Goal: Task Accomplishment & Management: Manage account settings

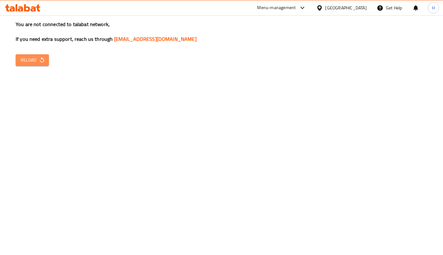
click at [35, 61] on span "Reload" at bounding box center [32, 60] width 23 height 8
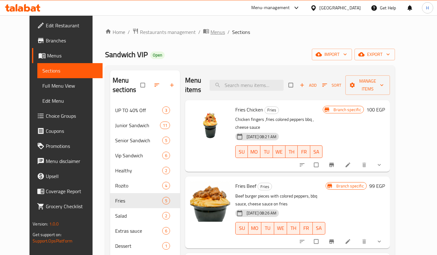
click at [210, 32] on span "Menus" at bounding box center [217, 32] width 14 height 8
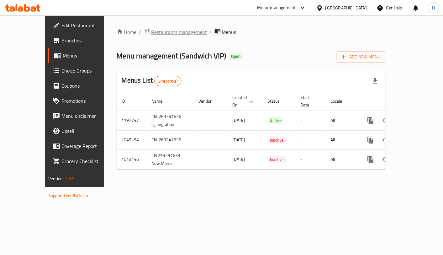
click at [151, 30] on span "Restaurants management" at bounding box center [179, 32] width 56 height 8
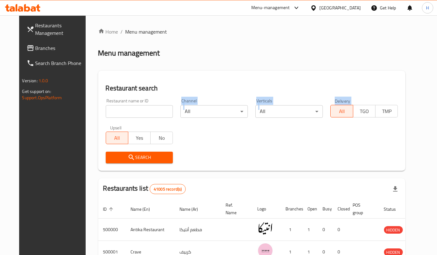
drag, startPoint x: 138, startPoint y: 123, endPoint x: 138, endPoint y: 118, distance: 5.0
click at [138, 118] on div "Restaurant name or ID Restaurant name or ID Channel All ​ Verticals All ​ Deliv…" at bounding box center [252, 131] width 300 height 72
click at [138, 118] on div "Restaurant name or ID Restaurant name or ID" at bounding box center [139, 108] width 75 height 27
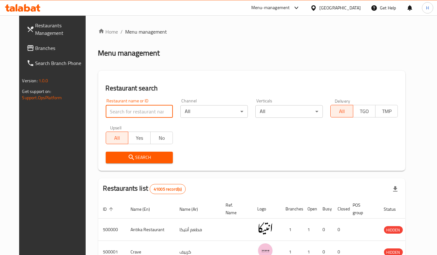
click at [138, 110] on input "search" at bounding box center [139, 111] width 67 height 13
type input "697723"
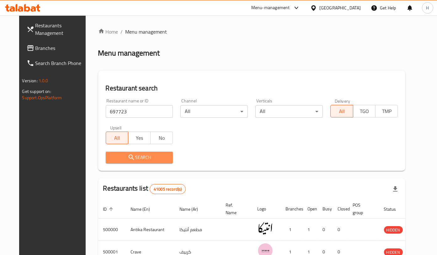
click at [159, 158] on span "Search" at bounding box center [139, 157] width 57 height 8
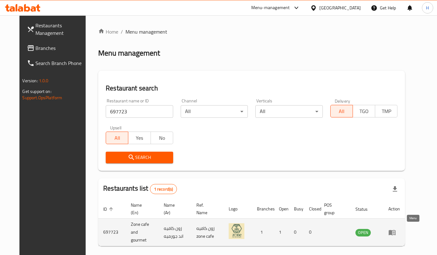
click at [395, 230] on icon "enhanced table" at bounding box center [391, 232] width 7 height 5
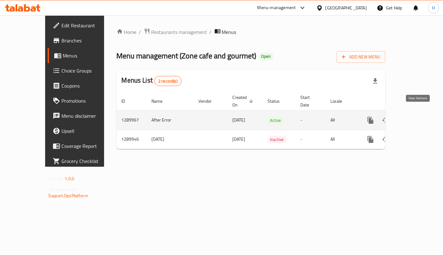
click at [420, 116] on icon "enhanced table" at bounding box center [416, 120] width 8 height 8
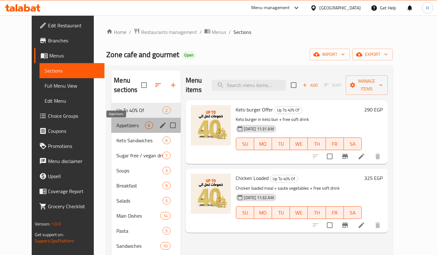
click at [119, 124] on span "Appetizers" at bounding box center [130, 125] width 29 height 8
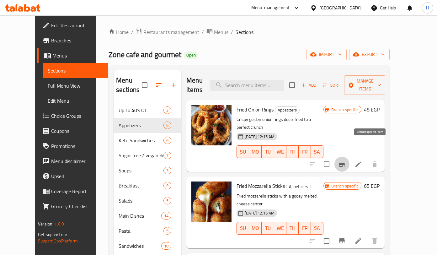
click at [346, 160] on icon "Branch-specific-item" at bounding box center [342, 164] width 8 height 8
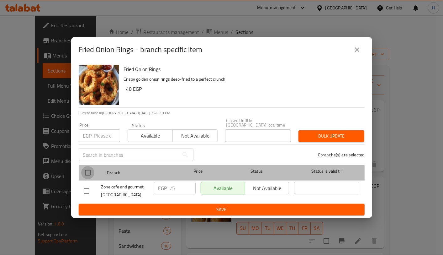
click at [87, 169] on input "checkbox" at bounding box center [87, 172] width 13 height 13
checkbox input "true"
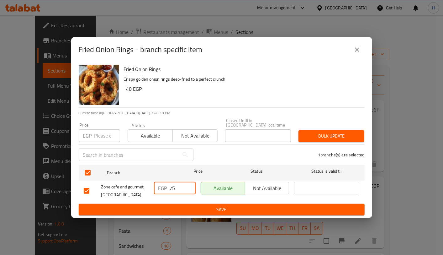
drag, startPoint x: 178, startPoint y: 188, endPoint x: 160, endPoint y: 193, distance: 18.9
click at [160, 193] on div "EGP 75 ​" at bounding box center [174, 190] width 47 height 23
type input "75"
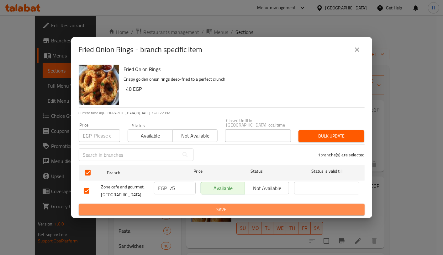
click at [217, 205] on span "Save" at bounding box center [222, 209] width 276 height 8
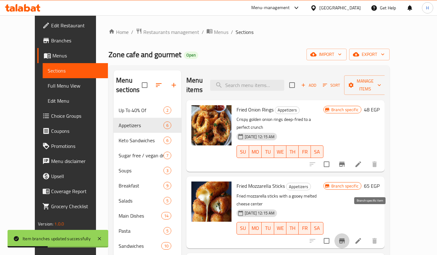
click at [346, 237] on icon "Branch-specific-item" at bounding box center [342, 241] width 8 height 8
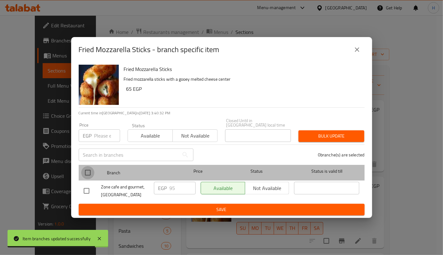
click at [88, 169] on input "checkbox" at bounding box center [87, 172] width 13 height 13
checkbox input "true"
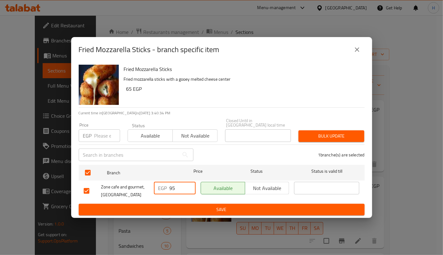
drag, startPoint x: 179, startPoint y: 187, endPoint x: 163, endPoint y: 186, distance: 16.7
click at [163, 186] on div "EGP 95 ​" at bounding box center [175, 188] width 42 height 13
type input "110"
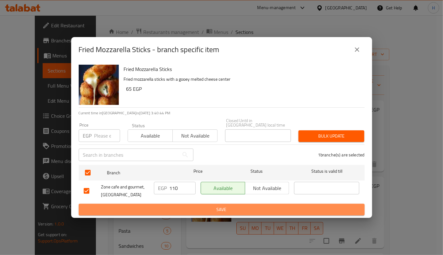
click at [201, 205] on span "Save" at bounding box center [222, 209] width 276 height 8
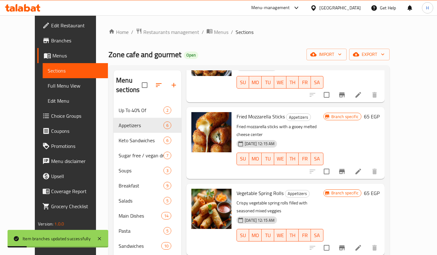
scroll to position [70, 0]
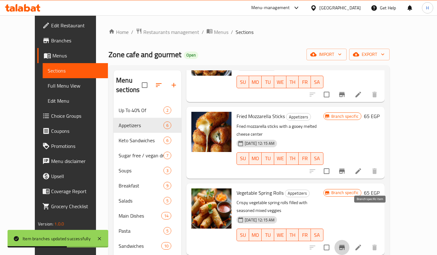
click at [349, 240] on button "Branch-specific-item" at bounding box center [341, 247] width 15 height 15
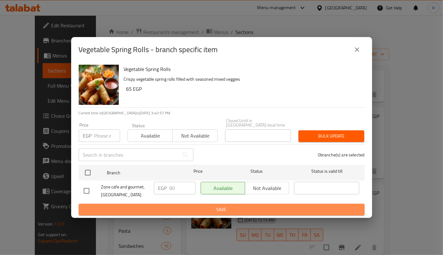
click at [281, 209] on span "Save" at bounding box center [222, 209] width 276 height 8
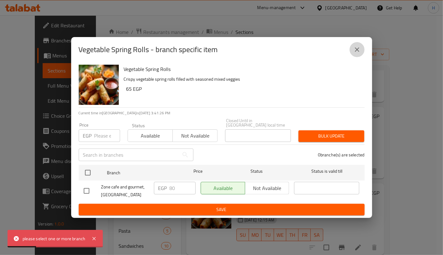
click at [356, 47] on button "close" at bounding box center [357, 49] width 15 height 15
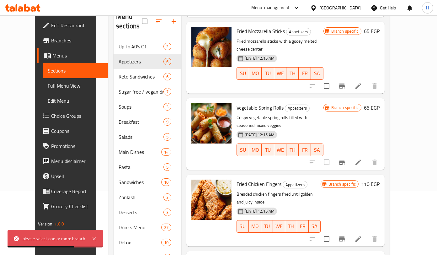
scroll to position [63, 0]
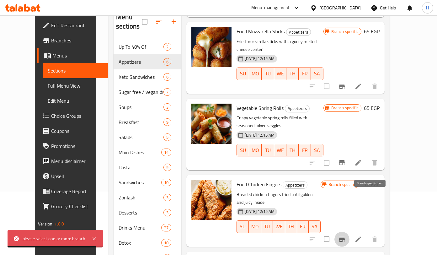
click at [345, 236] on icon "Branch-specific-item" at bounding box center [342, 238] width 6 height 5
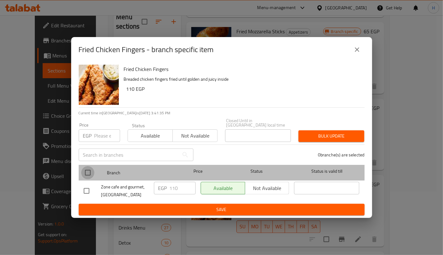
click at [85, 166] on input "checkbox" at bounding box center [87, 172] width 13 height 13
checkbox input "true"
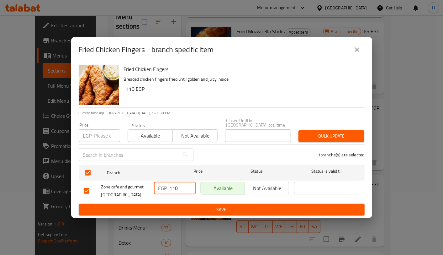
click at [172, 185] on input "110" at bounding box center [183, 188] width 26 height 13
type input "130"
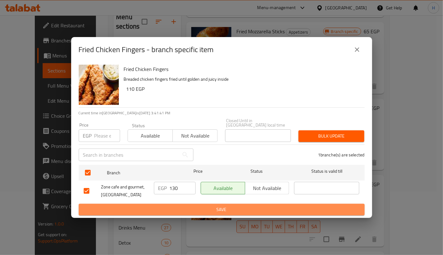
click at [189, 203] on button "Save" at bounding box center [222, 209] width 286 height 12
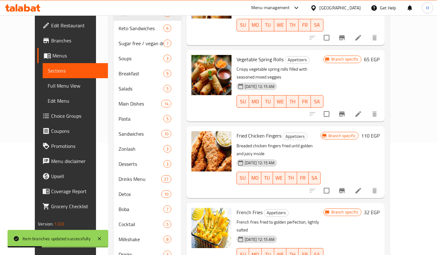
scroll to position [114, 0]
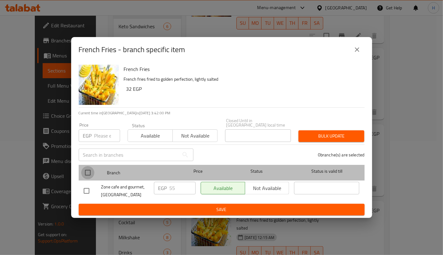
click at [86, 171] on input "checkbox" at bounding box center [87, 172] width 13 height 13
checkbox input "true"
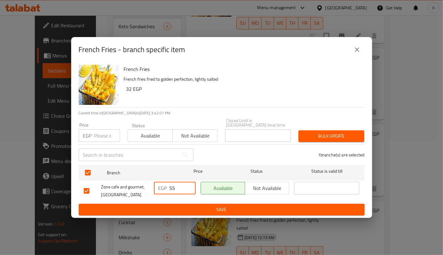
drag, startPoint x: 178, startPoint y: 184, endPoint x: 162, endPoint y: 184, distance: 15.4
click at [162, 184] on div "EGP 55 ​" at bounding box center [175, 188] width 42 height 13
type input "60"
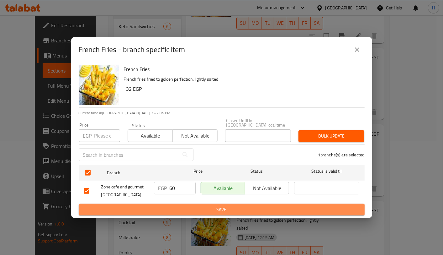
click at [198, 206] on span "Save" at bounding box center [222, 209] width 276 height 8
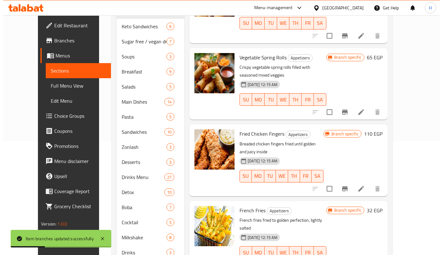
scroll to position [169, 0]
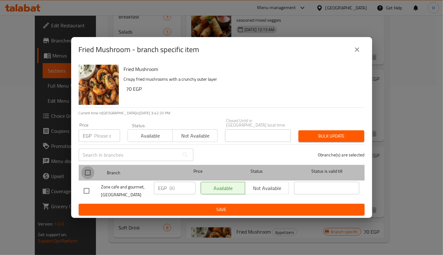
click at [87, 172] on input "checkbox" at bounding box center [87, 172] width 13 height 13
checkbox input "true"
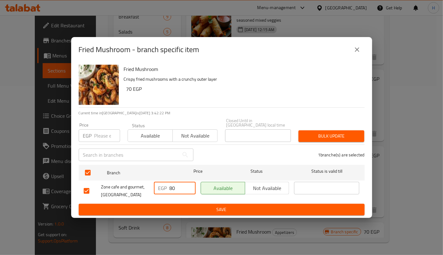
drag, startPoint x: 181, startPoint y: 189, endPoint x: 165, endPoint y: 189, distance: 16.0
click at [165, 189] on div "EGP 80 ​" at bounding box center [175, 188] width 42 height 13
type input "95"
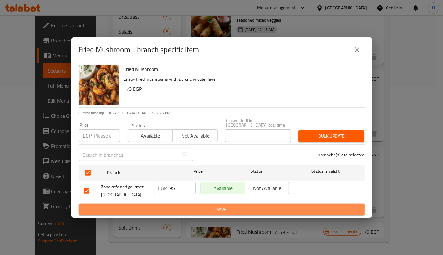
click at [203, 207] on span "Save" at bounding box center [222, 209] width 276 height 8
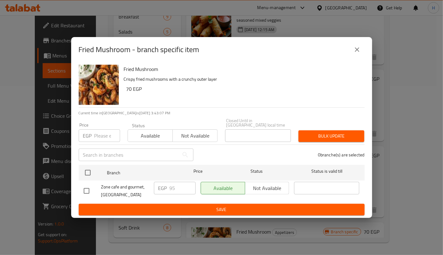
click at [354, 50] on icon "close" at bounding box center [357, 50] width 8 height 8
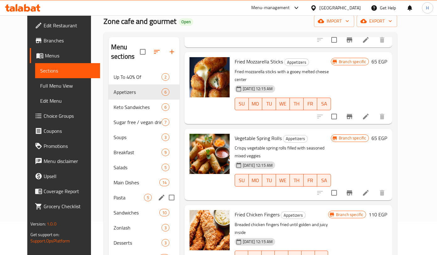
scroll to position [32, 0]
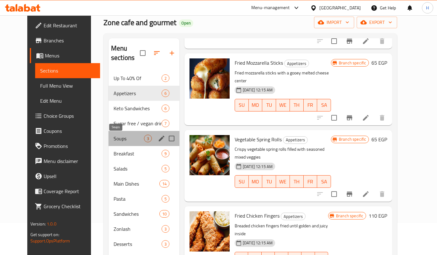
click at [121, 136] on span "Soups" at bounding box center [129, 139] width 30 height 8
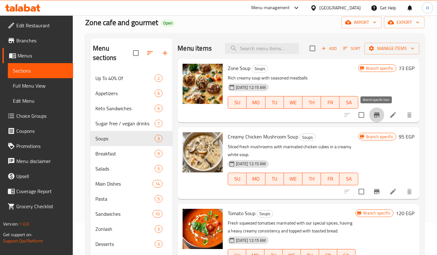
click at [377, 117] on icon "Branch-specific-item" at bounding box center [377, 114] width 6 height 5
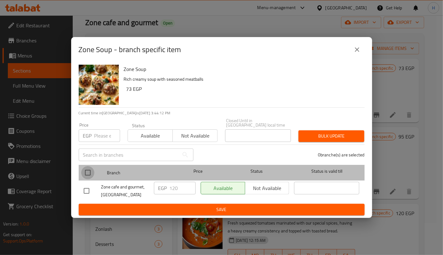
click at [85, 171] on input "checkbox" at bounding box center [87, 172] width 13 height 13
checkbox input "true"
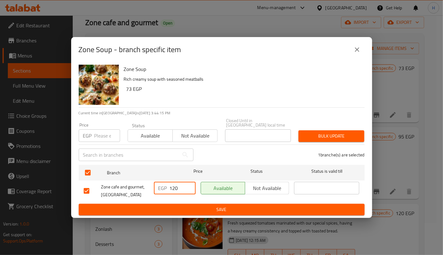
drag, startPoint x: 174, startPoint y: 189, endPoint x: 180, endPoint y: 189, distance: 5.6
click at [180, 189] on input "120" at bounding box center [183, 188] width 26 height 13
type input "125"
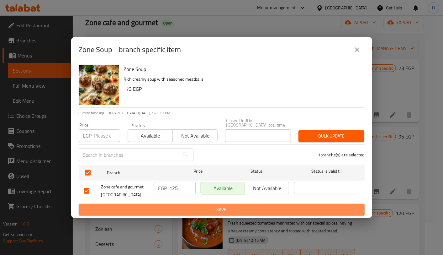
click at [197, 207] on span "Save" at bounding box center [222, 209] width 276 height 8
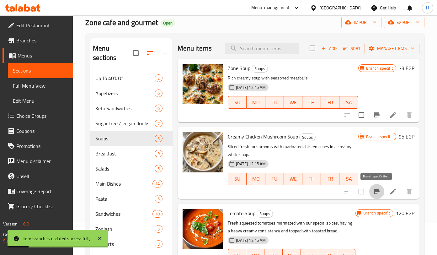
click at [378, 194] on icon "Branch-specific-item" at bounding box center [377, 191] width 8 height 8
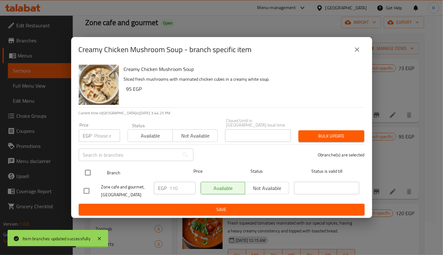
click at [87, 169] on input "checkbox" at bounding box center [87, 172] width 13 height 13
checkbox input "true"
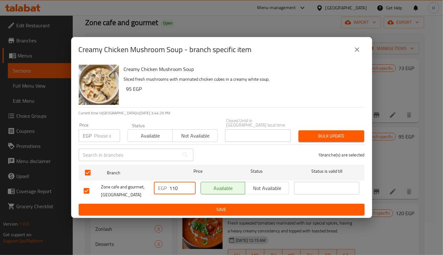
drag, startPoint x: 175, startPoint y: 186, endPoint x: 179, endPoint y: 185, distance: 4.4
click at [179, 185] on input "110" at bounding box center [183, 188] width 26 height 13
type input "115"
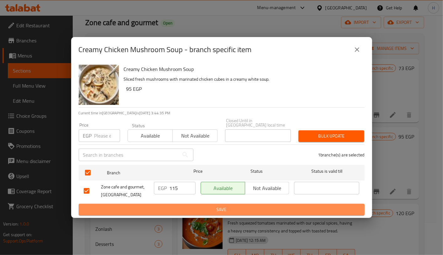
click at [206, 205] on span "Save" at bounding box center [222, 209] width 276 height 8
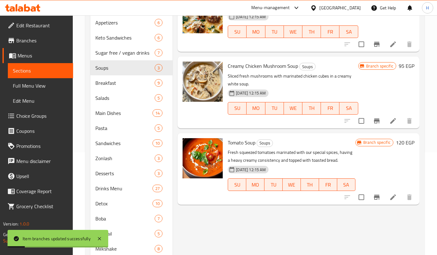
scroll to position [107, 0]
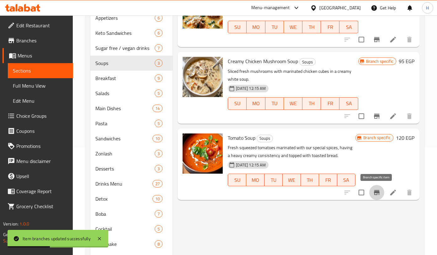
click at [378, 191] on icon "Branch-specific-item" at bounding box center [377, 192] width 6 height 5
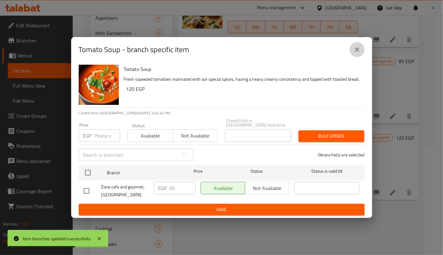
click at [357, 51] on icon "close" at bounding box center [357, 49] width 4 height 4
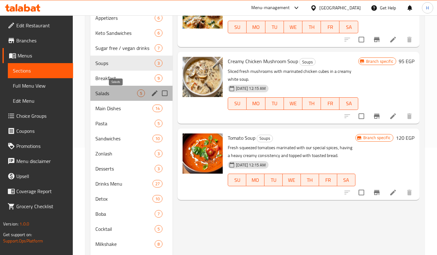
click at [121, 94] on span "Salads" at bounding box center [116, 93] width 42 height 8
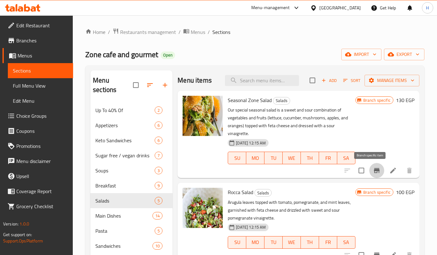
click at [374, 170] on icon "Branch-specific-item" at bounding box center [377, 170] width 6 height 5
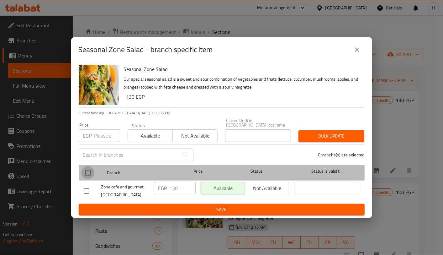
click at [86, 169] on input "checkbox" at bounding box center [87, 172] width 13 height 13
checkbox input "true"
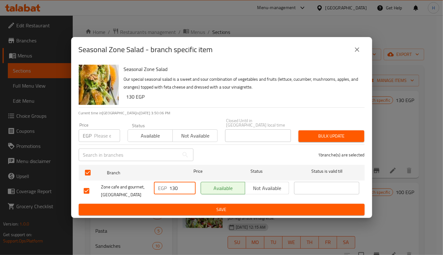
drag, startPoint x: 172, startPoint y: 182, endPoint x: 181, endPoint y: 183, distance: 8.8
click at [181, 183] on input "130" at bounding box center [183, 188] width 26 height 13
type input "150"
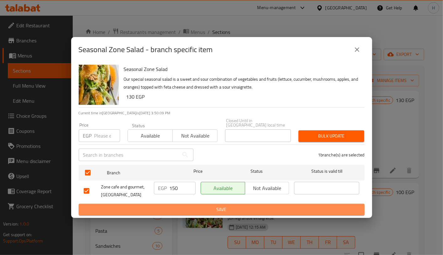
click at [229, 209] on span "Save" at bounding box center [222, 209] width 276 height 8
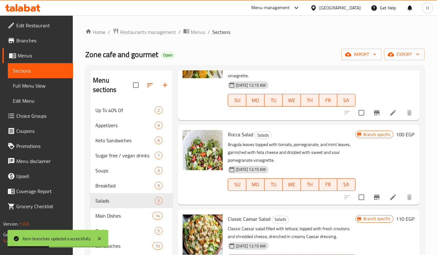
scroll to position [59, 0]
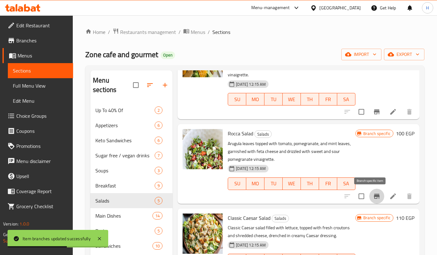
click at [373, 194] on icon "Branch-specific-item" at bounding box center [377, 196] width 8 height 8
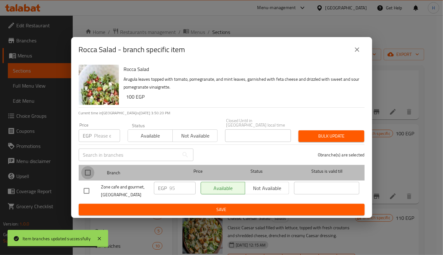
click at [86, 167] on input "checkbox" at bounding box center [87, 172] width 13 height 13
checkbox input "true"
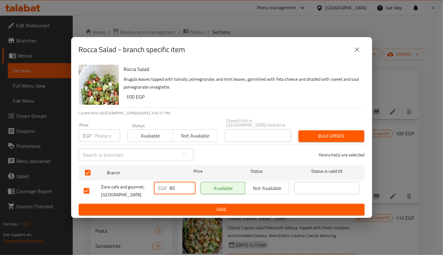
drag, startPoint x: 178, startPoint y: 186, endPoint x: 160, endPoint y: 184, distance: 18.2
click at [160, 184] on div "EGP 95 ​" at bounding box center [175, 188] width 42 height 13
type input "100"
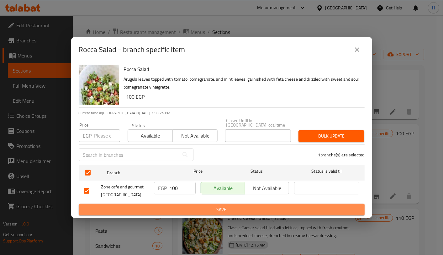
click at [209, 205] on span "Save" at bounding box center [222, 209] width 276 height 8
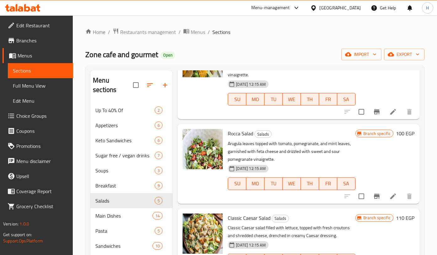
scroll to position [101, 0]
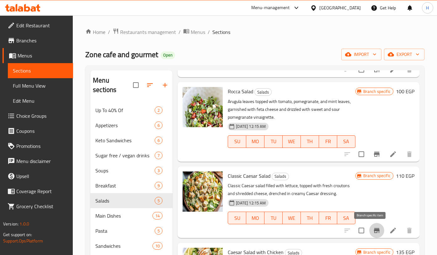
click at [374, 230] on icon "Branch-specific-item" at bounding box center [377, 230] width 6 height 5
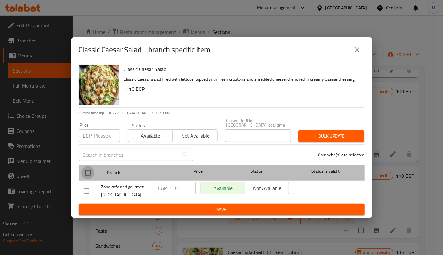
click at [83, 169] on input "checkbox" at bounding box center [87, 172] width 13 height 13
checkbox input "true"
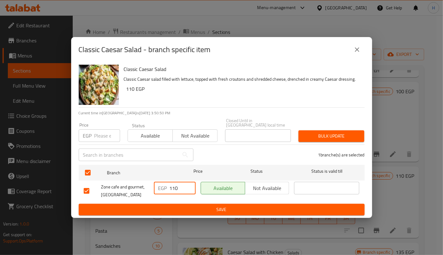
drag, startPoint x: 174, startPoint y: 183, endPoint x: 179, endPoint y: 185, distance: 5.8
click at [179, 185] on input "110" at bounding box center [183, 188] width 26 height 13
type input "125"
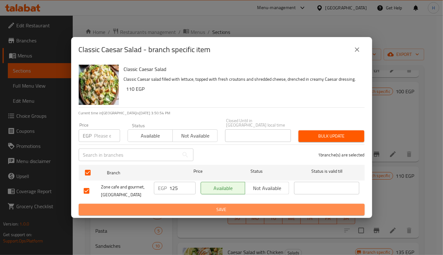
click at [217, 206] on span "Save" at bounding box center [222, 209] width 276 height 8
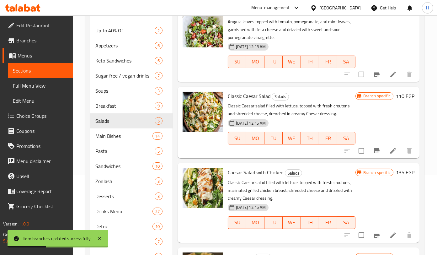
scroll to position [80, 0]
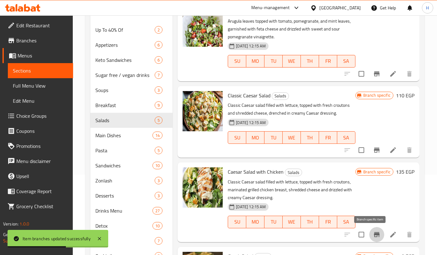
click at [374, 234] on button "Branch-specific-item" at bounding box center [376, 234] width 15 height 15
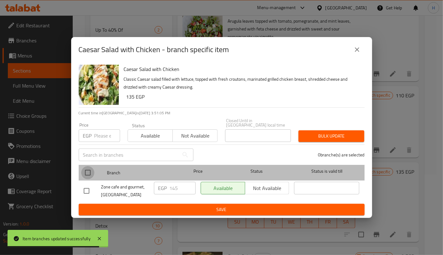
click at [89, 172] on input "checkbox" at bounding box center [87, 172] width 13 height 13
checkbox input "true"
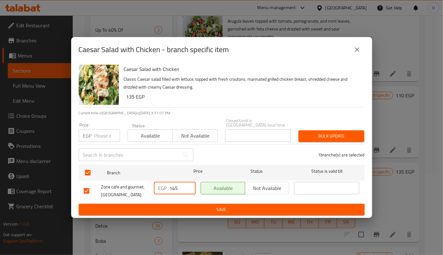
drag, startPoint x: 172, startPoint y: 185, endPoint x: 182, endPoint y: 187, distance: 9.3
click at [182, 187] on input "145" at bounding box center [183, 188] width 26 height 13
type input "160"
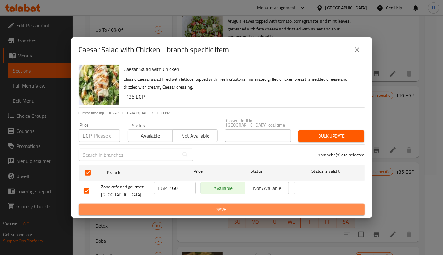
click at [224, 210] on span "Save" at bounding box center [222, 209] width 276 height 8
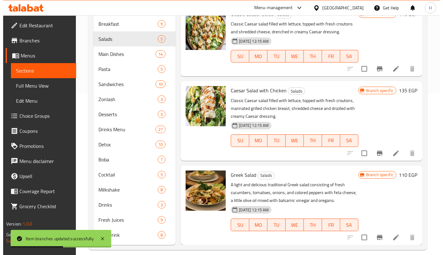
scroll to position [169, 0]
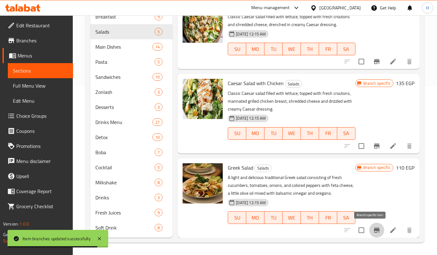
click at [374, 230] on icon "Branch-specific-item" at bounding box center [377, 229] width 6 height 5
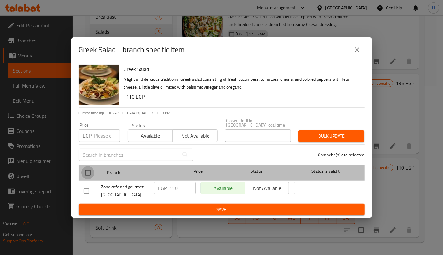
click at [86, 169] on input "checkbox" at bounding box center [87, 172] width 13 height 13
checkbox input "true"
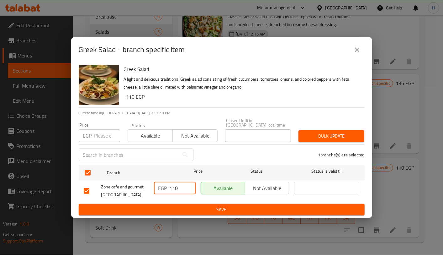
drag, startPoint x: 174, startPoint y: 185, endPoint x: 186, endPoint y: 186, distance: 12.6
click at [186, 186] on input "110" at bounding box center [183, 188] width 26 height 13
type input "120"
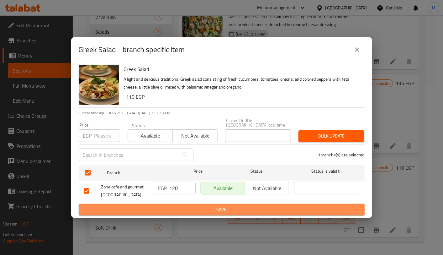
click at [234, 206] on span "Save" at bounding box center [222, 209] width 276 height 8
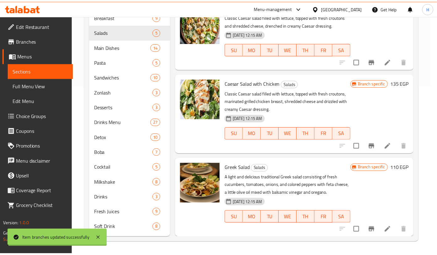
scroll to position [159, 0]
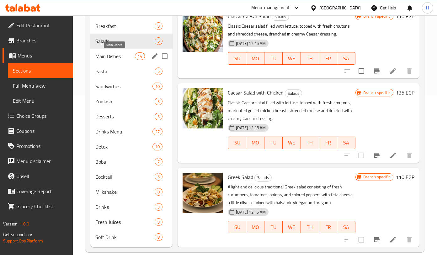
click at [122, 57] on span "Main Dishes" at bounding box center [115, 56] width 40 height 8
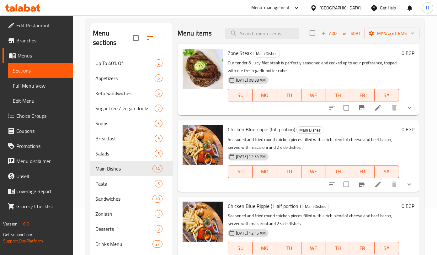
scroll to position [47, 0]
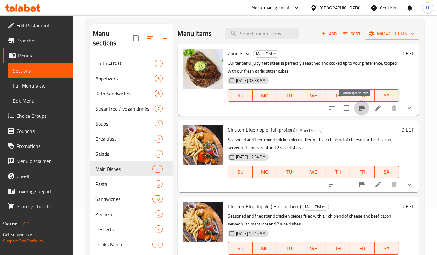
click at [358, 105] on icon "Branch-specific-item" at bounding box center [362, 108] width 8 height 8
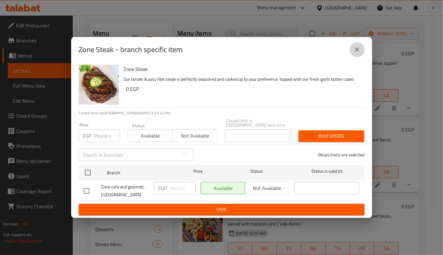
click at [356, 52] on icon "close" at bounding box center [357, 50] width 8 height 8
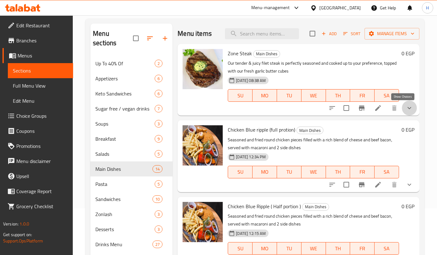
click at [405, 107] on icon "show more" at bounding box center [409, 108] width 8 height 8
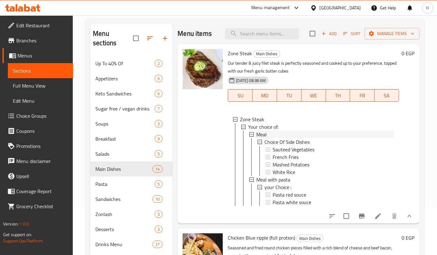
click at [274, 135] on div "Meal" at bounding box center [325, 134] width 138 height 8
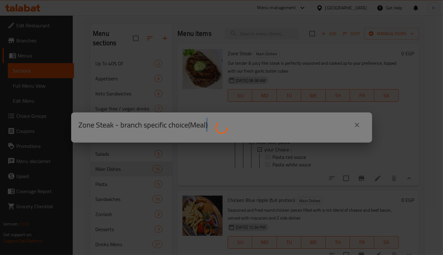
click at [274, 135] on div at bounding box center [221, 127] width 443 height 255
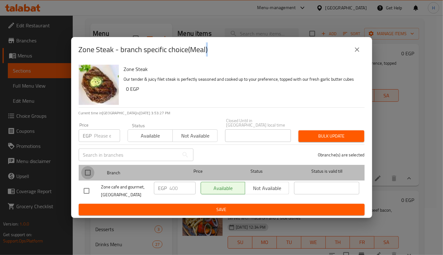
click at [88, 170] on input "checkbox" at bounding box center [87, 172] width 13 height 13
checkbox input "true"
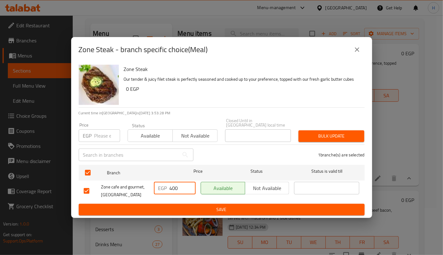
drag, startPoint x: 172, startPoint y: 185, endPoint x: 187, endPoint y: 187, distance: 15.2
click at [187, 187] on input "400" at bounding box center [183, 188] width 26 height 13
type input "460"
click at [231, 205] on span "Save" at bounding box center [222, 209] width 276 height 8
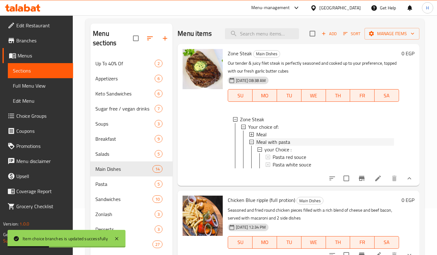
click at [283, 139] on span "Meal with pasta" at bounding box center [273, 142] width 34 height 8
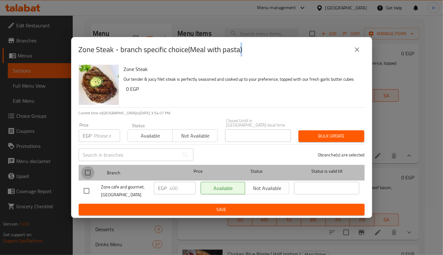
click at [85, 170] on input "checkbox" at bounding box center [87, 172] width 13 height 13
checkbox input "true"
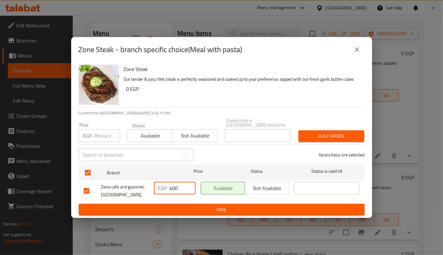
drag, startPoint x: 173, startPoint y: 184, endPoint x: 183, endPoint y: 185, distance: 10.7
click at [183, 185] on input "400" at bounding box center [183, 188] width 26 height 13
type input "460"
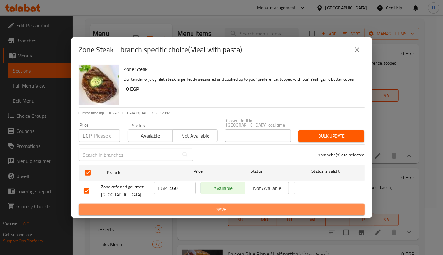
click at [220, 208] on span "Save" at bounding box center [222, 209] width 276 height 8
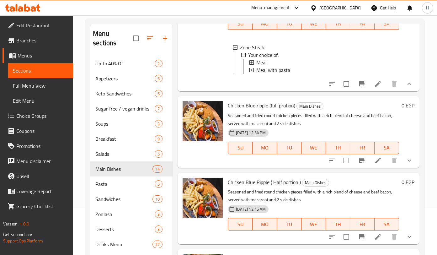
scroll to position [27, 0]
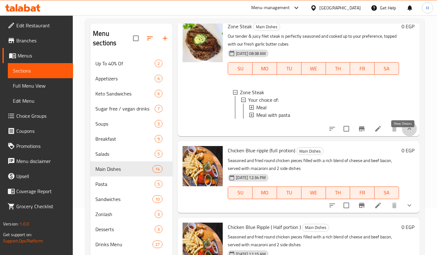
click at [405, 132] on icon "show more" at bounding box center [409, 129] width 8 height 8
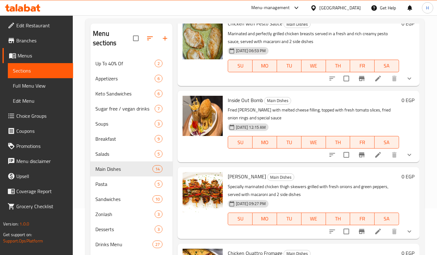
scroll to position [258, 0]
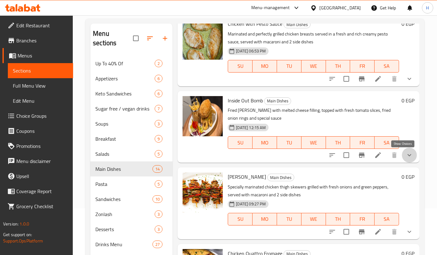
click at [405, 155] on icon "show more" at bounding box center [409, 155] width 8 height 8
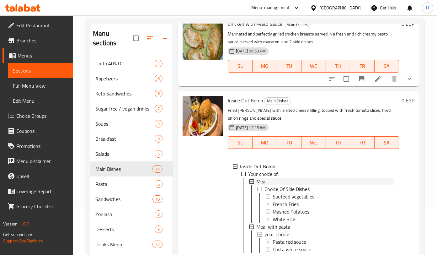
click at [271, 180] on div "Meal" at bounding box center [325, 181] width 138 height 8
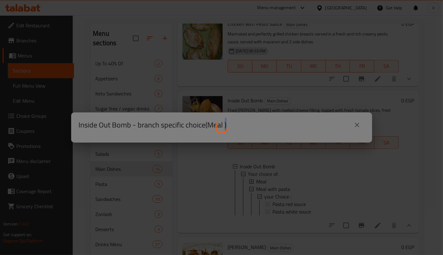
click at [271, 180] on div at bounding box center [221, 127] width 443 height 255
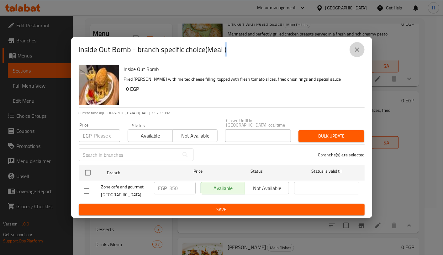
click at [356, 53] on icon "close" at bounding box center [357, 50] width 8 height 8
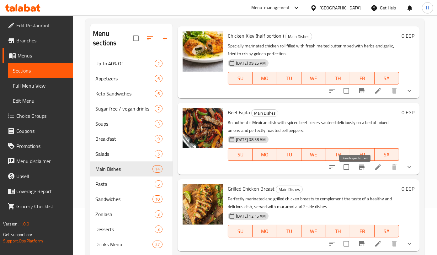
scroll to position [699, 0]
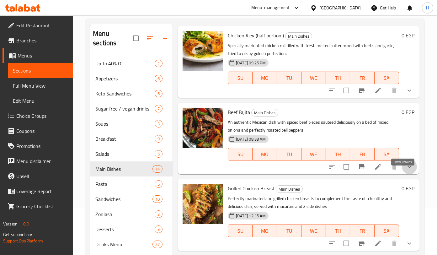
click at [405, 170] on icon "show more" at bounding box center [409, 167] width 8 height 8
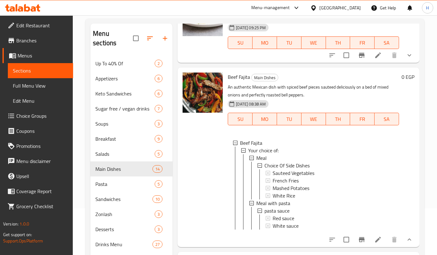
scroll to position [746, 0]
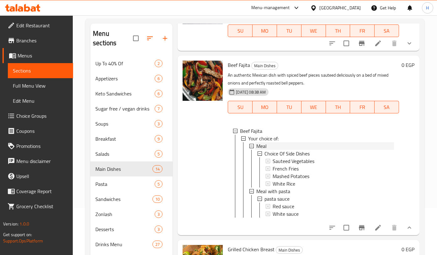
click at [262, 149] on span "Meal" at bounding box center [261, 146] width 10 height 8
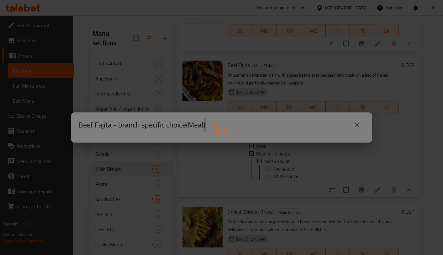
click at [262, 149] on div at bounding box center [221, 127] width 443 height 255
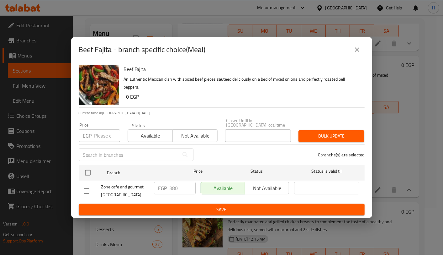
click at [262, 149] on div "0 branche(s) are selected" at bounding box center [282, 154] width 171 height 23
click at [361, 54] on button "close" at bounding box center [357, 49] width 15 height 15
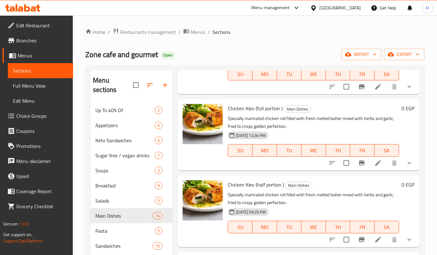
scroll to position [597, 0]
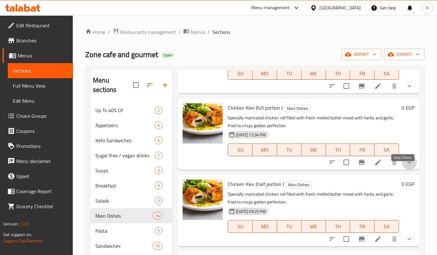
click at [406, 166] on icon "show more" at bounding box center [409, 162] width 8 height 8
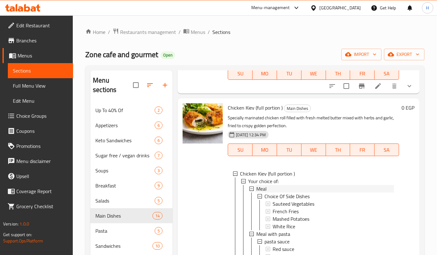
click at [274, 192] on div "Meal" at bounding box center [325, 189] width 138 height 8
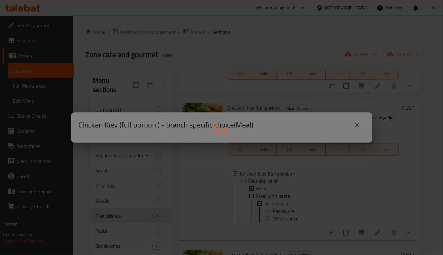
click at [274, 194] on div at bounding box center [221, 127] width 443 height 255
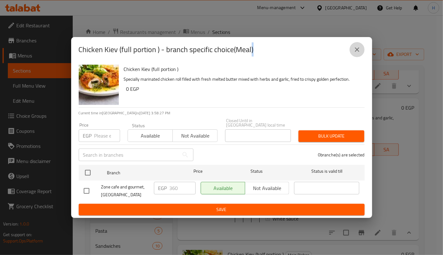
click at [357, 48] on icon "close" at bounding box center [357, 50] width 8 height 8
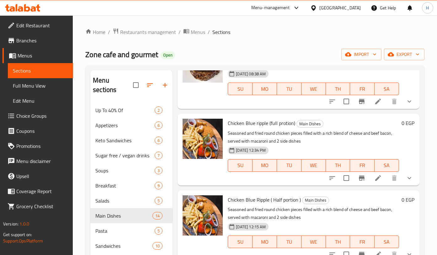
scroll to position [53, 0]
click at [405, 180] on icon "show more" at bounding box center [409, 178] width 8 height 8
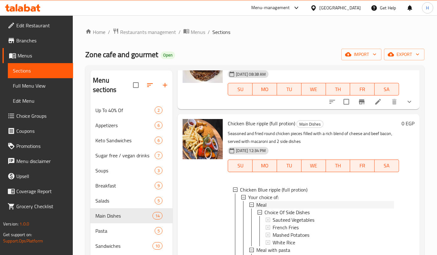
click at [283, 203] on div "Meal" at bounding box center [325, 205] width 138 height 8
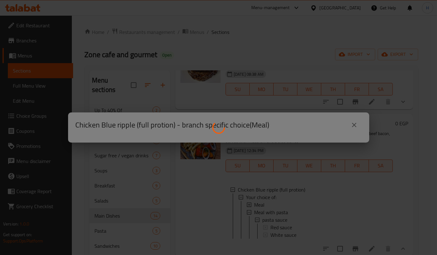
click at [283, 203] on div at bounding box center [218, 127] width 437 height 255
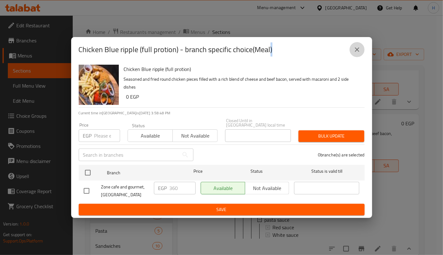
click at [355, 50] on icon "close" at bounding box center [357, 50] width 8 height 8
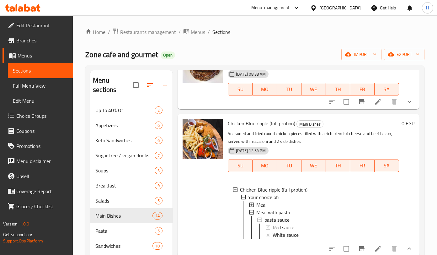
click at [433, 62] on div "Home / Restaurants management / Menus / Sections Zone cafe and gourmet Open imp…" at bounding box center [255, 219] width 364 height 408
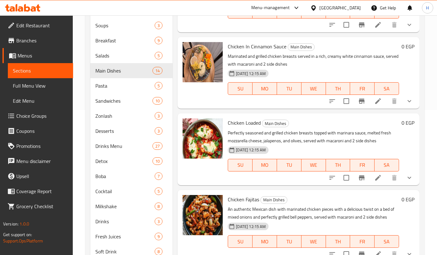
scroll to position [149, 0]
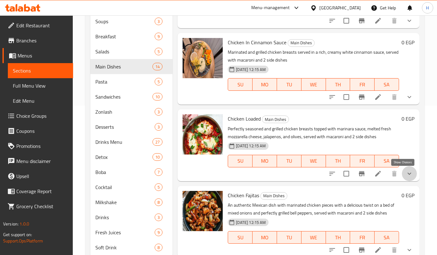
click at [405, 171] on icon "show more" at bounding box center [409, 174] width 8 height 8
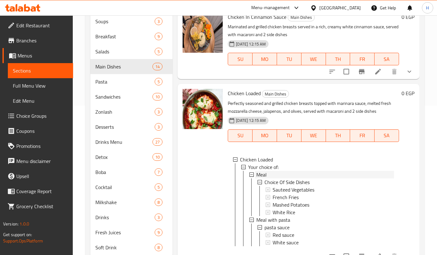
click at [325, 178] on div "Meal" at bounding box center [325, 175] width 138 height 8
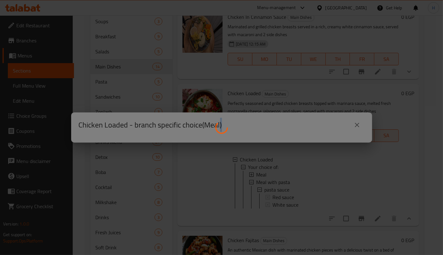
click at [325, 201] on div at bounding box center [221, 127] width 443 height 255
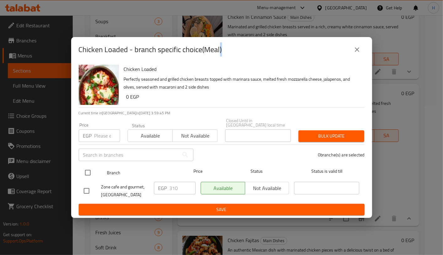
click at [86, 168] on input "checkbox" at bounding box center [87, 172] width 13 height 13
checkbox input "true"
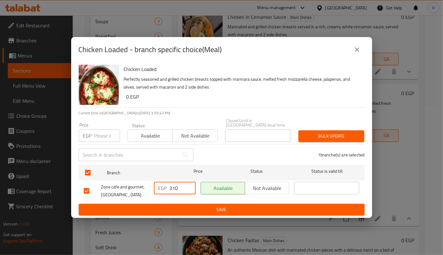
drag, startPoint x: 178, startPoint y: 183, endPoint x: 173, endPoint y: 183, distance: 5.7
click at [173, 183] on input "310" at bounding box center [183, 188] width 26 height 13
type input "300"
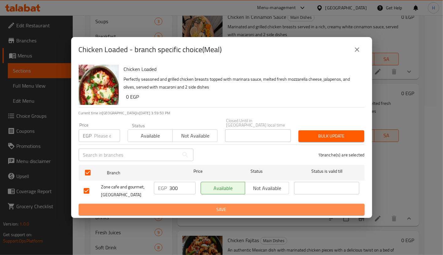
click at [202, 205] on span "Save" at bounding box center [222, 209] width 276 height 8
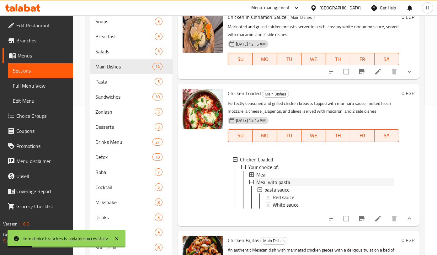
click at [282, 186] on span "Meal with pasta" at bounding box center [273, 182] width 34 height 8
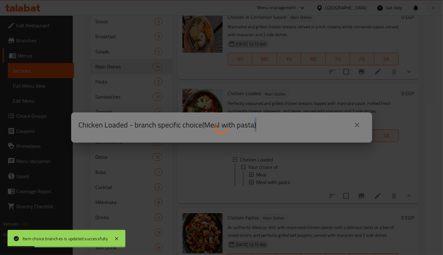
click at [282, 206] on div at bounding box center [221, 127] width 443 height 255
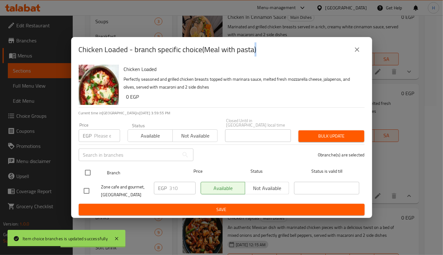
click at [88, 169] on input "checkbox" at bounding box center [87, 172] width 13 height 13
checkbox input "true"
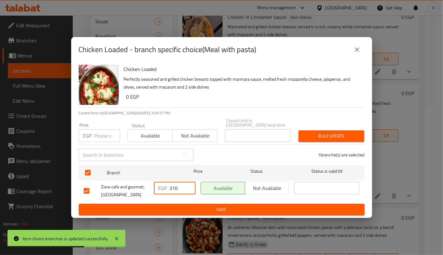
drag, startPoint x: 173, startPoint y: 185, endPoint x: 179, endPoint y: 185, distance: 6.3
click at [179, 185] on input "310" at bounding box center [183, 188] width 26 height 13
type input "300"
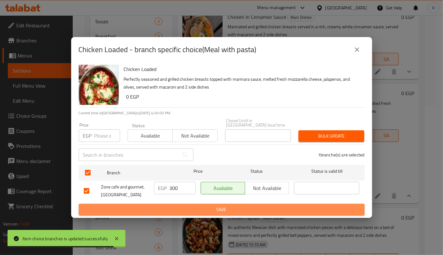
click at [200, 203] on button "Save" at bounding box center [222, 209] width 286 height 12
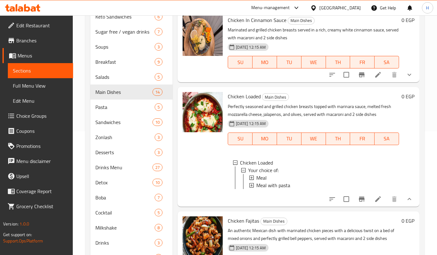
scroll to position [1109, 0]
click at [274, 174] on div "Meal" at bounding box center [325, 178] width 138 height 8
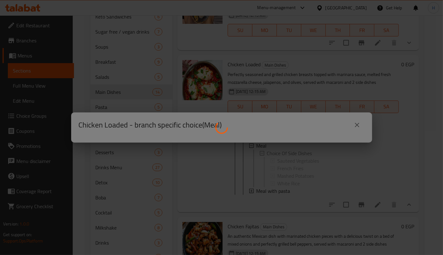
click at [274, 171] on div at bounding box center [221, 127] width 443 height 255
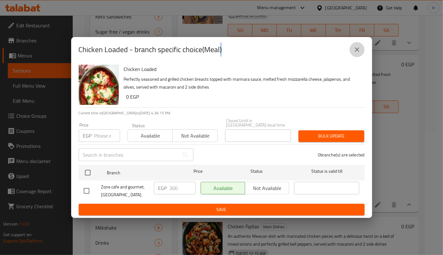
click at [355, 49] on icon "close" at bounding box center [357, 50] width 8 height 8
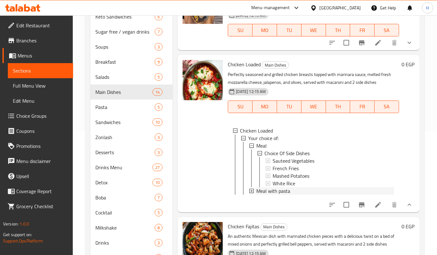
click at [286, 194] on span "Meal with pasta" at bounding box center [273, 191] width 34 height 8
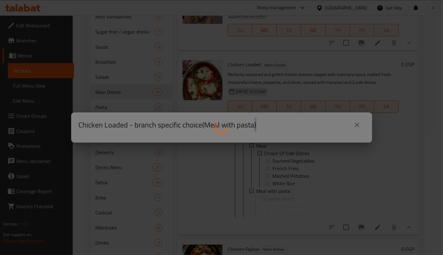
click at [286, 215] on div at bounding box center [221, 127] width 443 height 255
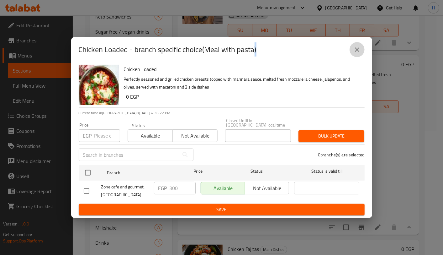
click at [361, 50] on button "close" at bounding box center [357, 49] width 15 height 15
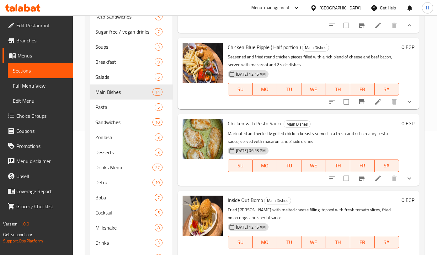
scroll to position [159, 0]
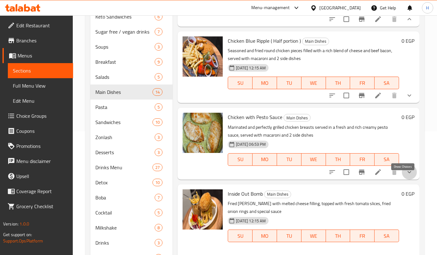
click at [405, 176] on icon "show more" at bounding box center [409, 172] width 8 height 8
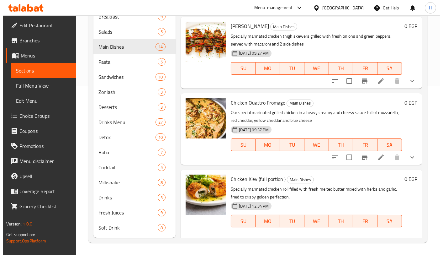
scroll to position [535, 0]
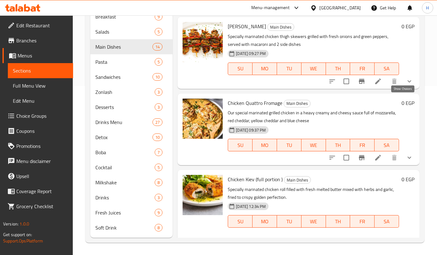
click at [407, 82] on icon "show more" at bounding box center [409, 81] width 4 height 2
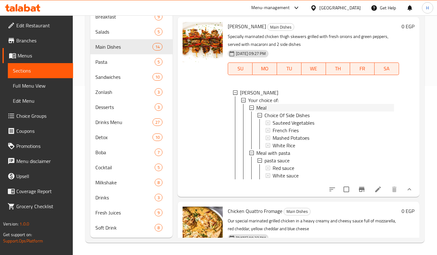
click at [262, 111] on span "Meal" at bounding box center [261, 108] width 10 height 8
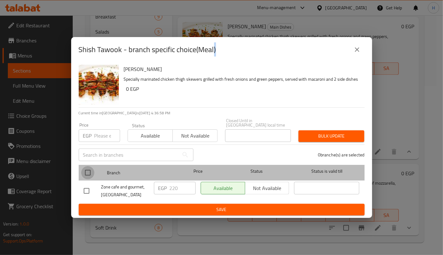
click at [87, 170] on input "checkbox" at bounding box center [87, 172] width 13 height 13
checkbox input "true"
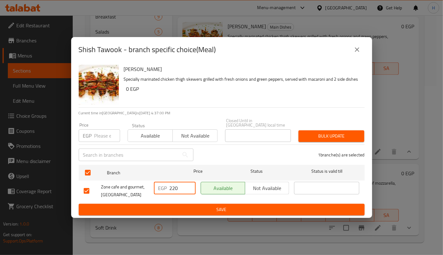
drag, startPoint x: 173, startPoint y: 184, endPoint x: 186, endPoint y: 188, distance: 13.1
click at [186, 188] on input "220" at bounding box center [183, 188] width 26 height 13
type input "250"
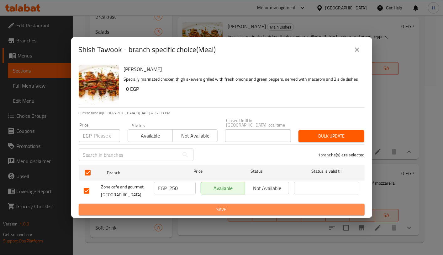
click at [224, 206] on span "Save" at bounding box center [222, 209] width 276 height 8
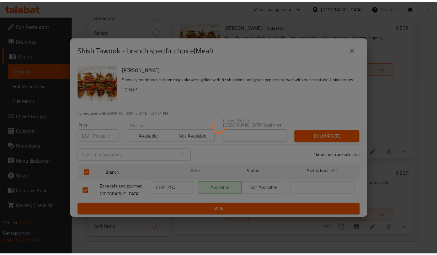
scroll to position [159, 0]
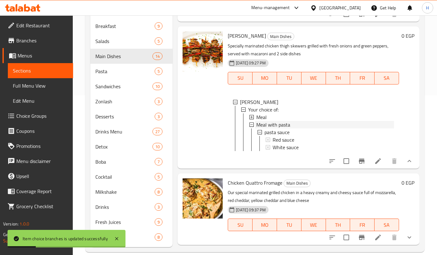
click at [280, 128] on span "Meal with pasta" at bounding box center [273, 125] width 34 height 8
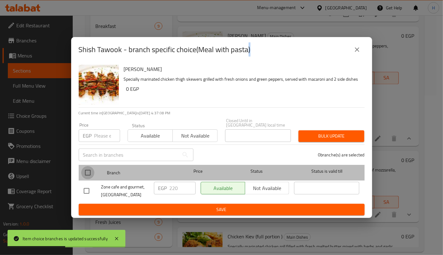
click at [86, 169] on input "checkbox" at bounding box center [87, 172] width 13 height 13
checkbox input "true"
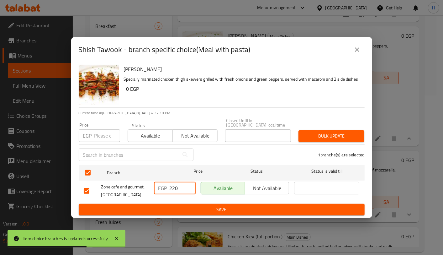
drag, startPoint x: 172, startPoint y: 184, endPoint x: 188, endPoint y: 188, distance: 16.4
click at [188, 188] on input "220" at bounding box center [183, 188] width 26 height 13
type input "250"
click at [227, 208] on span "Save" at bounding box center [222, 209] width 276 height 8
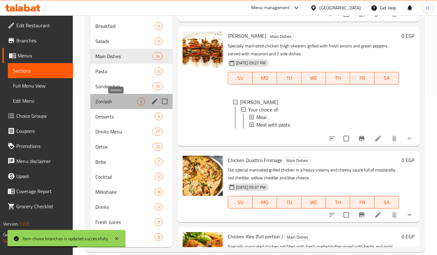
click at [120, 99] on span "Zonlash" at bounding box center [116, 102] width 42 height 8
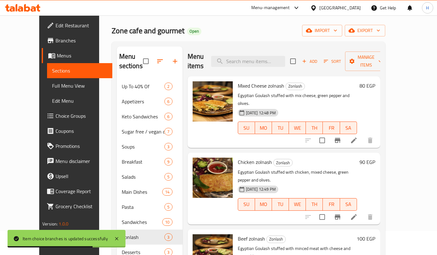
scroll to position [23, 0]
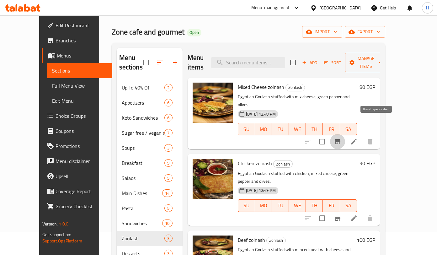
click at [340, 139] on icon "Branch-specific-item" at bounding box center [338, 141] width 6 height 5
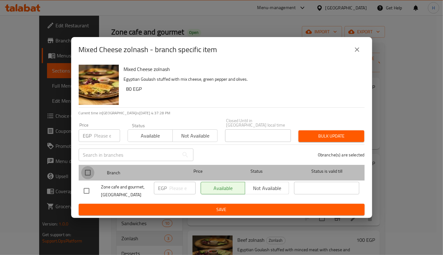
click at [89, 168] on input "checkbox" at bounding box center [87, 172] width 13 height 13
checkbox input "true"
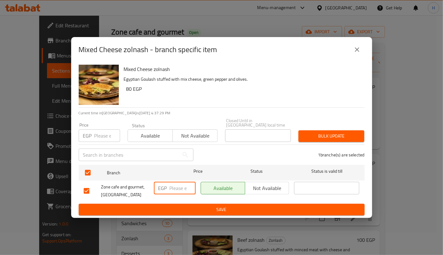
click at [176, 187] on input "number" at bounding box center [183, 188] width 26 height 13
type input "90"
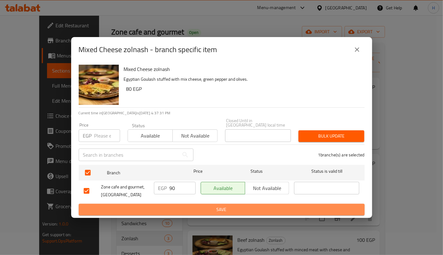
click at [207, 208] on span "Save" at bounding box center [222, 209] width 276 height 8
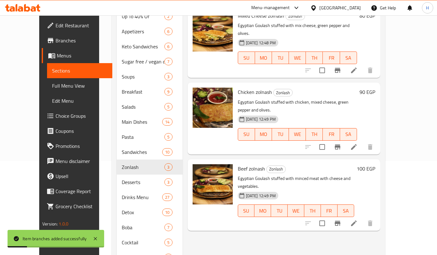
scroll to position [94, 0]
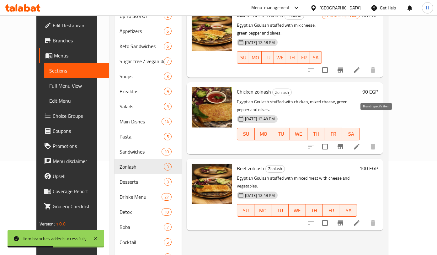
click at [348, 139] on button "Branch-specific-item" at bounding box center [340, 146] width 15 height 15
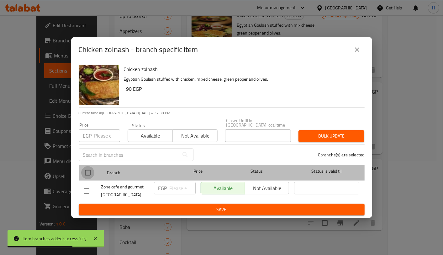
click at [88, 171] on input "checkbox" at bounding box center [87, 172] width 13 height 13
checkbox input "true"
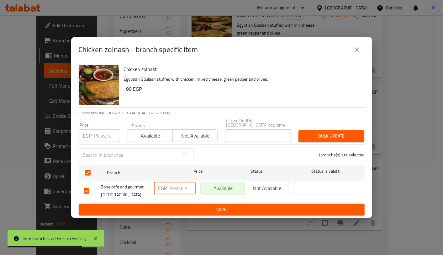
click at [172, 183] on input "number" at bounding box center [183, 188] width 26 height 13
type input "110"
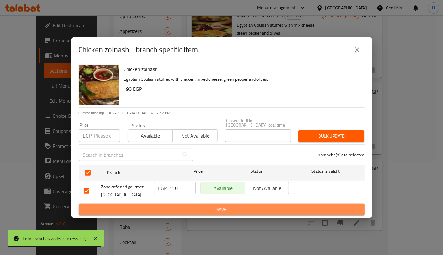
click at [213, 205] on span "Save" at bounding box center [222, 209] width 276 height 8
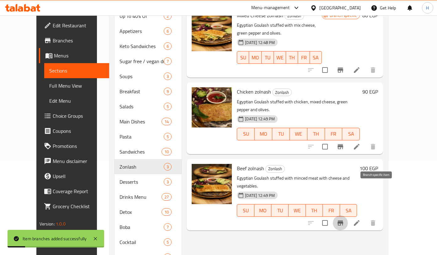
click at [343, 220] on icon "Branch-specific-item" at bounding box center [340, 222] width 6 height 5
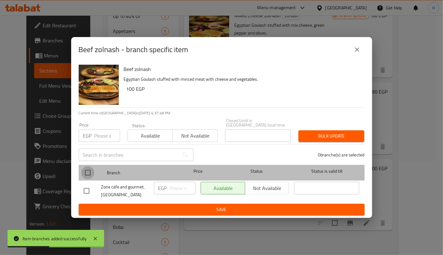
click at [86, 171] on input "checkbox" at bounding box center [87, 172] width 13 height 13
checkbox input "true"
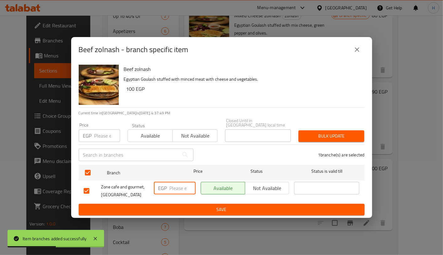
click at [174, 184] on input "number" at bounding box center [183, 188] width 26 height 13
type input "115"
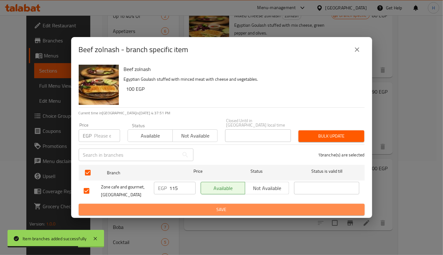
click at [237, 205] on span "Save" at bounding box center [222, 209] width 276 height 8
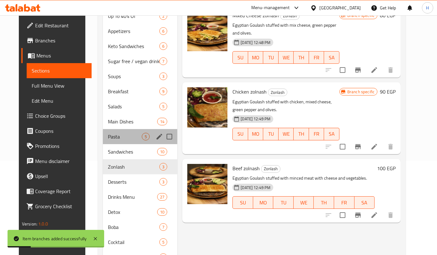
click at [111, 130] on div "Pasta 5" at bounding box center [140, 136] width 74 height 15
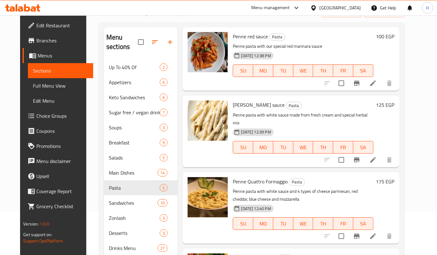
scroll to position [50, 0]
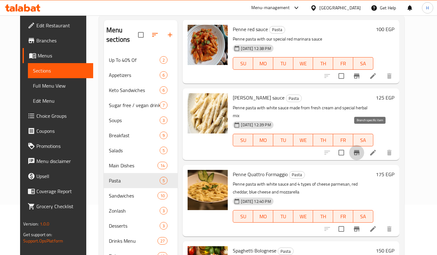
click at [359, 150] on icon "Branch-specific-item" at bounding box center [357, 152] width 6 height 5
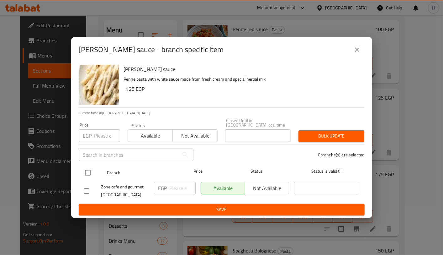
click at [85, 171] on input "checkbox" at bounding box center [87, 172] width 13 height 13
checkbox input "true"
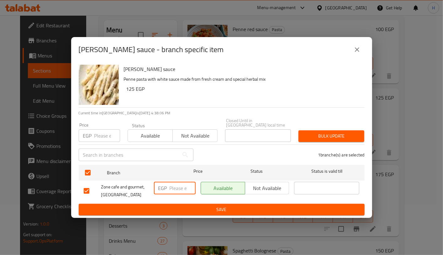
click at [172, 187] on input "number" at bounding box center [183, 188] width 26 height 13
type input "145"
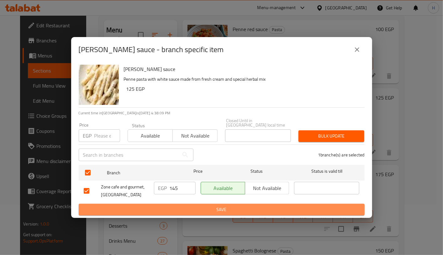
click at [231, 208] on span "Save" at bounding box center [222, 209] width 276 height 8
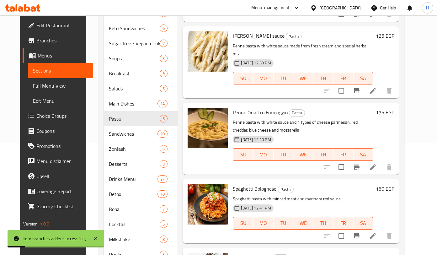
scroll to position [112, 0]
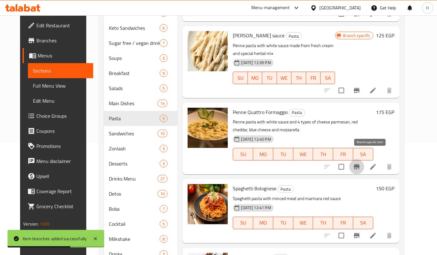
click at [360, 163] on icon "Branch-specific-item" at bounding box center [357, 167] width 8 height 8
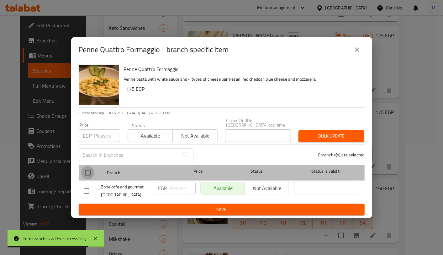
click at [87, 172] on input "checkbox" at bounding box center [87, 172] width 13 height 13
checkbox input "true"
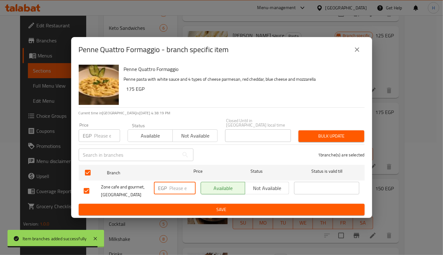
click at [181, 185] on input "number" at bounding box center [183, 188] width 26 height 13
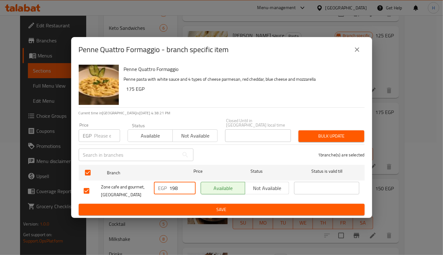
type input "198"
click at [219, 206] on span "Save" at bounding box center [222, 209] width 276 height 8
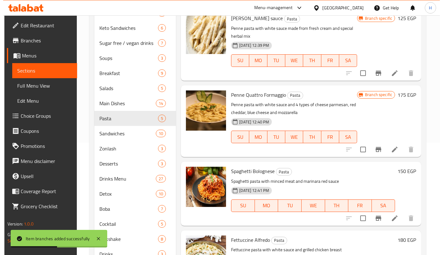
scroll to position [169, 0]
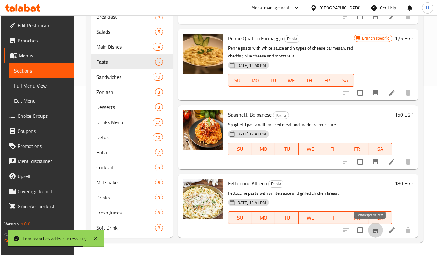
click at [372, 229] on icon "Branch-specific-item" at bounding box center [375, 229] width 6 height 5
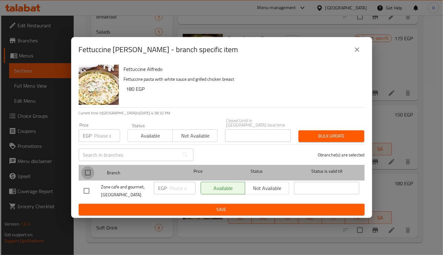
click at [89, 169] on input "checkbox" at bounding box center [87, 172] width 13 height 13
checkbox input "true"
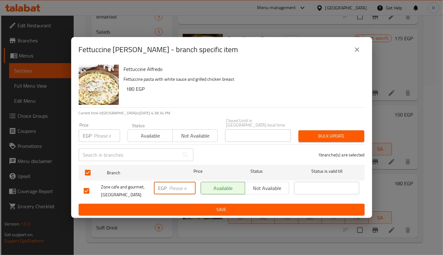
click at [174, 183] on input "number" at bounding box center [183, 188] width 26 height 13
type input "198"
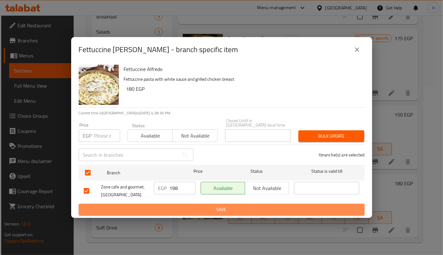
click at [212, 205] on span "Save" at bounding box center [222, 209] width 276 height 8
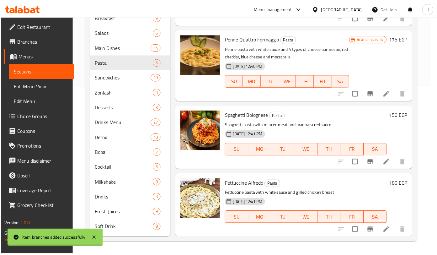
scroll to position [159, 0]
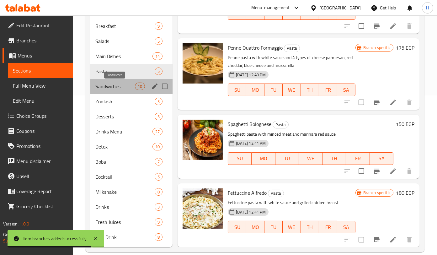
click at [119, 86] on span "Sandwiches" at bounding box center [115, 86] width 40 height 8
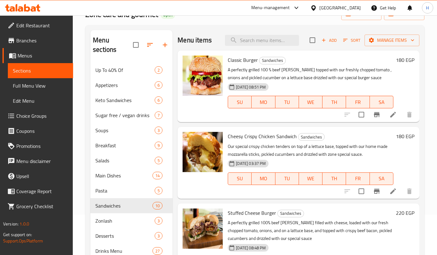
scroll to position [34, 0]
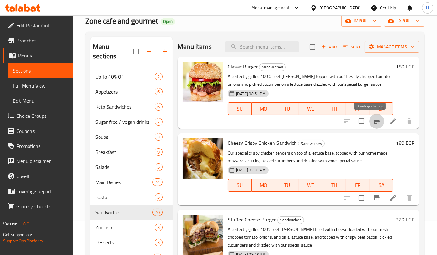
click at [374, 121] on icon "Branch-specific-item" at bounding box center [377, 121] width 6 height 5
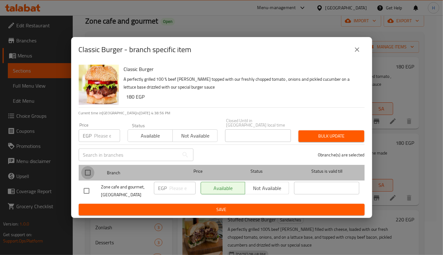
click at [89, 172] on input "checkbox" at bounding box center [87, 172] width 13 height 13
checkbox input "true"
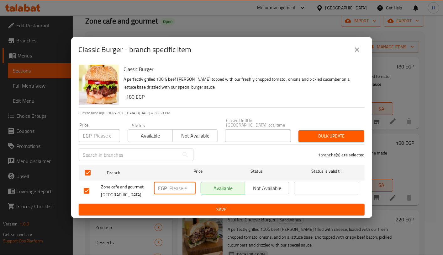
click at [172, 186] on input "number" at bounding box center [183, 188] width 26 height 13
type input "210"
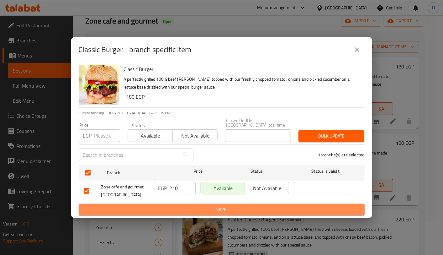
click at [304, 208] on span "Save" at bounding box center [222, 209] width 276 height 8
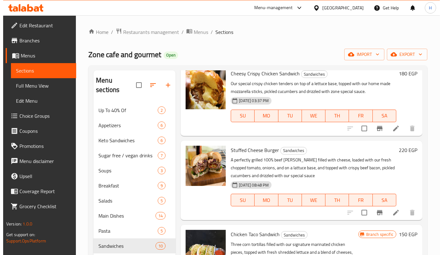
scroll to position [108, 0]
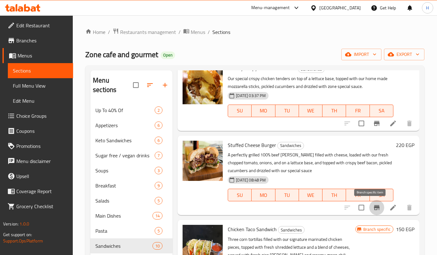
click at [374, 205] on icon "Branch-specific-item" at bounding box center [377, 207] width 6 height 5
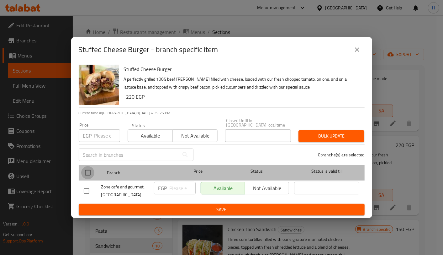
click at [87, 169] on input "checkbox" at bounding box center [87, 172] width 13 height 13
checkbox input "true"
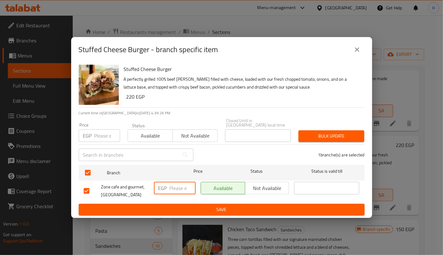
click at [175, 186] on input "number" at bounding box center [183, 188] width 26 height 13
type input "235"
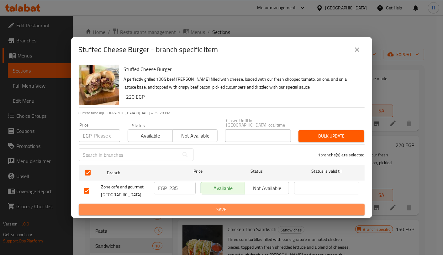
click at [203, 205] on span "Save" at bounding box center [222, 209] width 276 height 8
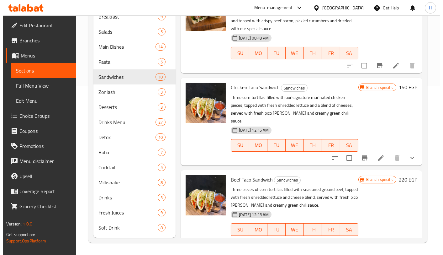
scroll to position [97, 0]
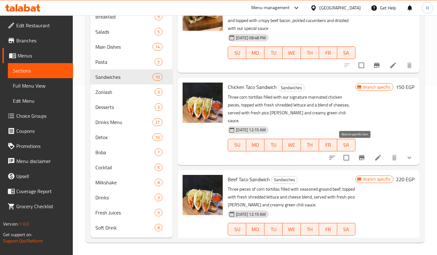
click at [359, 155] on icon "Branch-specific-item" at bounding box center [362, 157] width 6 height 5
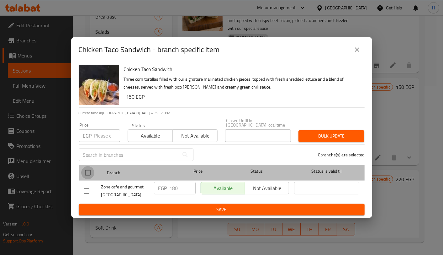
click at [88, 174] on input "checkbox" at bounding box center [87, 172] width 13 height 13
checkbox input "true"
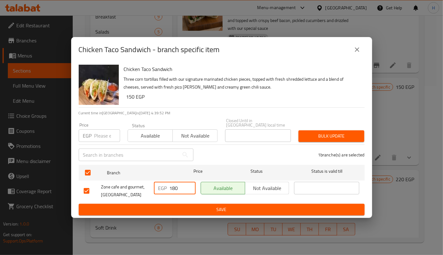
drag, startPoint x: 176, startPoint y: 186, endPoint x: 181, endPoint y: 186, distance: 4.7
click at [181, 186] on input "180" at bounding box center [183, 188] width 26 height 13
type input "188"
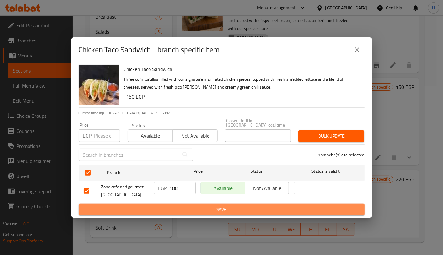
click at [210, 205] on span "Save" at bounding box center [222, 209] width 276 height 8
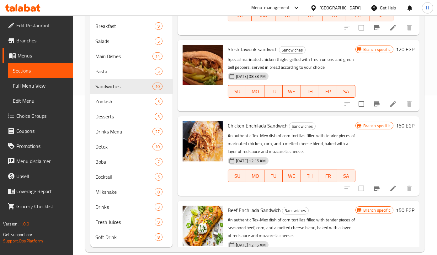
scroll to position [473, 0]
click at [373, 184] on icon "Branch-specific-item" at bounding box center [377, 188] width 8 height 8
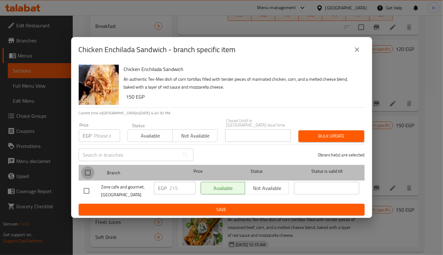
click at [91, 172] on input "checkbox" at bounding box center [87, 172] width 13 height 13
checkbox input "true"
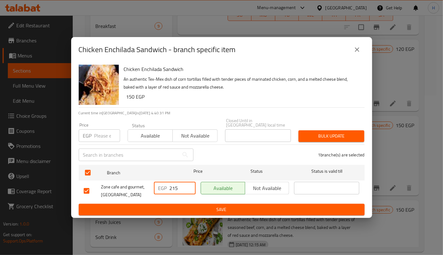
drag, startPoint x: 174, startPoint y: 185, endPoint x: 190, endPoint y: 188, distance: 15.7
click at [190, 188] on input "215" at bounding box center [183, 188] width 26 height 13
type input "218"
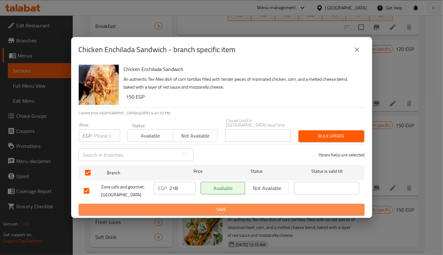
click at [219, 208] on span "Save" at bounding box center [222, 209] width 276 height 8
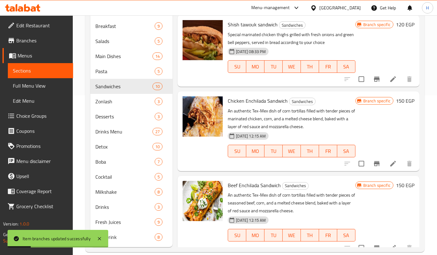
scroll to position [498, 0]
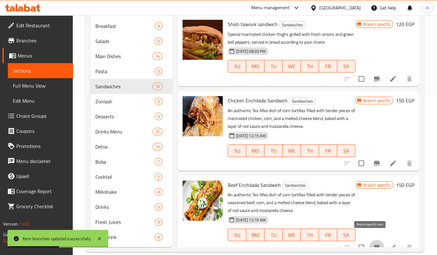
click at [373, 243] on icon "Branch-specific-item" at bounding box center [377, 247] width 8 height 8
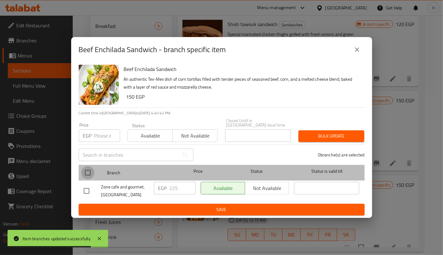
click at [89, 172] on input "checkbox" at bounding box center [87, 172] width 13 height 13
checkbox input "true"
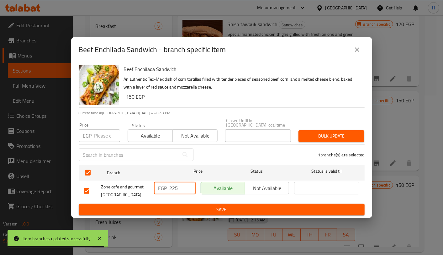
drag, startPoint x: 174, startPoint y: 186, endPoint x: 184, endPoint y: 188, distance: 9.6
click at [184, 188] on input "225" at bounding box center [183, 188] width 26 height 13
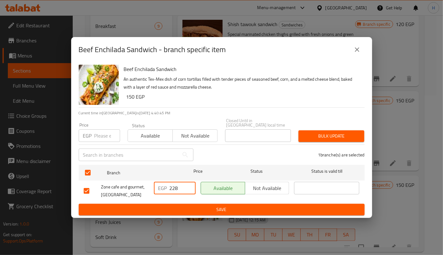
type input "228"
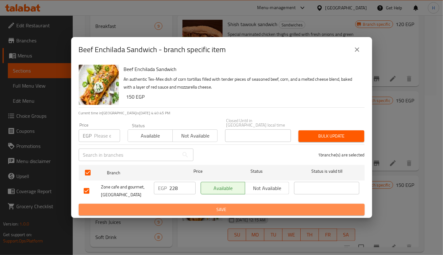
click at [212, 210] on span "Save" at bounding box center [222, 209] width 276 height 8
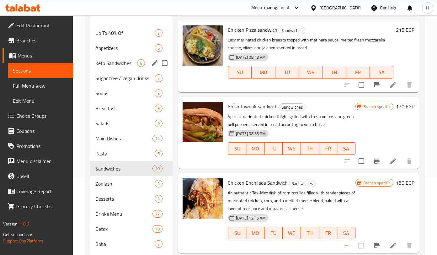
scroll to position [76, 0]
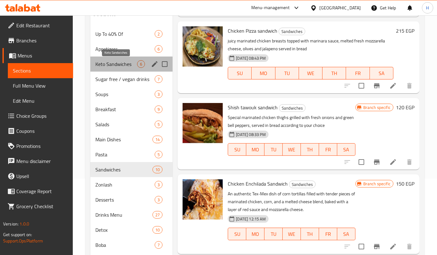
click at [123, 65] on span "Keto Sandwiches" at bounding box center [116, 64] width 42 height 8
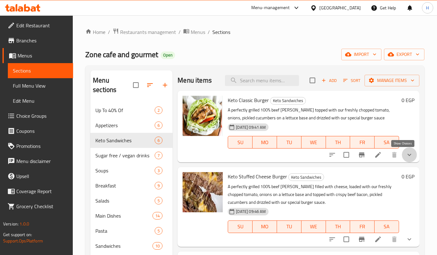
click at [405, 154] on icon "show more" at bounding box center [409, 155] width 8 height 8
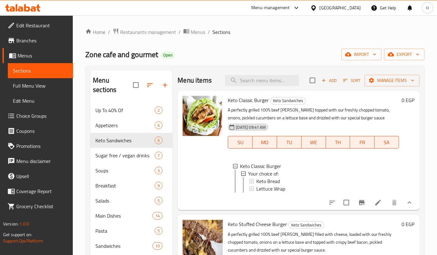
scroll to position [1, 0]
click at [288, 180] on div "Keto Bread" at bounding box center [325, 181] width 138 height 8
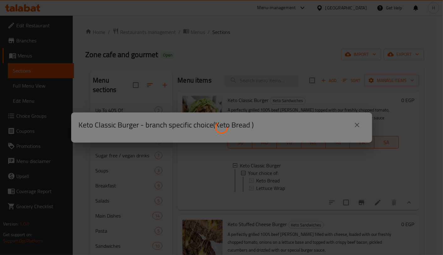
click at [288, 180] on div at bounding box center [221, 127] width 443 height 255
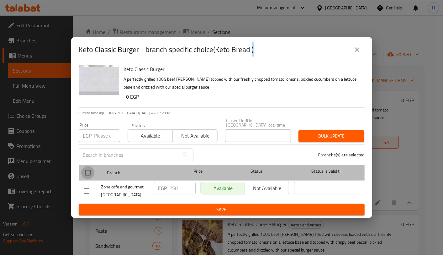
click at [83, 168] on input "checkbox" at bounding box center [87, 172] width 13 height 13
checkbox input "true"
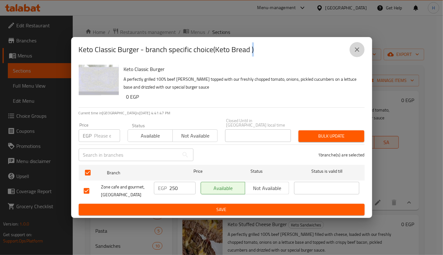
click at [359, 50] on icon "close" at bounding box center [357, 50] width 8 height 8
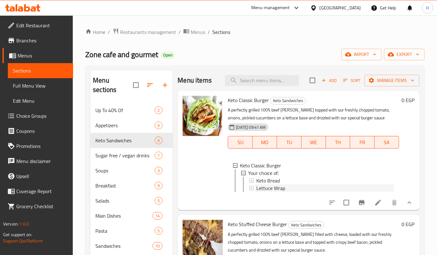
click at [273, 188] on span "Lettuce Wrap" at bounding box center [270, 188] width 29 height 8
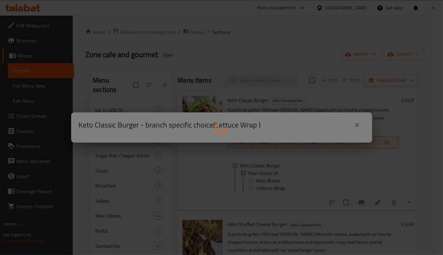
click at [273, 188] on div at bounding box center [221, 127] width 443 height 255
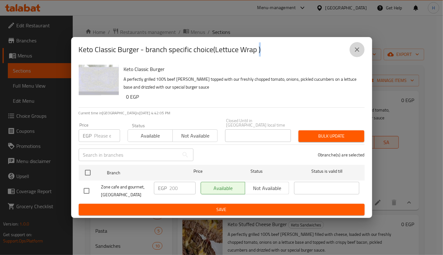
click at [362, 54] on button "close" at bounding box center [357, 49] width 15 height 15
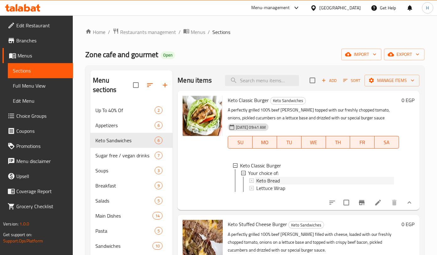
click at [286, 180] on div "Keto Bread" at bounding box center [325, 181] width 138 height 8
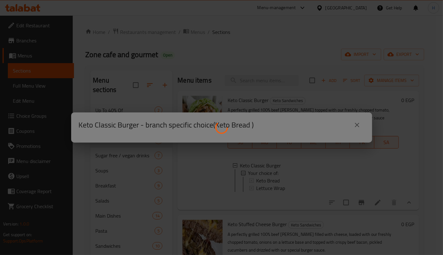
click at [286, 180] on div at bounding box center [221, 127] width 443 height 255
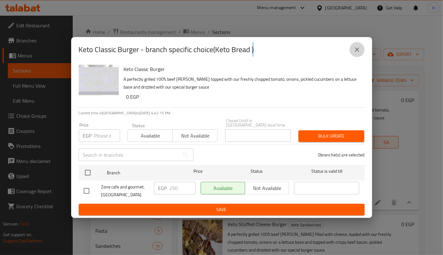
click at [356, 51] on icon "close" at bounding box center [357, 50] width 8 height 8
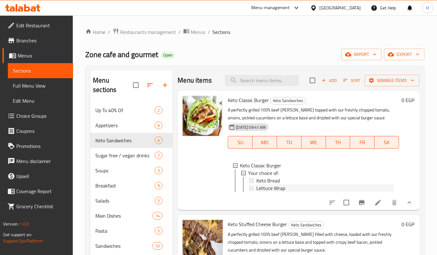
click at [276, 189] on span "Lettuce Wrap" at bounding box center [270, 188] width 29 height 8
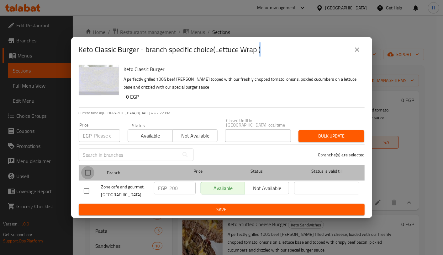
click at [87, 171] on input "checkbox" at bounding box center [87, 172] width 13 height 13
checkbox input "true"
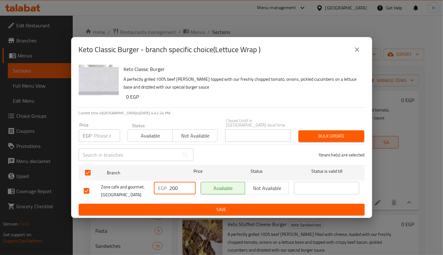
drag, startPoint x: 172, startPoint y: 185, endPoint x: 196, endPoint y: 189, distance: 24.2
click at [196, 189] on div "EGP 200 ​" at bounding box center [174, 190] width 47 height 23
type input "210"
click at [222, 206] on span "Save" at bounding box center [222, 209] width 276 height 8
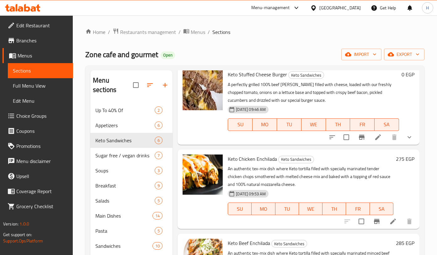
scroll to position [155, 0]
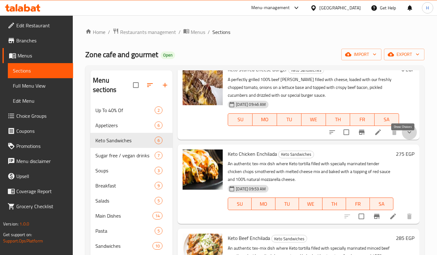
click at [405, 136] on icon "show more" at bounding box center [409, 132] width 8 height 8
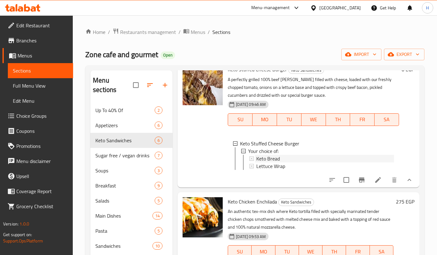
click at [279, 161] on span "Keto Bread" at bounding box center [268, 159] width 24 height 8
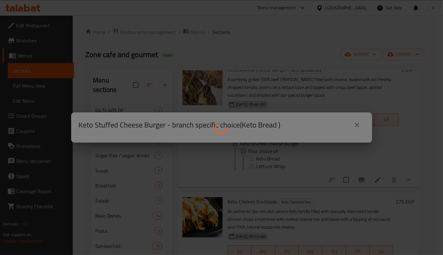
click at [279, 161] on div at bounding box center [221, 127] width 443 height 255
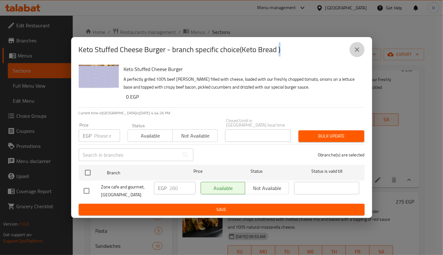
click at [356, 47] on button "close" at bounding box center [357, 49] width 15 height 15
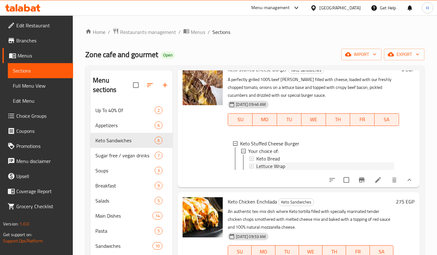
click at [266, 168] on span "Lettuce Wrap" at bounding box center [270, 166] width 29 height 8
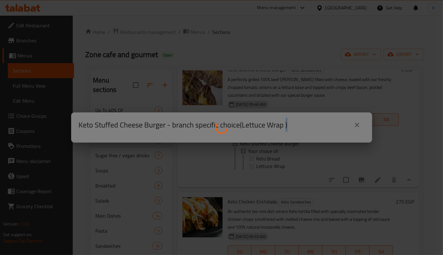
click at [266, 168] on div at bounding box center [221, 127] width 443 height 255
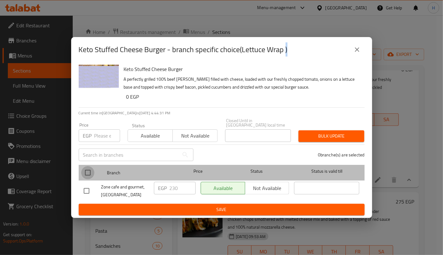
click at [86, 170] on input "checkbox" at bounding box center [87, 172] width 13 height 13
checkbox input "true"
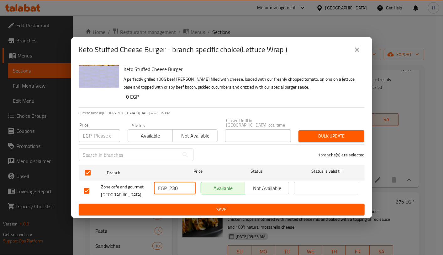
drag, startPoint x: 172, startPoint y: 185, endPoint x: 183, endPoint y: 187, distance: 11.8
click at [183, 187] on input "230" at bounding box center [183, 188] width 26 height 13
type input "240"
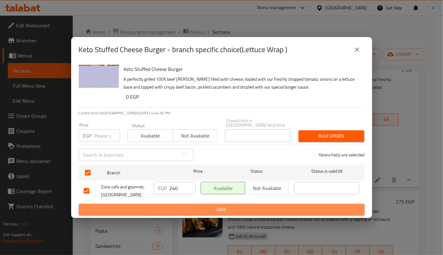
click at [208, 208] on span "Save" at bounding box center [222, 209] width 276 height 8
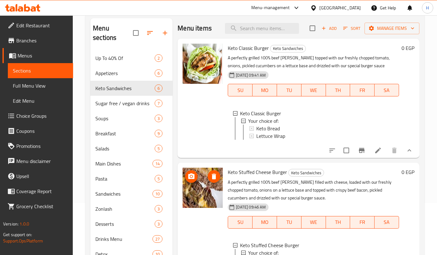
scroll to position [0, 0]
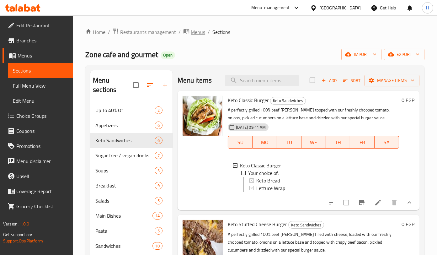
click at [196, 35] on span "Menus" at bounding box center [198, 32] width 14 height 8
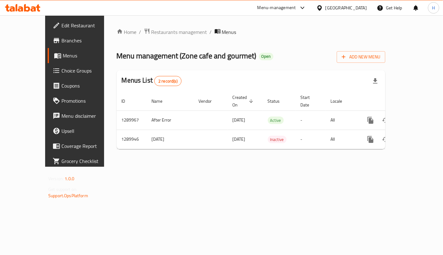
click at [161, 33] on span "Restaurants management" at bounding box center [179, 32] width 56 height 8
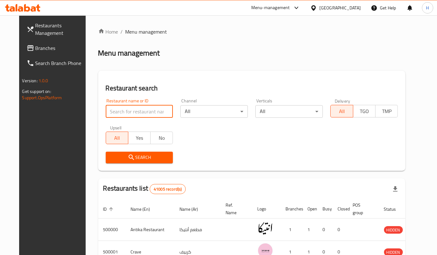
click at [127, 108] on input "search" at bounding box center [139, 111] width 67 height 13
type input "629238"
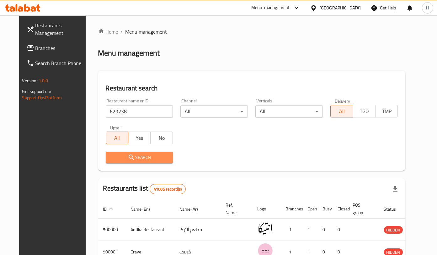
click at [143, 156] on span "Search" at bounding box center [139, 157] width 57 height 8
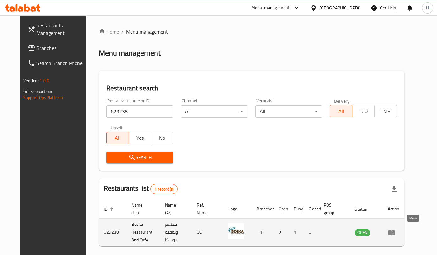
click at [395, 233] on icon "enhanced table" at bounding box center [392, 232] width 8 height 8
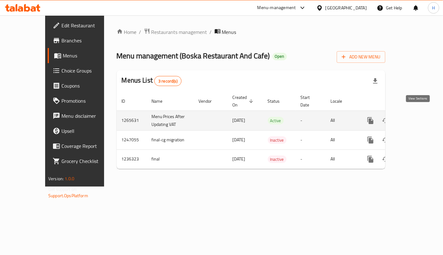
click at [420, 117] on icon "enhanced table" at bounding box center [416, 121] width 8 height 8
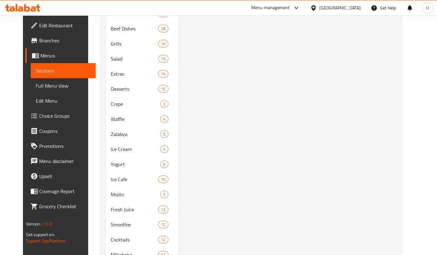
scroll to position [289, 0]
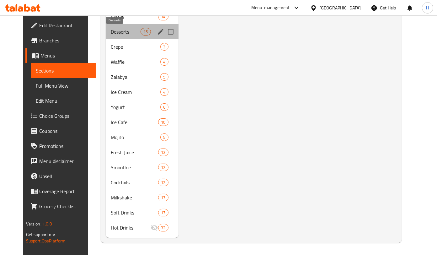
click at [116, 31] on span "Desserts" at bounding box center [126, 32] width 30 height 8
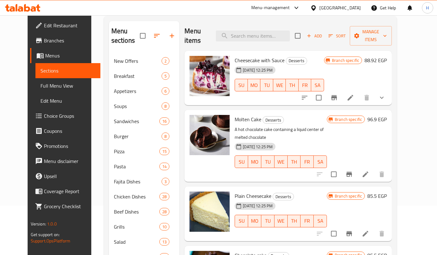
scroll to position [49, 0]
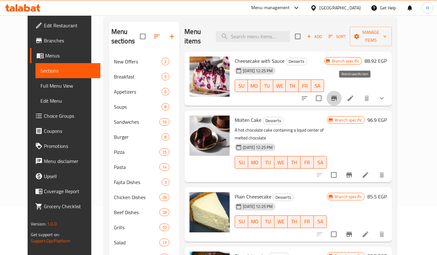
click at [338, 94] on icon "Branch-specific-item" at bounding box center [334, 98] width 8 height 8
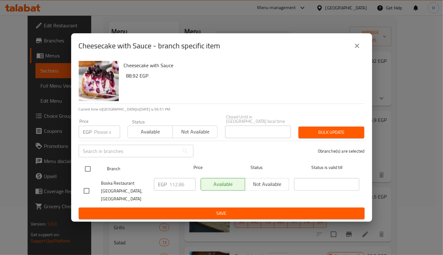
drag, startPoint x: 86, startPoint y: 171, endPoint x: 88, endPoint y: 174, distance: 3.7
click at [88, 174] on input "checkbox" at bounding box center [87, 168] width 13 height 13
checkbox input "true"
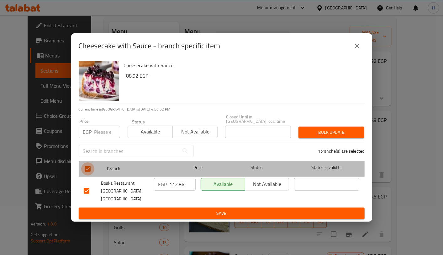
click at [88, 174] on input "checkbox" at bounding box center [87, 168] width 13 height 13
checkbox input "false"
click at [88, 174] on input "checkbox" at bounding box center [87, 168] width 13 height 13
checkbox input "true"
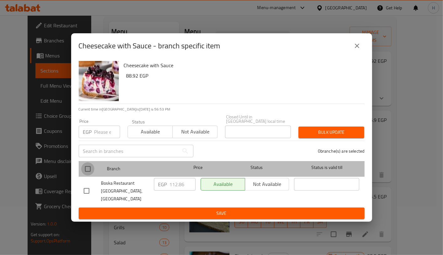
checkbox input "true"
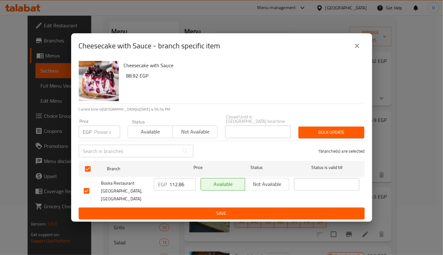
click at [183, 184] on input "112.86" at bounding box center [183, 184] width 26 height 13
type input "113"
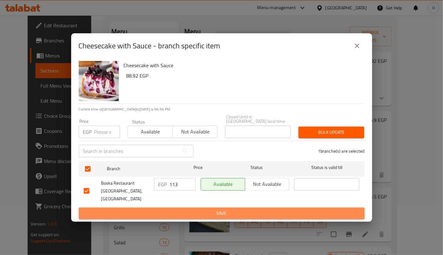
click at [204, 209] on span "Save" at bounding box center [222, 213] width 276 height 8
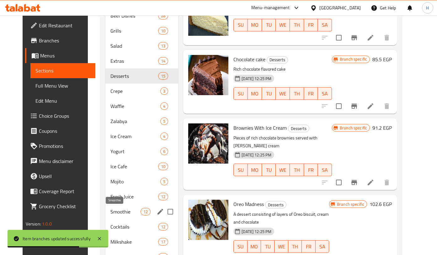
scroll to position [245, 0]
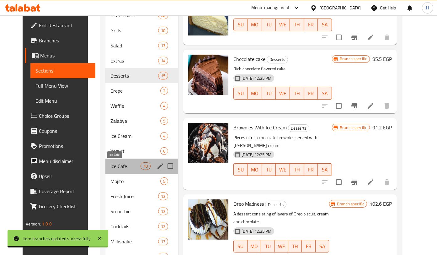
click at [113, 163] on span "Ice Cafe" at bounding box center [125, 166] width 30 height 8
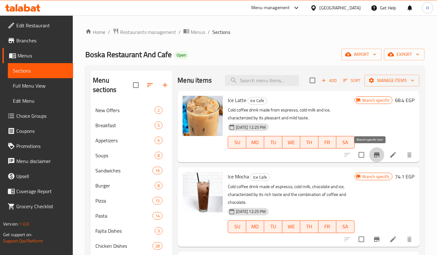
click at [374, 154] on icon "Branch-specific-item" at bounding box center [377, 154] width 6 height 5
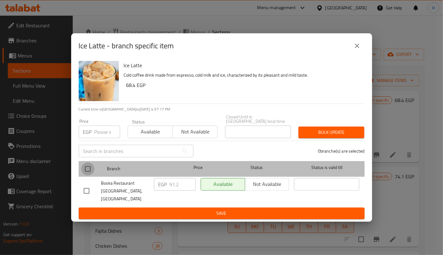
click at [87, 168] on input "checkbox" at bounding box center [87, 168] width 13 height 13
checkbox input "true"
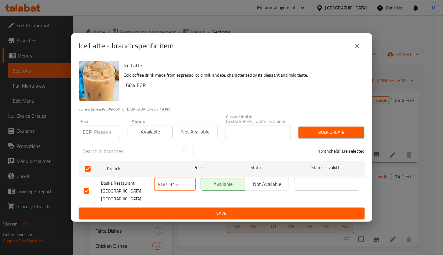
drag, startPoint x: 179, startPoint y: 186, endPoint x: 155, endPoint y: 183, distance: 24.6
click at [155, 183] on div "EGP 91.2 ​" at bounding box center [175, 184] width 42 height 13
type input "96"
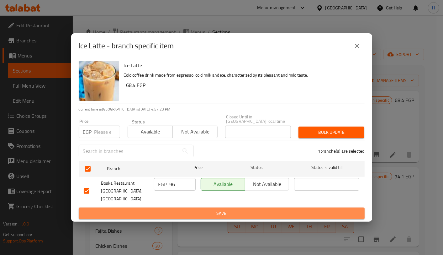
click at [230, 207] on button "Save" at bounding box center [222, 213] width 286 height 12
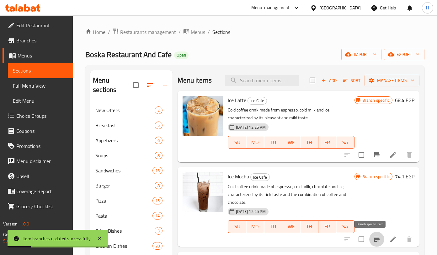
click at [373, 236] on icon "Branch-specific-item" at bounding box center [377, 239] width 8 height 8
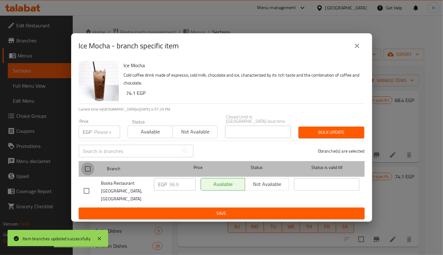
click at [89, 173] on input "checkbox" at bounding box center [87, 168] width 13 height 13
checkbox input "true"
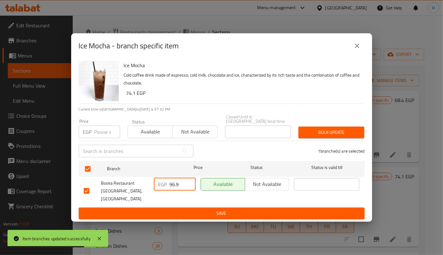
drag, startPoint x: 182, startPoint y: 183, endPoint x: 168, endPoint y: 184, distance: 14.4
click at [168, 184] on div "EGP 96.9 ​" at bounding box center [175, 184] width 42 height 13
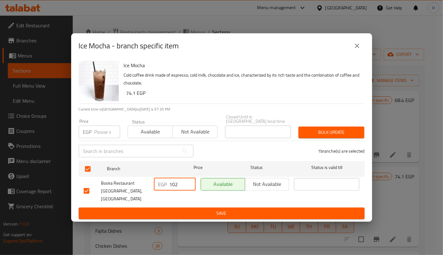
type input "102"
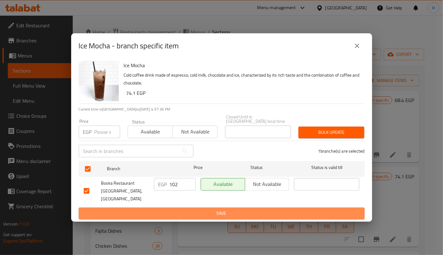
click at [224, 210] on span "Save" at bounding box center [222, 213] width 276 height 8
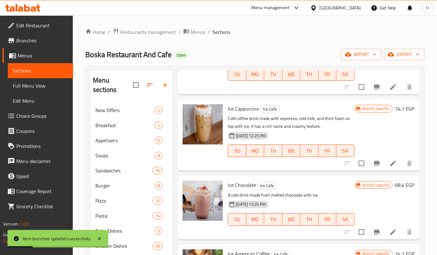
scroll to position [170, 0]
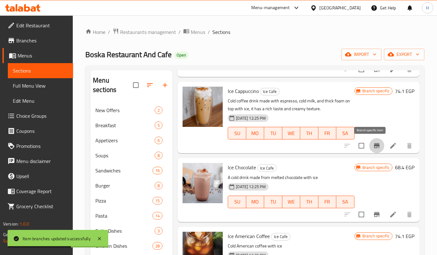
click at [374, 145] on icon "Branch-specific-item" at bounding box center [377, 145] width 6 height 5
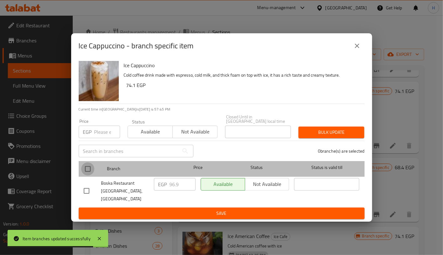
click at [92, 172] on input "checkbox" at bounding box center [87, 168] width 13 height 13
checkbox input "true"
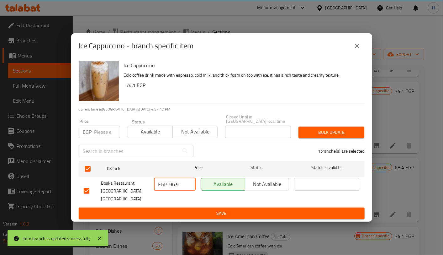
drag, startPoint x: 186, startPoint y: 186, endPoint x: 161, endPoint y: 184, distance: 25.4
click at [161, 184] on div "EGP 96.9 ​" at bounding box center [175, 184] width 42 height 13
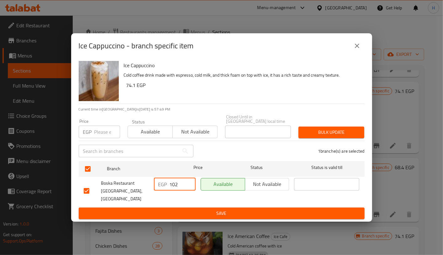
type input "102"
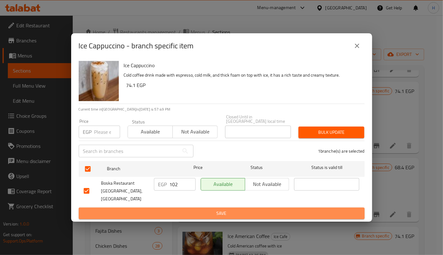
click at [204, 209] on span "Save" at bounding box center [222, 213] width 276 height 8
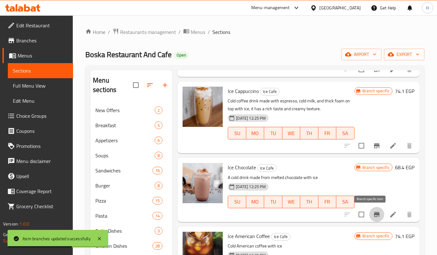
click at [373, 215] on icon "Branch-specific-item" at bounding box center [377, 214] width 8 height 8
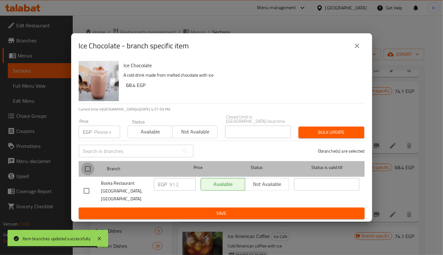
click at [82, 169] on input "checkbox" at bounding box center [87, 168] width 13 height 13
checkbox input "true"
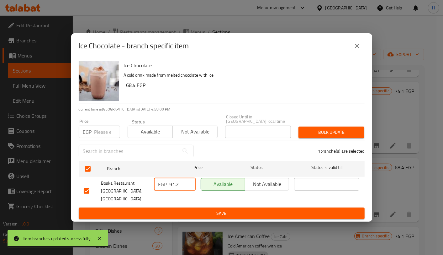
drag, startPoint x: 181, startPoint y: 186, endPoint x: 159, endPoint y: 184, distance: 22.0
click at [159, 184] on div "EGP 91.2 ​" at bounding box center [175, 184] width 42 height 13
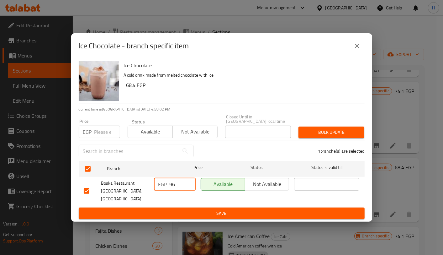
type input "96"
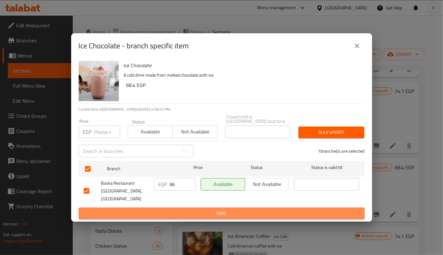
click at [207, 209] on span "Save" at bounding box center [222, 213] width 276 height 8
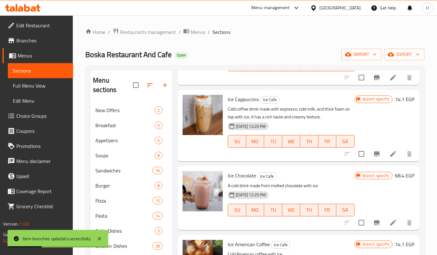
scroll to position [161, 0]
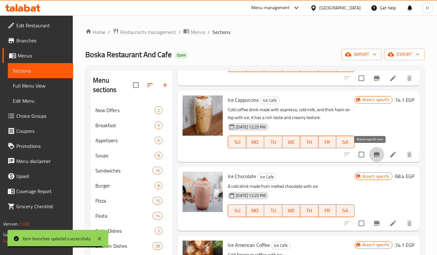
click at [374, 154] on icon "Branch-specific-item" at bounding box center [377, 154] width 6 height 5
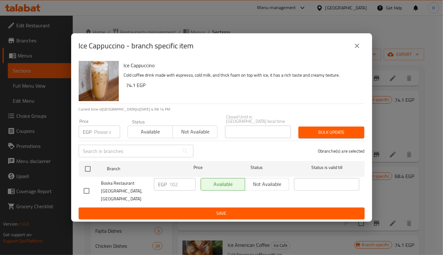
drag, startPoint x: 354, startPoint y: 43, endPoint x: 357, endPoint y: 52, distance: 9.2
click at [357, 52] on div "Ice Cappuccino - branch specific item" at bounding box center [221, 45] width 301 height 25
click at [357, 48] on icon "close" at bounding box center [357, 46] width 4 height 4
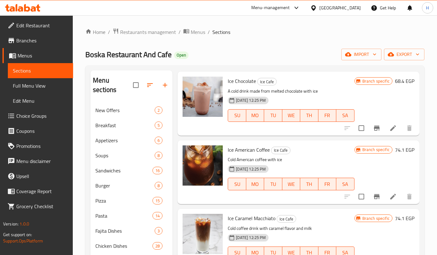
scroll to position [276, 0]
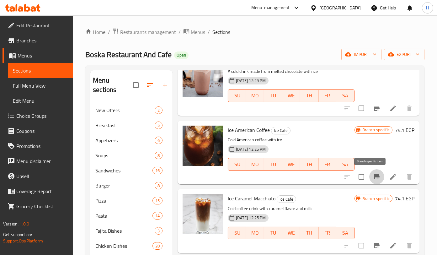
click at [373, 179] on icon "Branch-specific-item" at bounding box center [377, 177] width 8 height 8
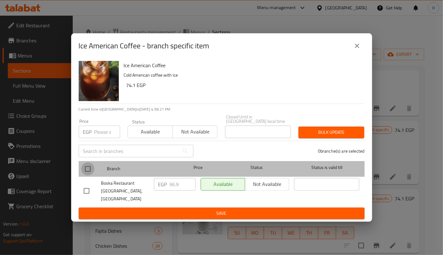
click at [88, 168] on input "checkbox" at bounding box center [87, 168] width 13 height 13
checkbox input "true"
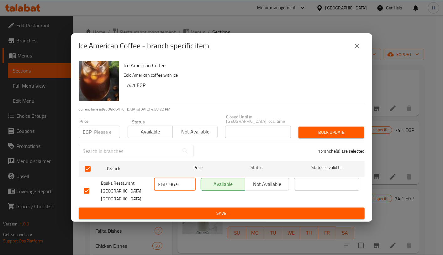
drag, startPoint x: 182, startPoint y: 186, endPoint x: 166, endPoint y: 187, distance: 15.7
click at [166, 187] on div "EGP 96.9 ​" at bounding box center [175, 184] width 42 height 13
type input "102"
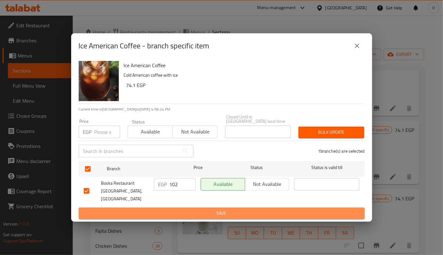
click at [211, 209] on span "Save" at bounding box center [222, 213] width 276 height 8
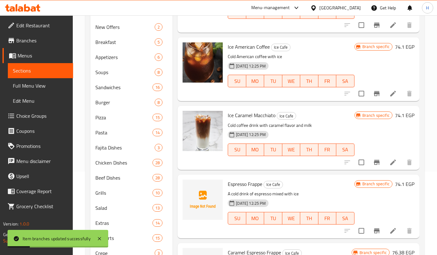
scroll to position [84, 0]
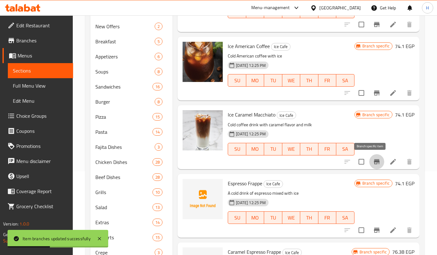
click at [373, 159] on icon "Branch-specific-item" at bounding box center [377, 162] width 8 height 8
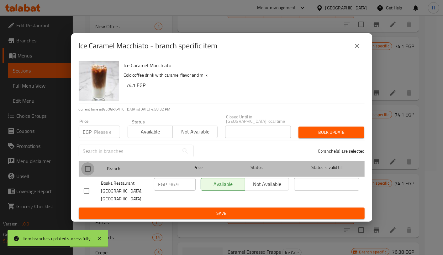
click at [87, 170] on input "checkbox" at bounding box center [87, 168] width 13 height 13
checkbox input "true"
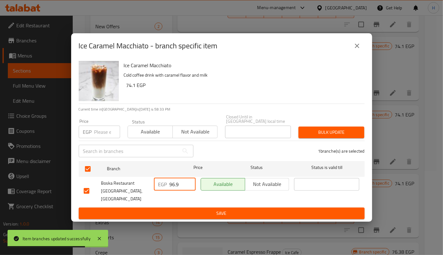
drag, startPoint x: 182, startPoint y: 185, endPoint x: 166, endPoint y: 185, distance: 16.3
click at [166, 185] on div "EGP 96.9 ​" at bounding box center [175, 184] width 42 height 13
type input "102"
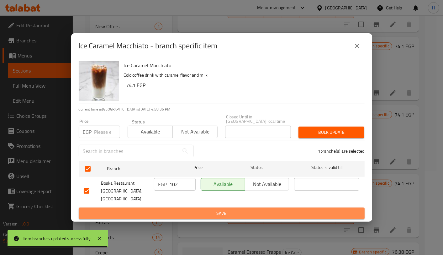
click at [214, 209] on span "Save" at bounding box center [222, 213] width 276 height 8
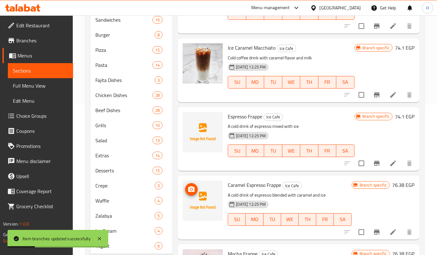
scroll to position [169, 0]
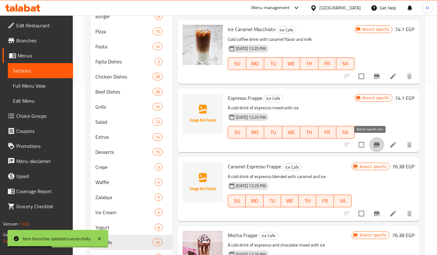
click at [373, 146] on icon "Branch-specific-item" at bounding box center [377, 145] width 8 height 8
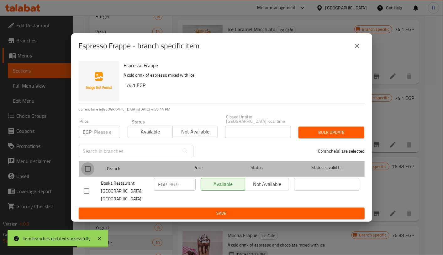
click at [87, 168] on input "checkbox" at bounding box center [87, 168] width 13 height 13
checkbox input "true"
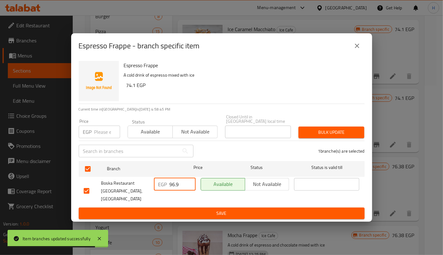
drag, startPoint x: 182, startPoint y: 187, endPoint x: 168, endPoint y: 186, distance: 14.2
click at [168, 186] on div "EGP 96.9 ​" at bounding box center [175, 184] width 42 height 13
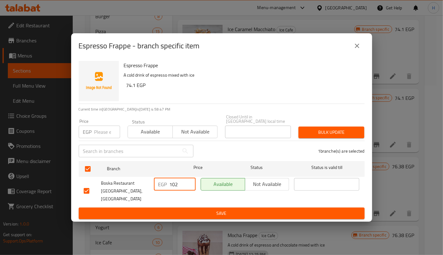
type input "102"
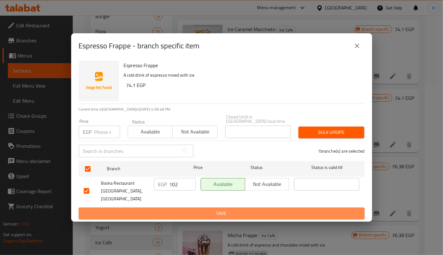
click at [205, 209] on span "Save" at bounding box center [222, 213] width 276 height 8
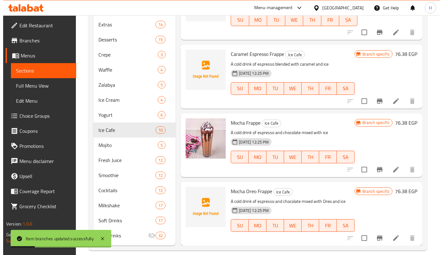
scroll to position [289, 0]
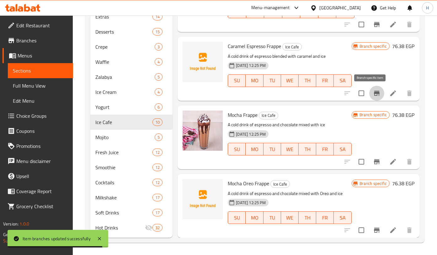
click at [373, 93] on icon "Branch-specific-item" at bounding box center [377, 93] width 8 height 8
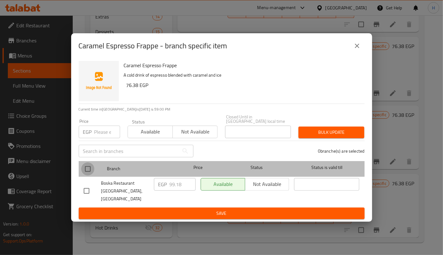
click at [87, 174] on input "checkbox" at bounding box center [87, 168] width 13 height 13
checkbox input "true"
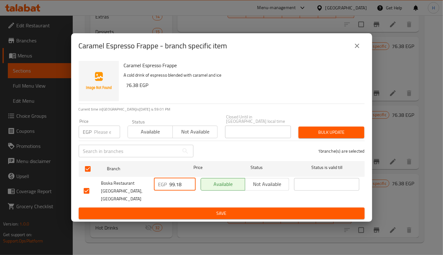
drag, startPoint x: 184, startPoint y: 185, endPoint x: 159, endPoint y: 186, distance: 24.8
click at [159, 186] on div "EGP 99.18 ​" at bounding box center [175, 184] width 42 height 13
type input "105"
click at [202, 209] on span "Save" at bounding box center [222, 213] width 276 height 8
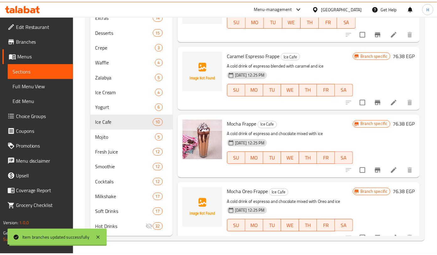
scroll to position [280, 0]
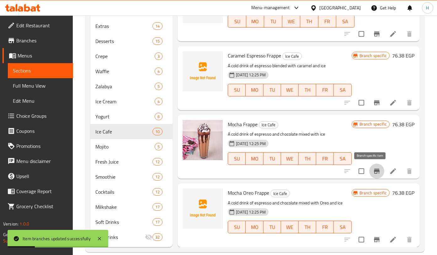
click at [373, 170] on icon "Branch-specific-item" at bounding box center [377, 171] width 8 height 8
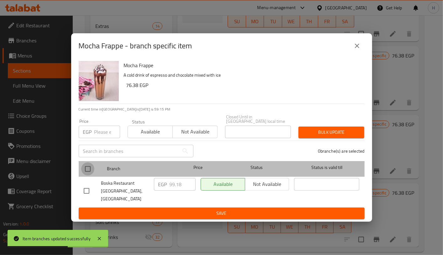
click at [87, 170] on input "checkbox" at bounding box center [87, 168] width 13 height 13
checkbox input "true"
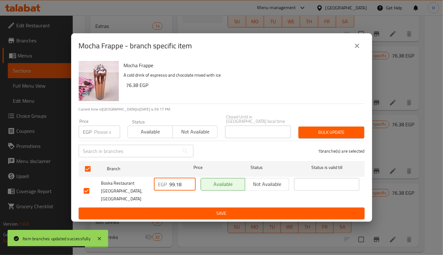
drag, startPoint x: 182, startPoint y: 185, endPoint x: 152, endPoint y: 187, distance: 29.5
click at [152, 187] on div "EGP 99.18 ​" at bounding box center [174, 190] width 47 height 31
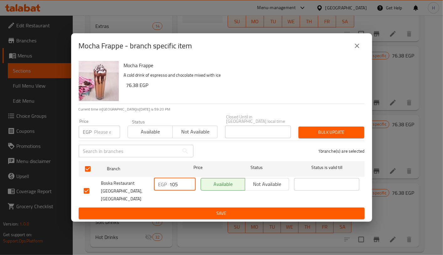
type input "105"
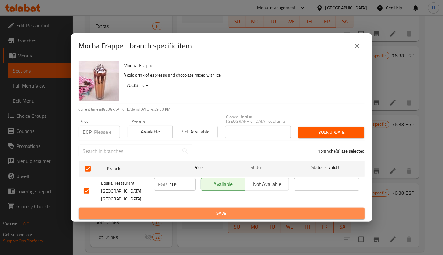
click at [226, 209] on span "Save" at bounding box center [222, 213] width 276 height 8
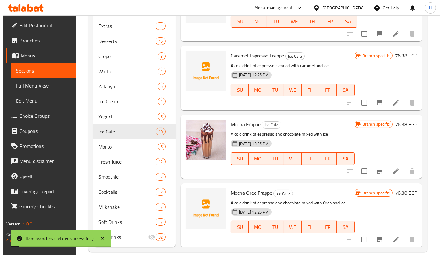
scroll to position [289, 0]
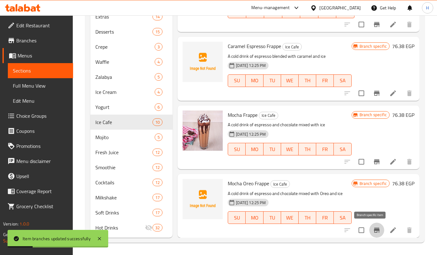
click at [374, 229] on icon "Branch-specific-item" at bounding box center [377, 229] width 6 height 5
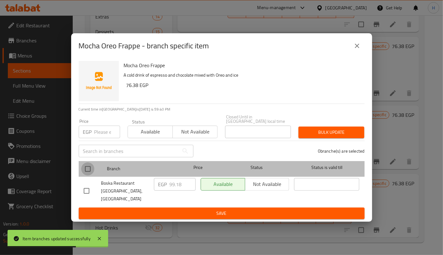
click at [88, 168] on input "checkbox" at bounding box center [87, 168] width 13 height 13
checkbox input "true"
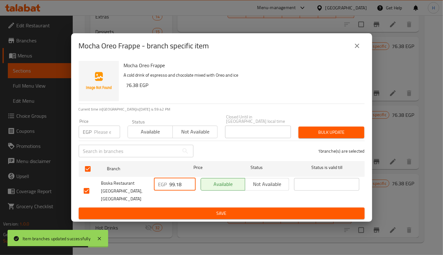
drag, startPoint x: 182, startPoint y: 187, endPoint x: 163, endPoint y: 185, distance: 19.6
click at [163, 185] on div "EGP 99.18 ​" at bounding box center [175, 184] width 42 height 13
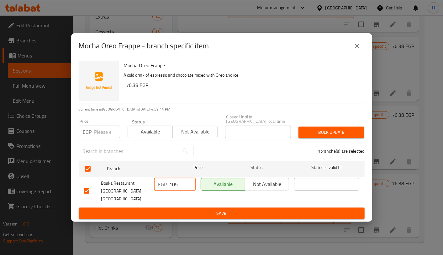
type input "105"
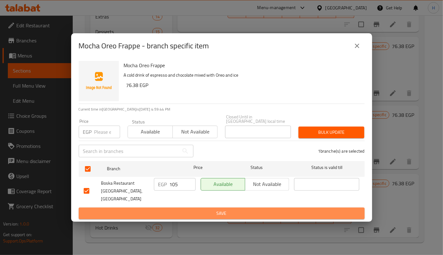
click at [214, 209] on span "Save" at bounding box center [222, 213] width 276 height 8
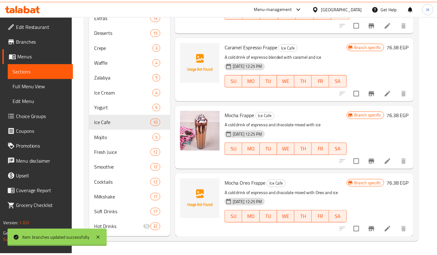
scroll to position [280, 0]
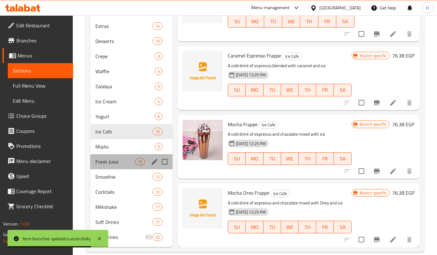
click at [111, 166] on div "Fresh Juice 12" at bounding box center [131, 161] width 82 height 15
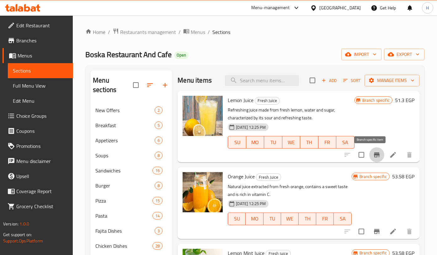
click at [373, 153] on icon "Branch-specific-item" at bounding box center [377, 155] width 8 height 8
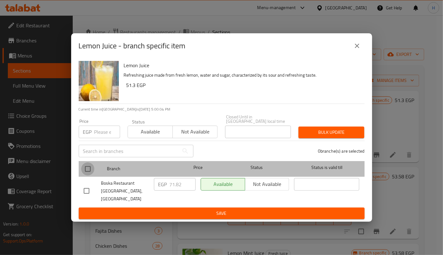
click at [91, 169] on input "checkbox" at bounding box center [87, 168] width 13 height 13
checkbox input "true"
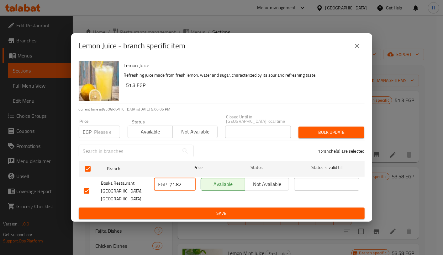
drag, startPoint x: 184, startPoint y: 184, endPoint x: 144, endPoint y: 182, distance: 40.5
click at [144, 182] on div "Boska Restaurant And Cafe, [GEOGRAPHIC_DATA] EGP 71.82 ​ Available Not availabl…" at bounding box center [221, 190] width 281 height 31
type input "76"
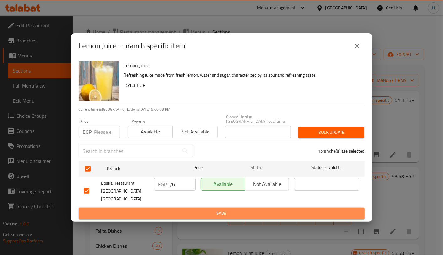
click at [189, 209] on span "Save" at bounding box center [222, 213] width 276 height 8
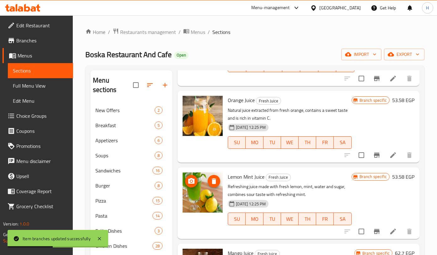
scroll to position [78, 0]
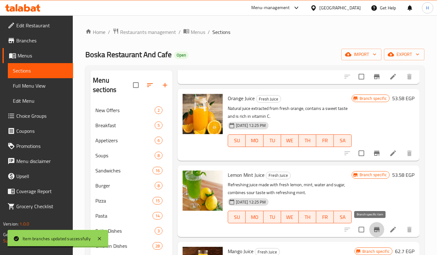
click at [373, 225] on icon "Branch-specific-item" at bounding box center [377, 229] width 8 height 8
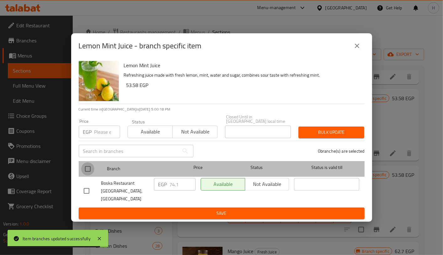
click at [87, 168] on input "checkbox" at bounding box center [87, 168] width 13 height 13
checkbox input "true"
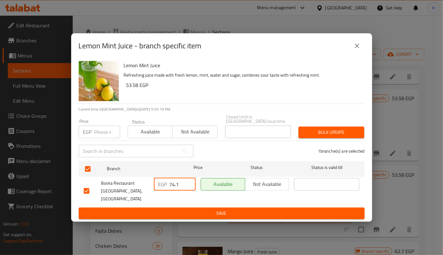
drag, startPoint x: 182, startPoint y: 185, endPoint x: 156, endPoint y: 185, distance: 25.4
click at [156, 185] on div "EGP 74.1 ​" at bounding box center [175, 184] width 42 height 13
type input "78"
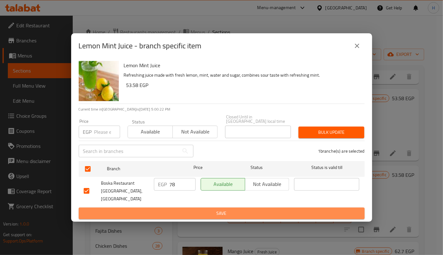
click at [205, 209] on span "Save" at bounding box center [222, 213] width 276 height 8
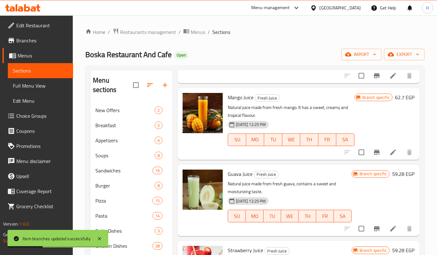
scroll to position [238, 0]
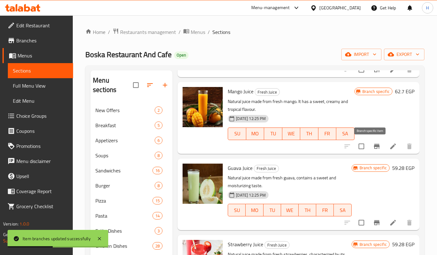
click at [373, 147] on icon "Branch-specific-item" at bounding box center [377, 146] width 8 height 8
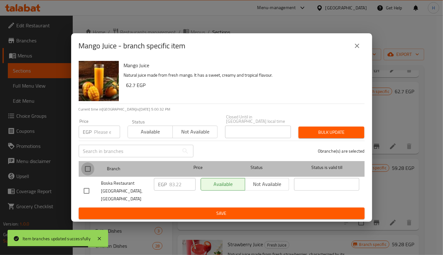
click at [86, 169] on input "checkbox" at bounding box center [87, 168] width 13 height 13
checkbox input "true"
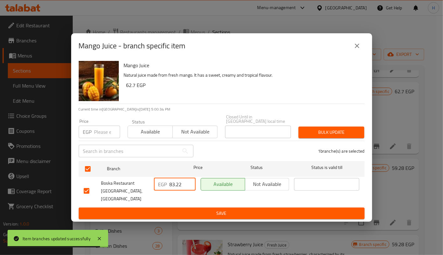
drag, startPoint x: 184, startPoint y: 186, endPoint x: 159, endPoint y: 188, distance: 24.8
click at [159, 188] on div "EGP 83.22 ​" at bounding box center [175, 184] width 42 height 13
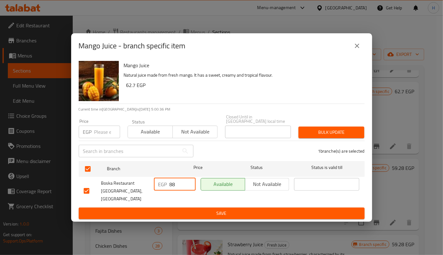
type input "88"
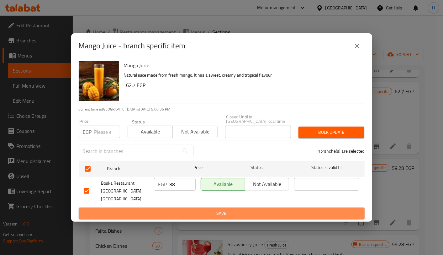
click at [218, 209] on span "Save" at bounding box center [222, 213] width 276 height 8
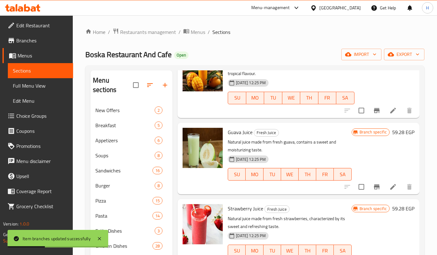
scroll to position [275, 0]
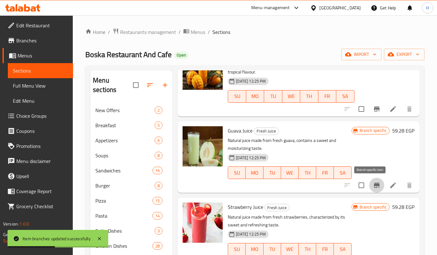
click at [373, 188] on icon "Branch-specific-item" at bounding box center [377, 185] width 8 height 8
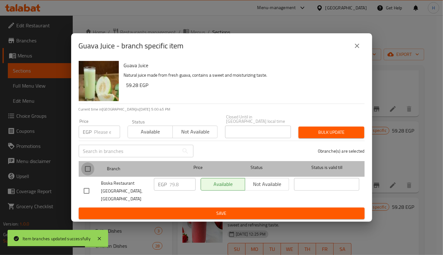
click at [87, 173] on input "checkbox" at bounding box center [87, 168] width 13 height 13
checkbox input "true"
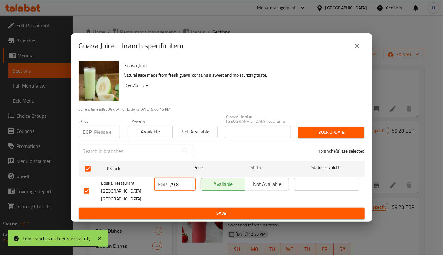
drag, startPoint x: 182, startPoint y: 186, endPoint x: 166, endPoint y: 186, distance: 16.0
click at [166, 186] on div "EGP 79.8 ​" at bounding box center [175, 184] width 42 height 13
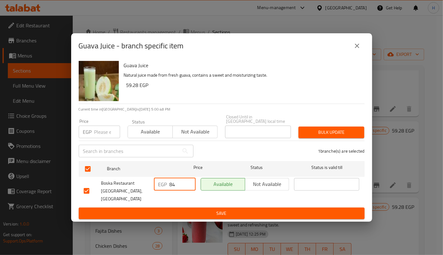
type input "84"
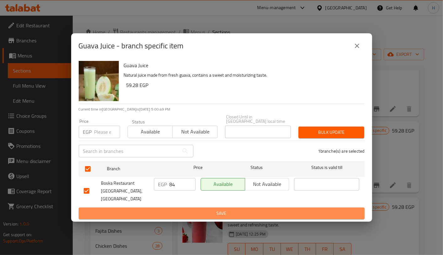
click at [210, 209] on span "Save" at bounding box center [222, 213] width 276 height 8
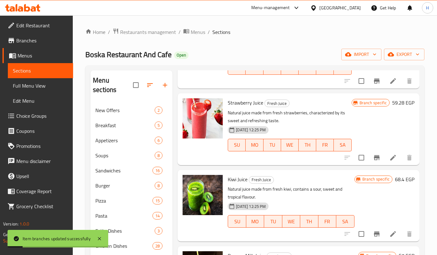
scroll to position [379, 0]
click at [374, 155] on icon "Branch-specific-item" at bounding box center [377, 157] width 6 height 5
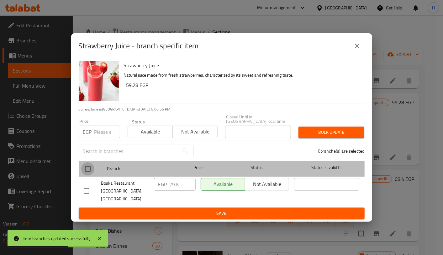
click at [84, 173] on input "checkbox" at bounding box center [87, 168] width 13 height 13
checkbox input "true"
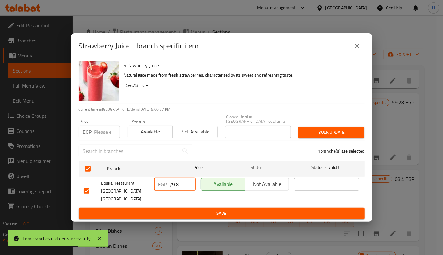
drag, startPoint x: 183, startPoint y: 185, endPoint x: 162, endPoint y: 186, distance: 21.7
click at [162, 186] on div "EGP 79.8 ​" at bounding box center [175, 184] width 42 height 13
type input "84"
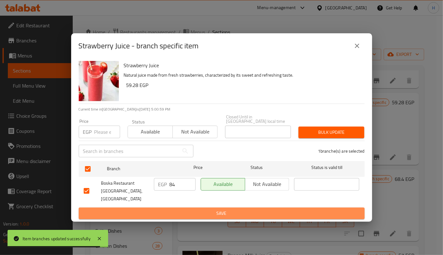
click at [216, 209] on span "Save" at bounding box center [222, 213] width 276 height 8
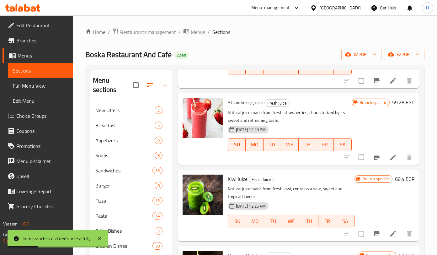
scroll to position [428, 0]
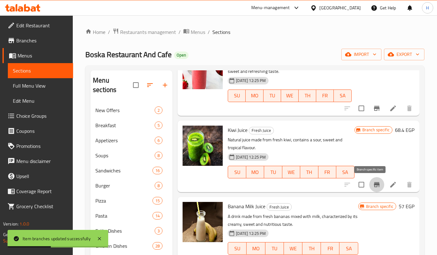
click at [373, 182] on icon "Branch-specific-item" at bounding box center [377, 185] width 8 height 8
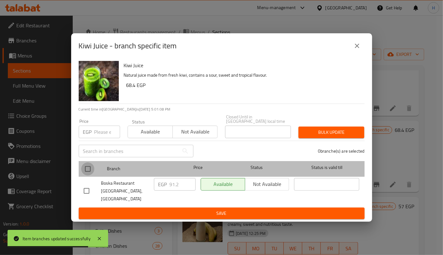
click at [86, 172] on input "checkbox" at bounding box center [87, 168] width 13 height 13
checkbox input "true"
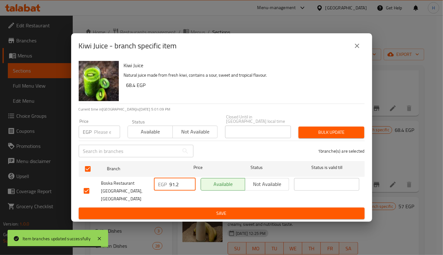
drag, startPoint x: 184, startPoint y: 187, endPoint x: 149, endPoint y: 193, distance: 36.0
click at [149, 193] on div "Boska Restaurant And Cafe, [GEOGRAPHIC_DATA] EGP 91.2 ​ Available Not available…" at bounding box center [221, 190] width 281 height 31
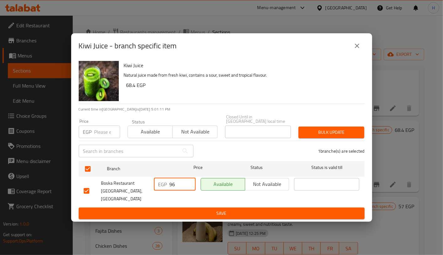
type input "96"
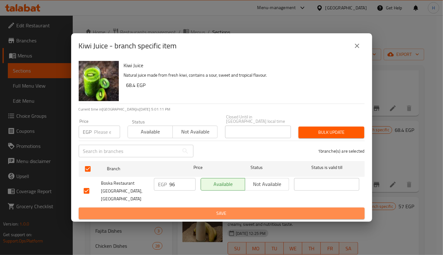
click at [187, 209] on span "Save" at bounding box center [222, 213] width 276 height 8
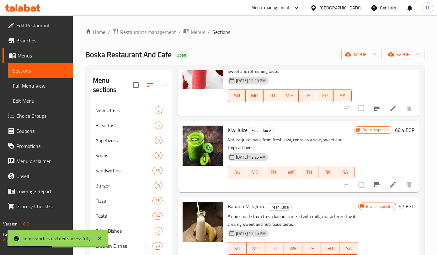
scroll to position [460, 0]
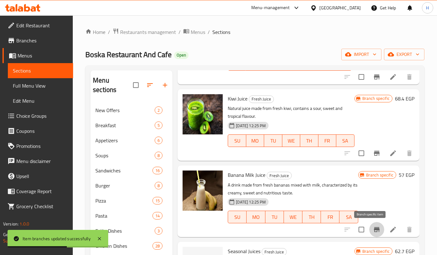
click at [373, 228] on icon "Branch-specific-item" at bounding box center [377, 229] width 8 height 8
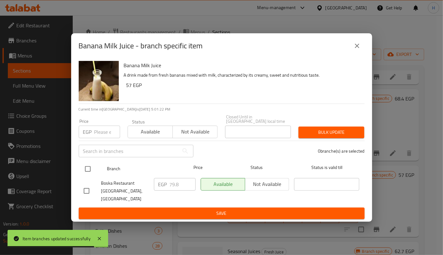
click at [90, 165] on input "checkbox" at bounding box center [87, 168] width 13 height 13
checkbox input "true"
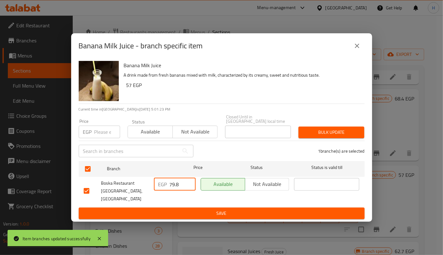
drag, startPoint x: 181, startPoint y: 185, endPoint x: 154, endPoint y: 186, distance: 27.3
click at [154, 186] on div "EGP 79.8 ​" at bounding box center [175, 184] width 42 height 13
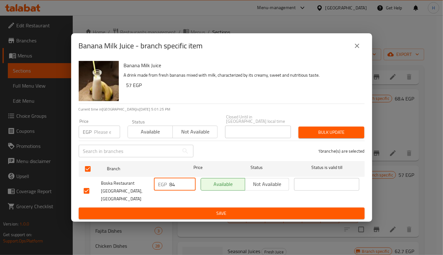
type input "84"
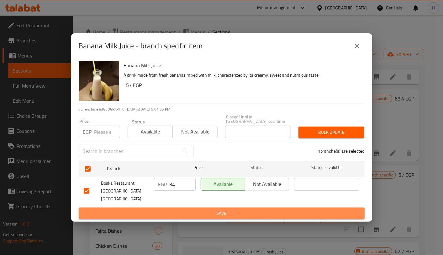
click at [210, 209] on span "Save" at bounding box center [222, 213] width 276 height 8
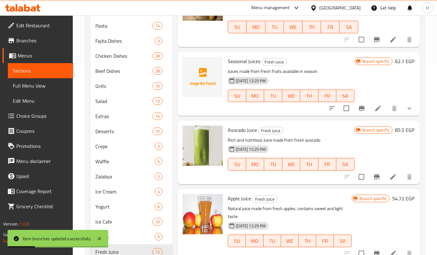
scroll to position [190, 0]
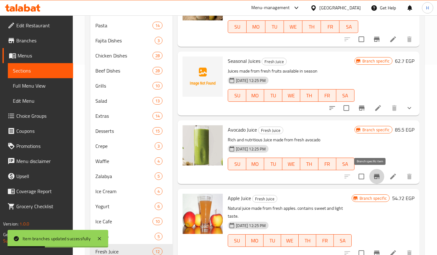
click at [374, 178] on icon "Branch-specific-item" at bounding box center [377, 176] width 6 height 5
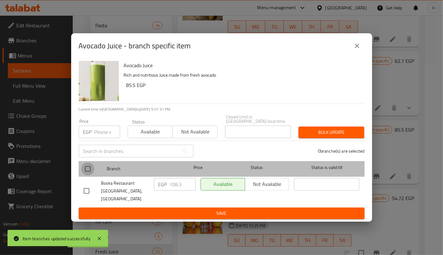
click at [88, 169] on input "checkbox" at bounding box center [87, 168] width 13 height 13
checkbox input "true"
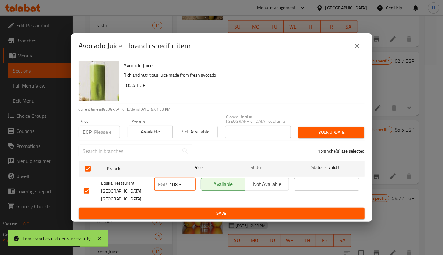
drag, startPoint x: 186, startPoint y: 184, endPoint x: 160, endPoint y: 185, distance: 25.7
click at [160, 185] on div "EGP 108.3 ​" at bounding box center [175, 184] width 42 height 13
type input "114"
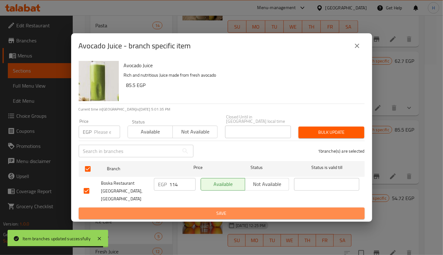
click at [212, 209] on span "Save" at bounding box center [222, 213] width 276 height 8
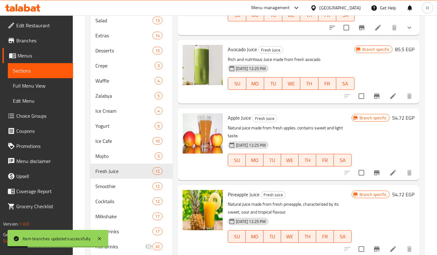
scroll to position [271, 0]
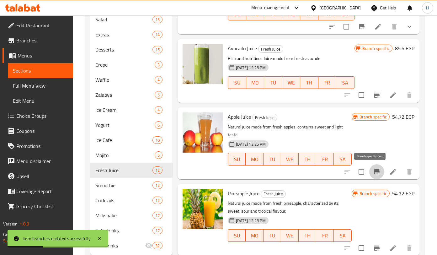
click at [373, 169] on icon "Branch-specific-item" at bounding box center [377, 172] width 8 height 8
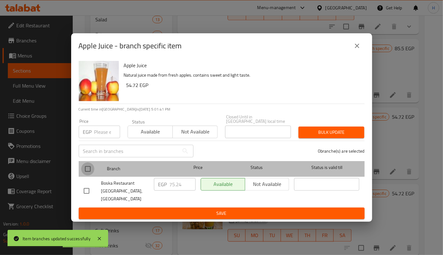
click at [83, 167] on input "checkbox" at bounding box center [87, 168] width 13 height 13
checkbox input "true"
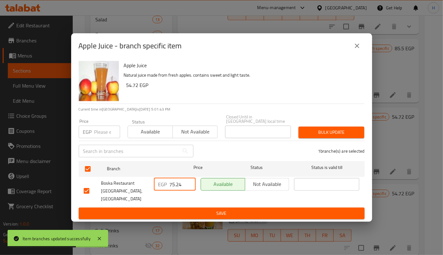
drag, startPoint x: 184, startPoint y: 183, endPoint x: 153, endPoint y: 185, distance: 30.8
click at [153, 185] on div "EGP 75.24 ​" at bounding box center [174, 190] width 47 height 31
type input "80"
click at [206, 207] on button "Save" at bounding box center [222, 213] width 286 height 12
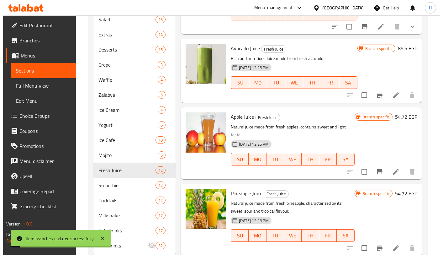
scroll to position [289, 0]
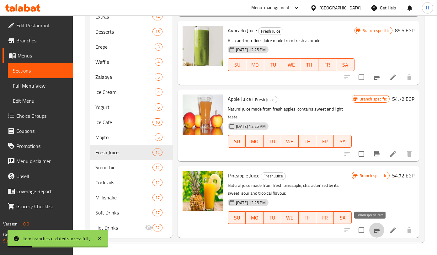
click at [369, 231] on button "Branch-specific-item" at bounding box center [376, 229] width 15 height 15
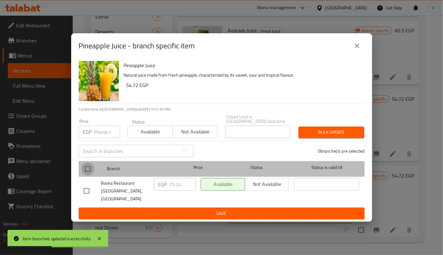
click at [87, 169] on input "checkbox" at bounding box center [87, 168] width 13 height 13
checkbox input "true"
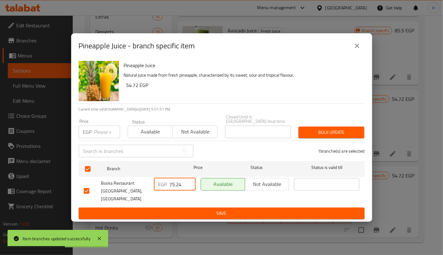
drag, startPoint x: 184, startPoint y: 186, endPoint x: 158, endPoint y: 185, distance: 26.7
click at [158, 185] on div "EGP 75.24 ​" at bounding box center [175, 184] width 42 height 13
type input "80"
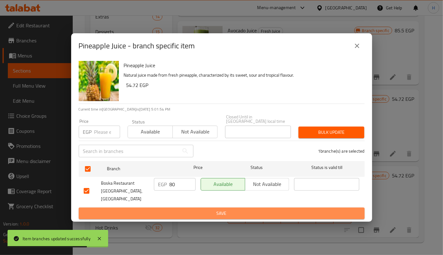
click at [209, 211] on button "Save" at bounding box center [222, 213] width 286 height 12
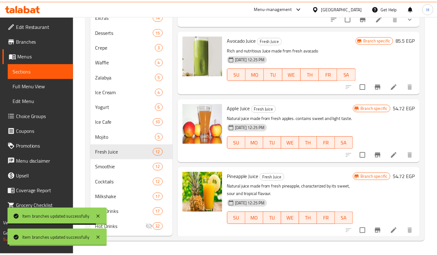
scroll to position [280, 0]
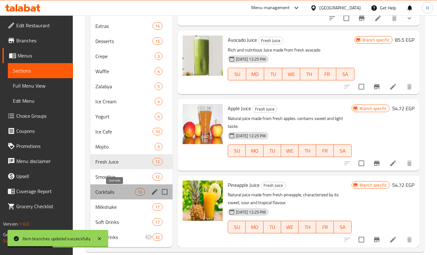
click at [107, 193] on span "Cocktails" at bounding box center [115, 192] width 40 height 8
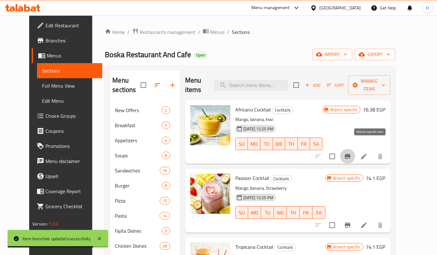
click at [350, 154] on icon "Branch-specific-item" at bounding box center [348, 156] width 6 height 5
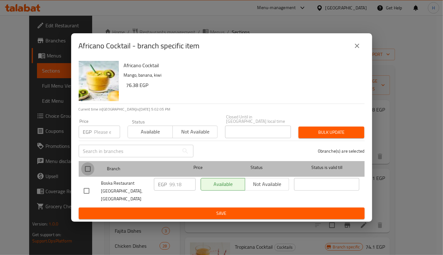
click at [90, 171] on input "checkbox" at bounding box center [87, 168] width 13 height 13
checkbox input "true"
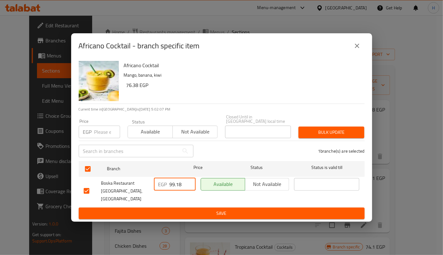
drag, startPoint x: 181, startPoint y: 186, endPoint x: 158, endPoint y: 187, distance: 23.2
click at [158, 187] on div "EGP 99.18 ​" at bounding box center [175, 184] width 42 height 13
type input "105"
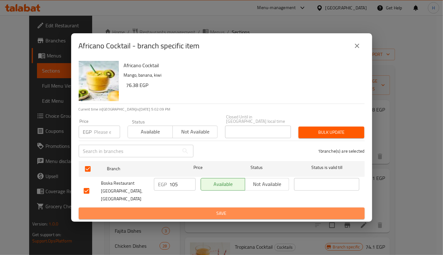
click at [209, 209] on span "Save" at bounding box center [222, 213] width 276 height 8
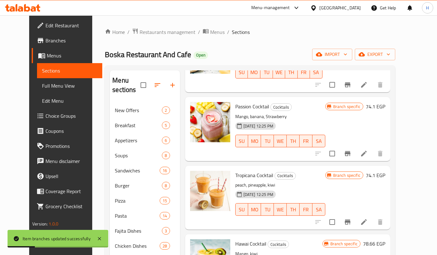
scroll to position [72, 0]
click at [350, 151] on icon "Branch-specific-item" at bounding box center [348, 153] width 6 height 5
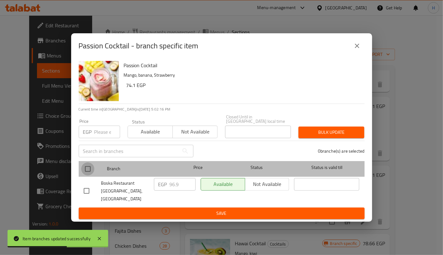
click at [89, 169] on input "checkbox" at bounding box center [87, 168] width 13 height 13
checkbox input "true"
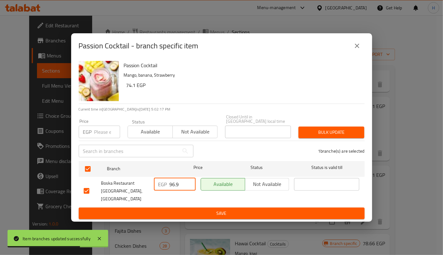
drag, startPoint x: 179, startPoint y: 186, endPoint x: 162, endPoint y: 186, distance: 17.6
click at [162, 186] on div "EGP 96.9 ​" at bounding box center [175, 184] width 42 height 13
type input "102"
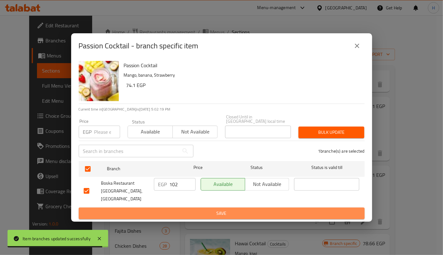
click at [201, 209] on span "Save" at bounding box center [222, 213] width 276 height 8
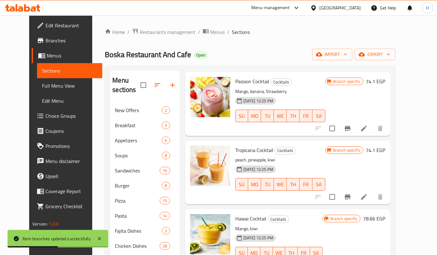
scroll to position [98, 0]
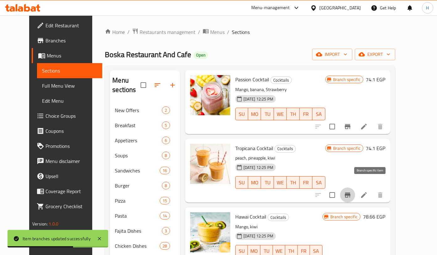
click at [350, 192] on icon "Branch-specific-item" at bounding box center [348, 194] width 6 height 5
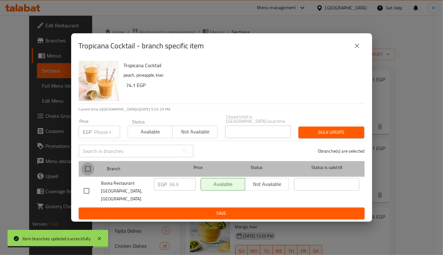
click at [86, 166] on input "checkbox" at bounding box center [87, 168] width 13 height 13
checkbox input "true"
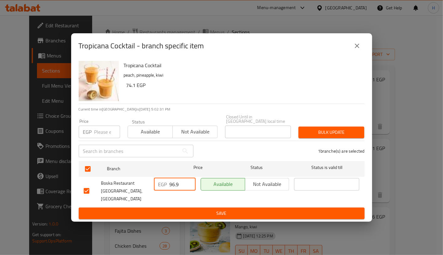
drag, startPoint x: 182, startPoint y: 185, endPoint x: 161, endPoint y: 186, distance: 21.6
click at [161, 186] on div "EGP 96.9 ​" at bounding box center [175, 184] width 42 height 13
type input "102"
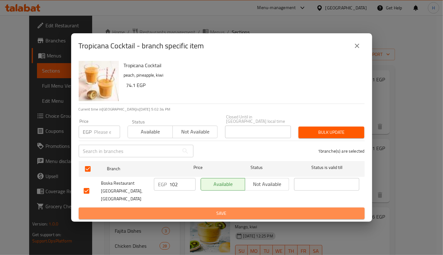
click at [196, 207] on button "Save" at bounding box center [222, 213] width 286 height 12
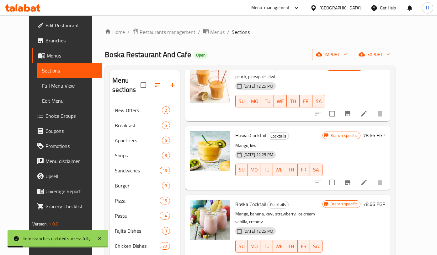
scroll to position [182, 0]
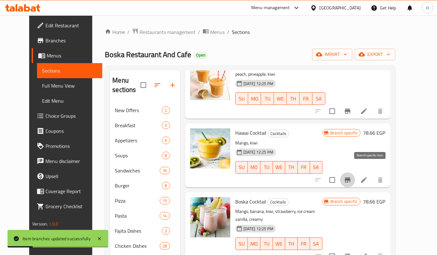
click at [351, 176] on icon "Branch-specific-item" at bounding box center [348, 180] width 8 height 8
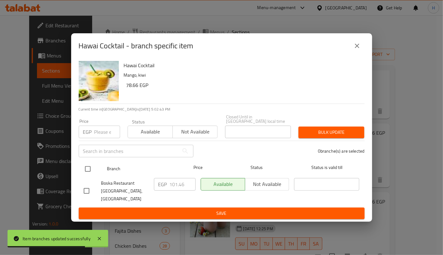
click at [89, 171] on input "checkbox" at bounding box center [87, 168] width 13 height 13
checkbox input "true"
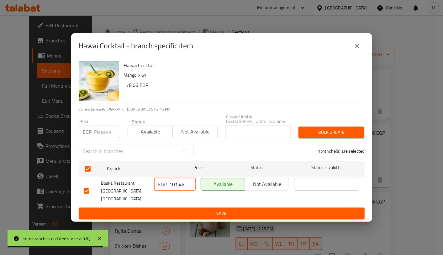
drag, startPoint x: 186, startPoint y: 185, endPoint x: 174, endPoint y: 185, distance: 11.6
click at [174, 185] on input "101.46" at bounding box center [183, 184] width 26 height 13
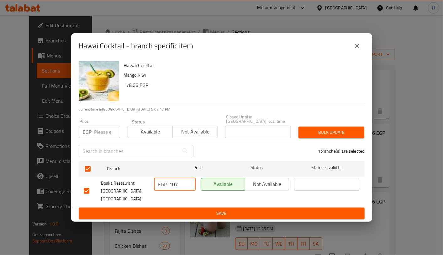
type input "107"
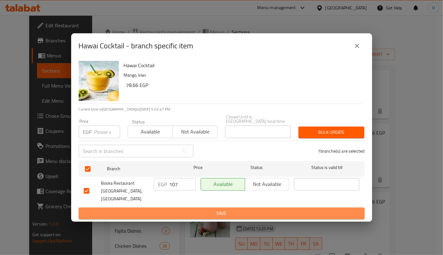
click at [217, 209] on span "Save" at bounding box center [222, 213] width 276 height 8
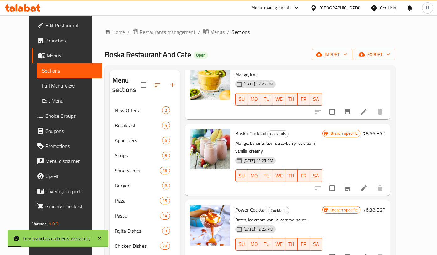
scroll to position [251, 0]
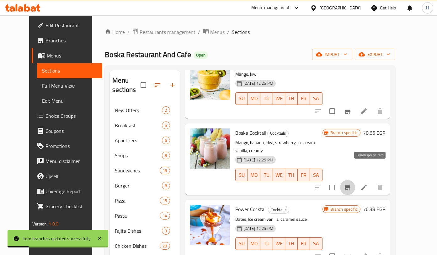
click at [351, 183] on icon "Branch-specific-item" at bounding box center [348, 187] width 8 height 8
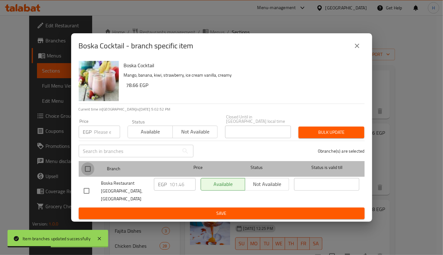
click at [88, 167] on input "checkbox" at bounding box center [87, 168] width 13 height 13
checkbox input "true"
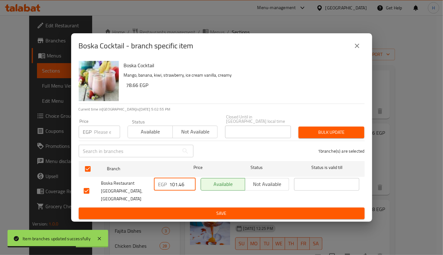
drag, startPoint x: 175, startPoint y: 186, endPoint x: 214, endPoint y: 190, distance: 39.4
click at [214, 190] on div "Boska Restaurant And Cafe, [GEOGRAPHIC_DATA] EGP 101.46 ​ Available Not availab…" at bounding box center [221, 190] width 281 height 31
type input "107"
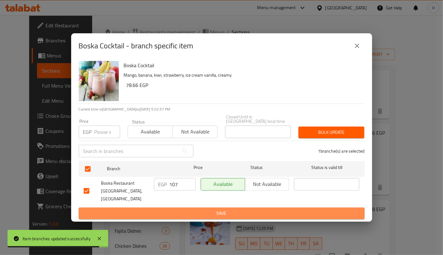
click at [232, 209] on span "Save" at bounding box center [222, 213] width 276 height 8
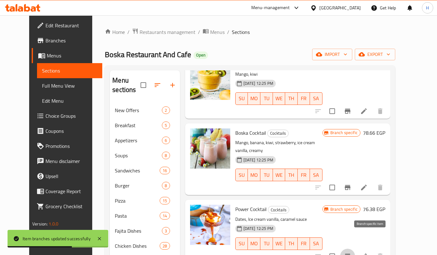
click at [350, 253] on icon "Branch-specific-item" at bounding box center [348, 255] width 6 height 5
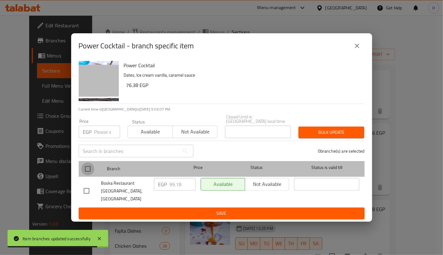
click at [87, 171] on input "checkbox" at bounding box center [87, 168] width 13 height 13
checkbox input "true"
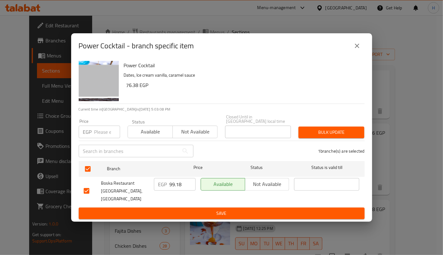
drag, startPoint x: 167, startPoint y: 183, endPoint x: 212, endPoint y: 192, distance: 45.0
click at [212, 192] on div "Boska Restaurant And Cafe, [GEOGRAPHIC_DATA] EGP 99.18 ​ Available Not availabl…" at bounding box center [221, 190] width 281 height 31
click at [182, 186] on input "99.18" at bounding box center [183, 184] width 26 height 13
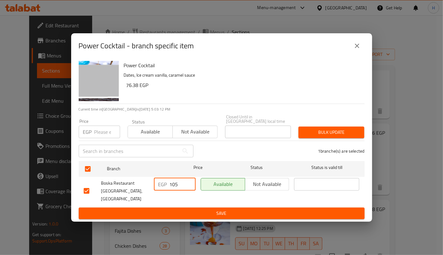
type input "105"
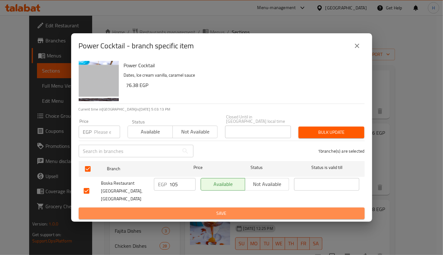
click at [219, 209] on span "Save" at bounding box center [222, 213] width 276 height 8
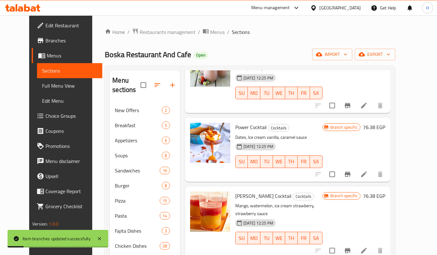
scroll to position [335, 0]
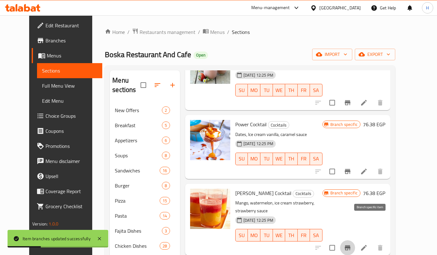
click at [351, 244] on icon "Branch-specific-item" at bounding box center [348, 248] width 8 height 8
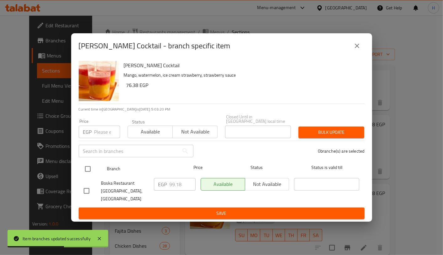
click at [88, 168] on input "checkbox" at bounding box center [87, 168] width 13 height 13
checkbox input "true"
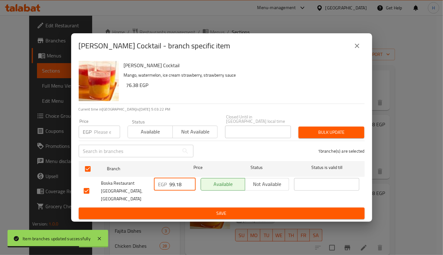
drag, startPoint x: 183, startPoint y: 183, endPoint x: 154, endPoint y: 190, distance: 29.6
click at [154, 190] on div "EGP 99.18 ​" at bounding box center [175, 184] width 42 height 13
type input "105"
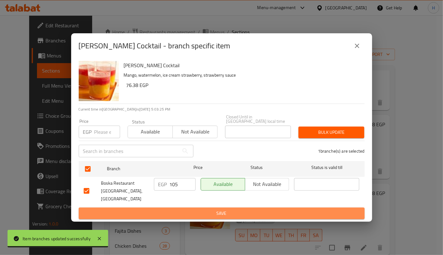
click at [197, 209] on span "Save" at bounding box center [222, 213] width 276 height 8
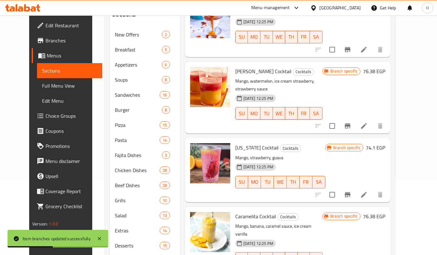
scroll to position [77, 0]
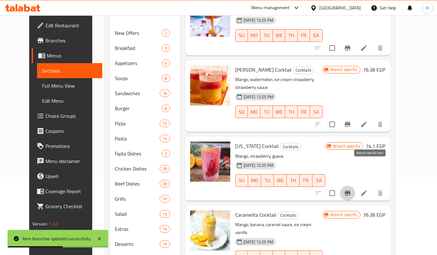
click at [351, 189] on icon "Branch-specific-item" at bounding box center [348, 193] width 8 height 8
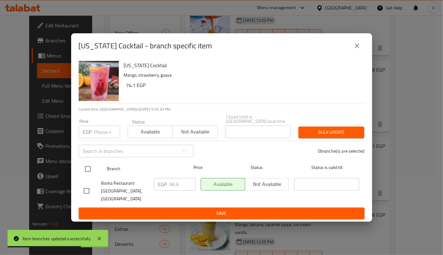
click at [84, 167] on input "checkbox" at bounding box center [87, 168] width 13 height 13
checkbox input "true"
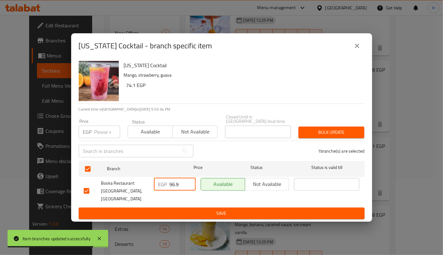
drag, startPoint x: 182, startPoint y: 186, endPoint x: 158, endPoint y: 184, distance: 23.9
click at [158, 184] on div "EGP 96.9 ​" at bounding box center [175, 184] width 42 height 13
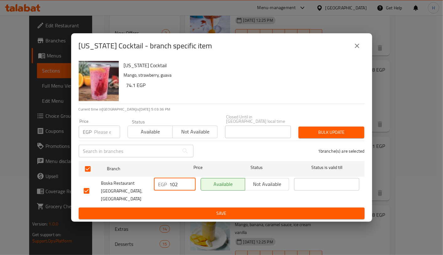
type input "102"
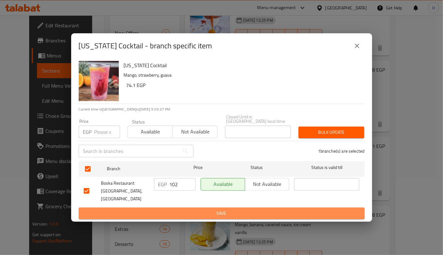
click at [193, 209] on span "Save" at bounding box center [222, 213] width 276 height 8
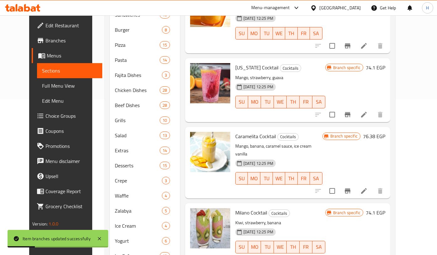
scroll to position [157, 0]
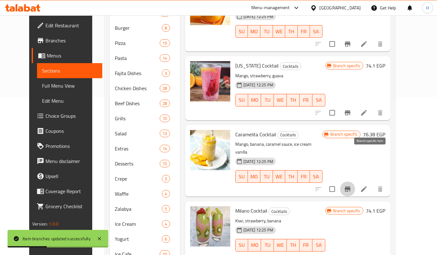
click at [351, 185] on icon "Branch-specific-item" at bounding box center [348, 189] width 8 height 8
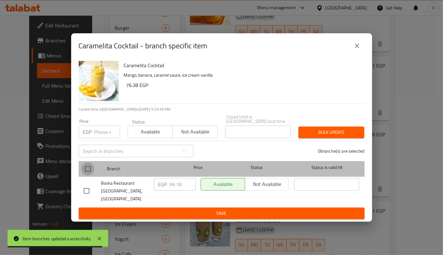
click at [90, 170] on input "checkbox" at bounding box center [87, 168] width 13 height 13
checkbox input "true"
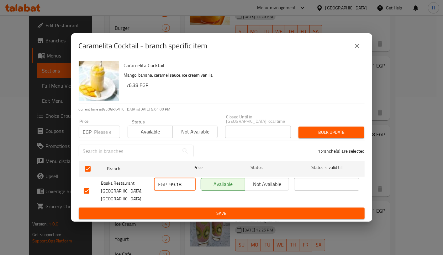
drag, startPoint x: 184, startPoint y: 187, endPoint x: 158, endPoint y: 187, distance: 25.7
click at [158, 187] on div "EGP 99.18 ​" at bounding box center [175, 184] width 42 height 13
type input "105"
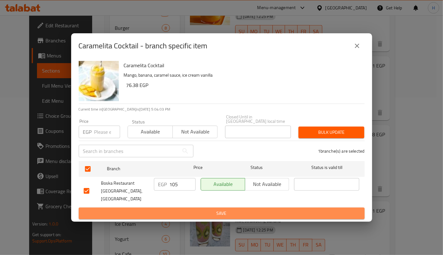
click at [219, 209] on span "Save" at bounding box center [222, 213] width 276 height 8
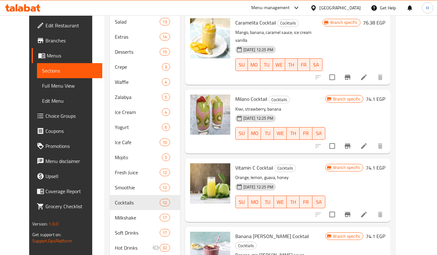
scroll to position [271, 0]
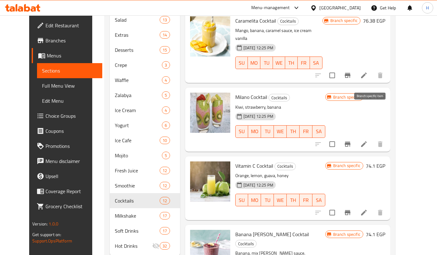
click at [351, 140] on icon "Branch-specific-item" at bounding box center [348, 144] width 8 height 8
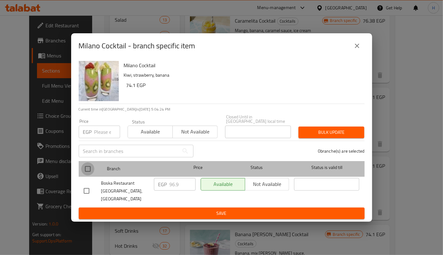
click at [88, 169] on input "checkbox" at bounding box center [87, 168] width 13 height 13
checkbox input "true"
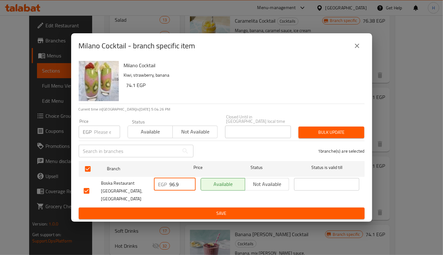
drag, startPoint x: 182, startPoint y: 187, endPoint x: 162, endPoint y: 185, distance: 20.2
click at [162, 185] on div "EGP 96.9 ​" at bounding box center [175, 184] width 42 height 13
type input "102"
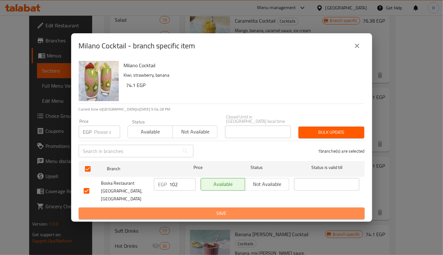
click at [201, 209] on span "Save" at bounding box center [222, 213] width 276 height 8
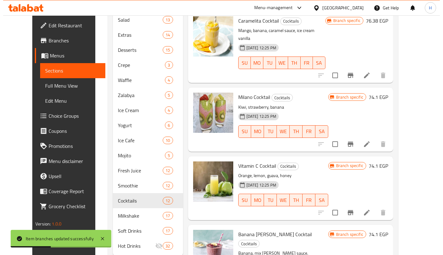
scroll to position [289, 0]
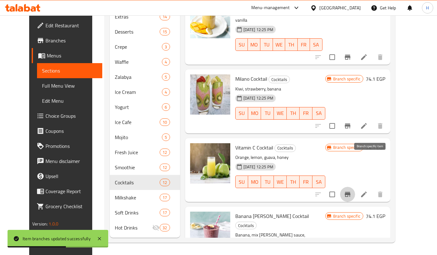
click at [351, 190] on icon "Branch-specific-item" at bounding box center [348, 194] width 8 height 8
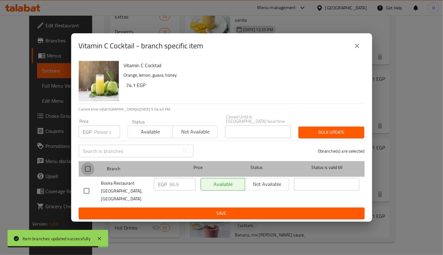
click at [87, 171] on input "checkbox" at bounding box center [87, 168] width 13 height 13
checkbox input "true"
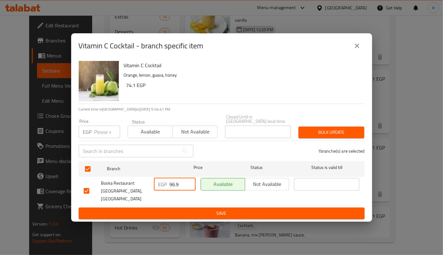
drag, startPoint x: 182, startPoint y: 186, endPoint x: 164, endPoint y: 185, distance: 17.6
click at [164, 185] on div "EGP 96.9 ​" at bounding box center [175, 184] width 42 height 13
type input "102"
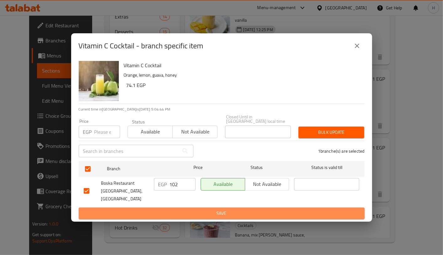
click at [179, 209] on span "Save" at bounding box center [222, 213] width 276 height 8
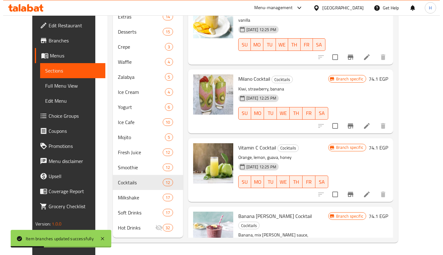
scroll to position [289, 0]
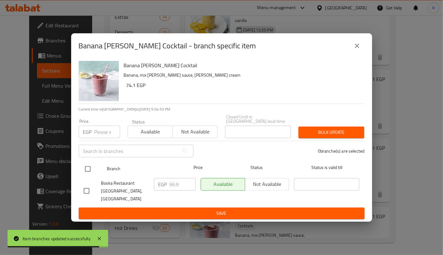
click at [86, 167] on input "checkbox" at bounding box center [87, 168] width 13 height 13
checkbox input "true"
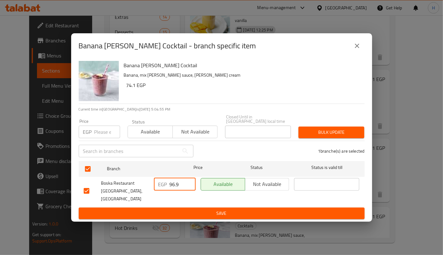
drag, startPoint x: 182, startPoint y: 185, endPoint x: 164, endPoint y: 186, distance: 17.9
click at [164, 186] on div "EGP 96.9 ​" at bounding box center [175, 184] width 42 height 13
type input "102"
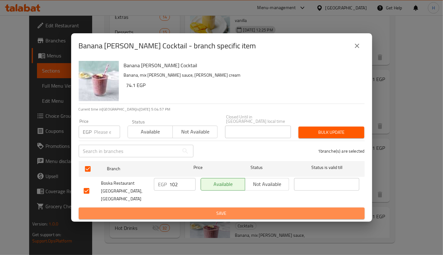
click at [202, 207] on button "Save" at bounding box center [222, 213] width 286 height 12
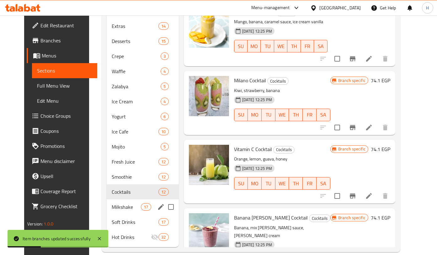
scroll to position [289, 0]
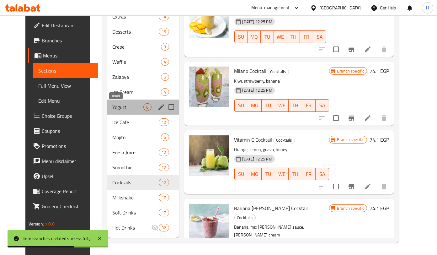
click at [120, 109] on span "Yogurt" at bounding box center [127, 107] width 31 height 8
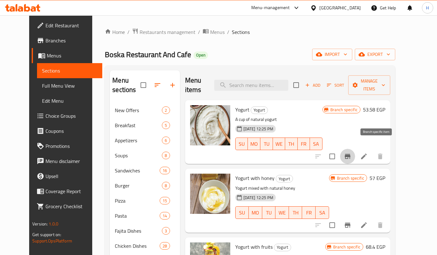
click at [351, 152] on icon "Branch-specific-item" at bounding box center [348, 156] width 8 height 8
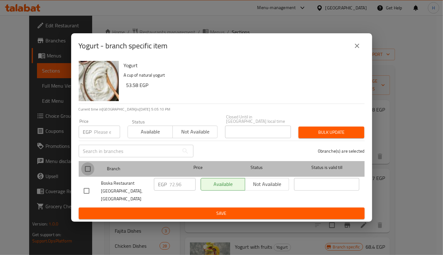
click at [87, 170] on input "checkbox" at bounding box center [87, 168] width 13 height 13
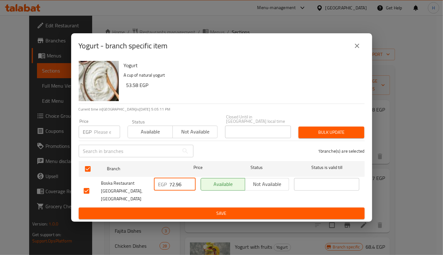
drag, startPoint x: 185, startPoint y: 186, endPoint x: 145, endPoint y: 189, distance: 40.6
click at [145, 189] on div "Boska Restaurant And Cafe, [GEOGRAPHIC_DATA] EGP 72.96 ​ Available Not availabl…" at bounding box center [221, 190] width 281 height 31
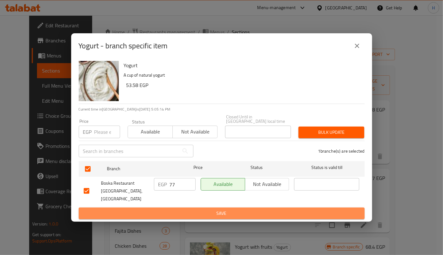
click at [193, 209] on span "Save" at bounding box center [222, 213] width 276 height 8
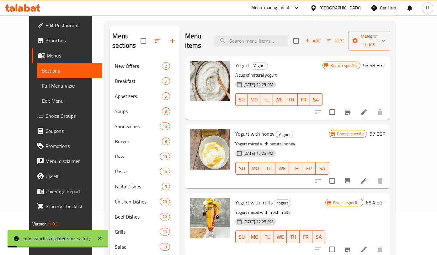
scroll to position [55, 0]
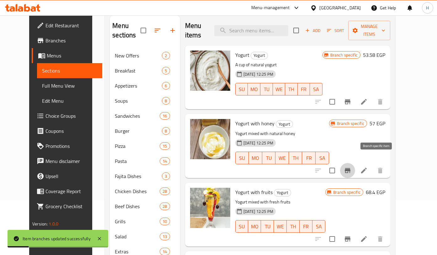
click at [351, 166] on icon "Branch-specific-item" at bounding box center [348, 170] width 8 height 8
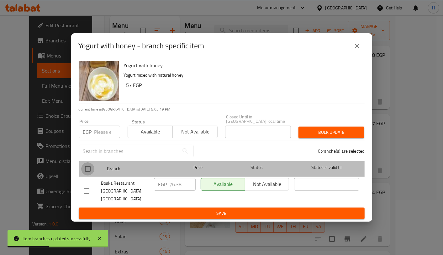
click at [91, 168] on input "checkbox" at bounding box center [87, 168] width 13 height 13
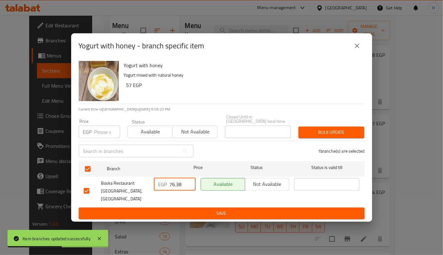
drag, startPoint x: 182, startPoint y: 183, endPoint x: 158, endPoint y: 185, distance: 24.5
click at [158, 185] on div "EGP 76.38 ​" at bounding box center [175, 184] width 42 height 13
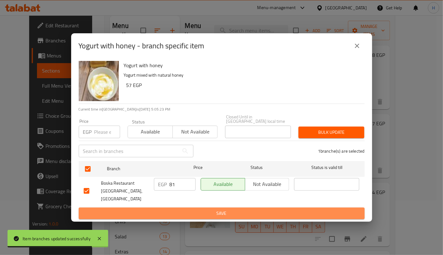
click at [203, 209] on span "Save" at bounding box center [222, 213] width 276 height 8
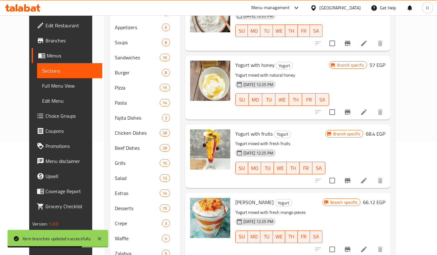
scroll to position [112, 0]
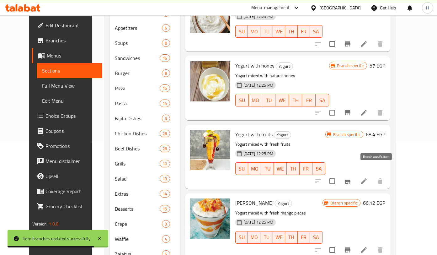
click at [350, 178] on icon "Branch-specific-item" at bounding box center [348, 180] width 6 height 5
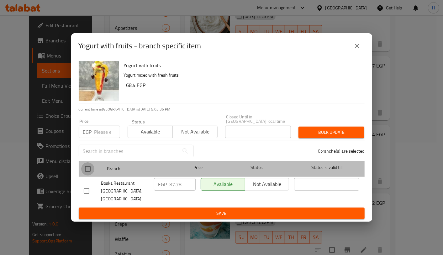
click at [88, 173] on input "checkbox" at bounding box center [87, 168] width 13 height 13
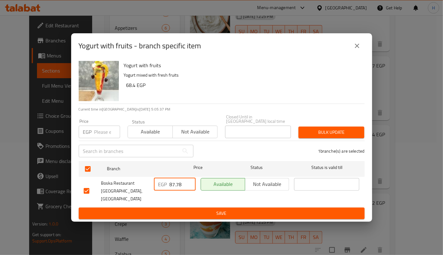
drag, startPoint x: 183, startPoint y: 184, endPoint x: 153, endPoint y: 183, distance: 29.8
click at [153, 183] on div "EGP 87.78 ​" at bounding box center [174, 190] width 47 height 31
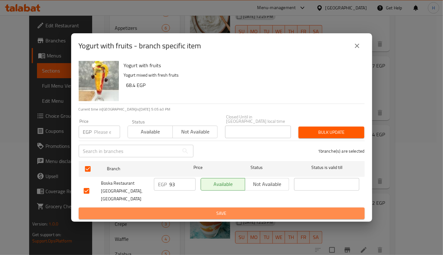
click at [210, 209] on span "Save" at bounding box center [222, 213] width 276 height 8
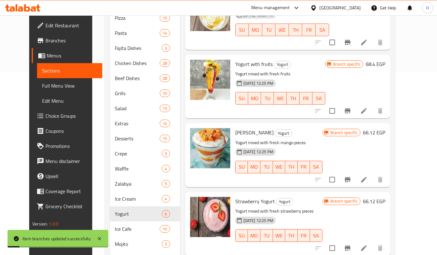
scroll to position [186, 0]
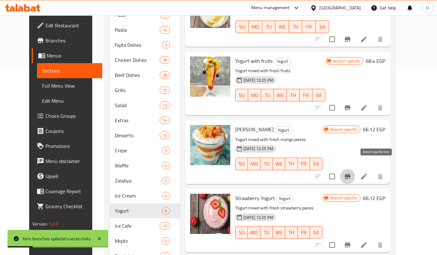
click at [355, 169] on button "Branch-specific-item" at bounding box center [347, 176] width 15 height 15
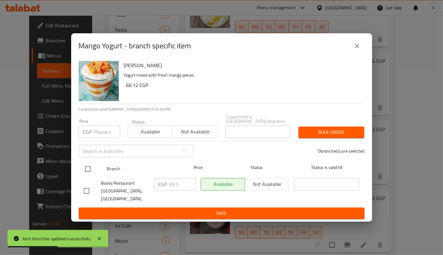
click at [89, 171] on input "checkbox" at bounding box center [87, 168] width 13 height 13
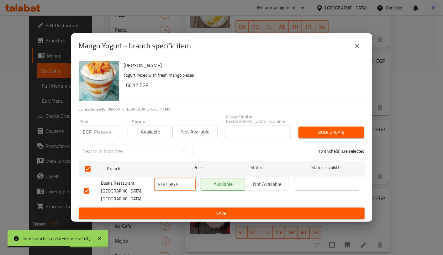
drag, startPoint x: 183, startPoint y: 187, endPoint x: 146, endPoint y: 185, distance: 37.1
click at [146, 185] on div "Boska Restaurant And Cafe, [GEOGRAPHIC_DATA] EGP 85.5 ​ Available Not available…" at bounding box center [221, 190] width 281 height 31
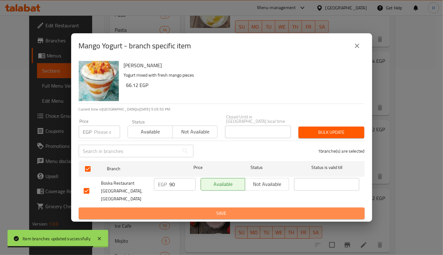
click at [198, 209] on span "Save" at bounding box center [222, 213] width 276 height 8
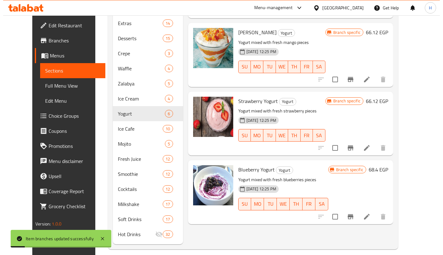
scroll to position [284, 0]
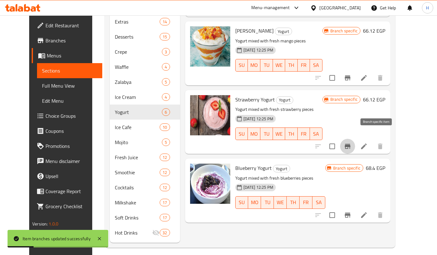
click at [355, 140] on button "Branch-specific-item" at bounding box center [347, 146] width 15 height 15
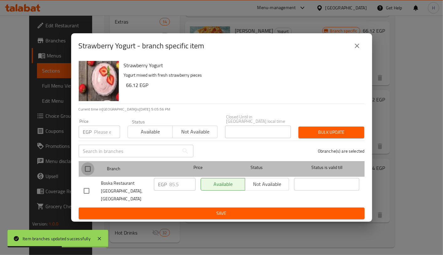
click at [87, 170] on input "checkbox" at bounding box center [87, 168] width 13 height 13
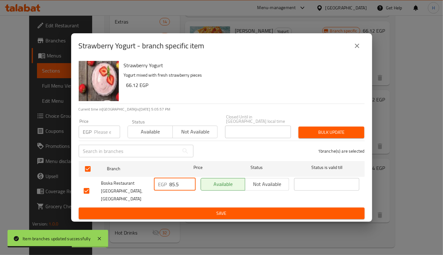
drag, startPoint x: 184, startPoint y: 186, endPoint x: 152, endPoint y: 185, distance: 32.0
click at [152, 185] on div "EGP 85.5 ​" at bounding box center [174, 190] width 47 height 31
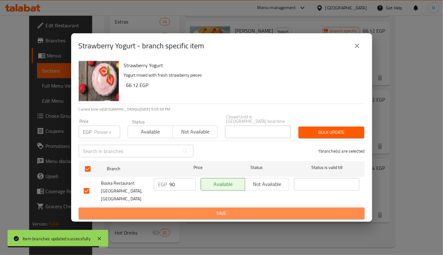
click at [219, 209] on span "Save" at bounding box center [222, 213] width 276 height 8
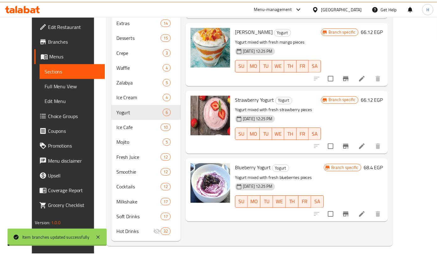
scroll to position [280, 0]
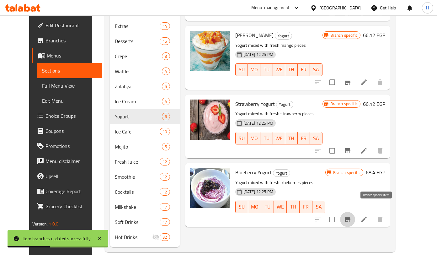
click at [351, 215] on icon "Branch-specific-item" at bounding box center [348, 219] width 8 height 8
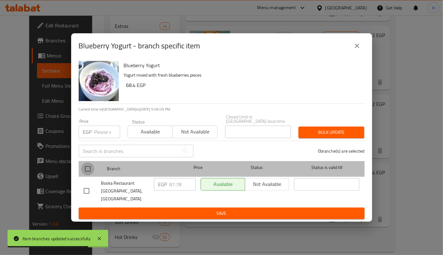
click at [89, 168] on input "checkbox" at bounding box center [87, 168] width 13 height 13
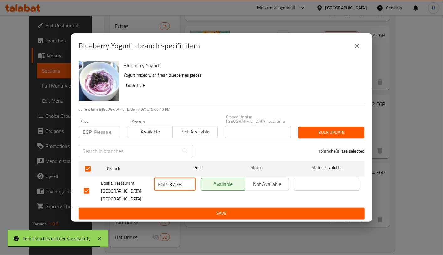
drag, startPoint x: 184, startPoint y: 183, endPoint x: 153, endPoint y: 186, distance: 31.5
click at [153, 186] on div "EGP 87.78 ​" at bounding box center [174, 190] width 47 height 31
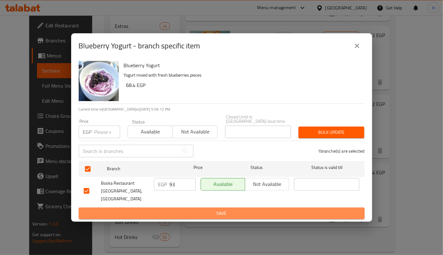
click at [196, 209] on span "Save" at bounding box center [222, 213] width 276 height 8
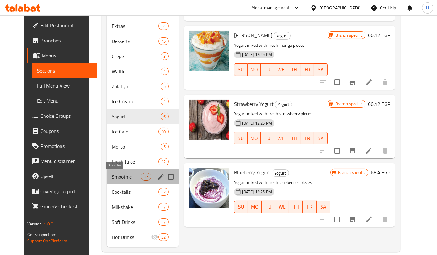
click at [124, 176] on span "Smoothie" at bounding box center [126, 177] width 29 height 8
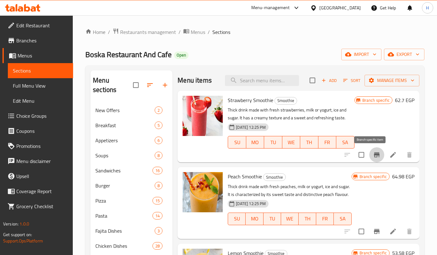
click at [374, 154] on icon "Branch-specific-item" at bounding box center [377, 154] width 6 height 5
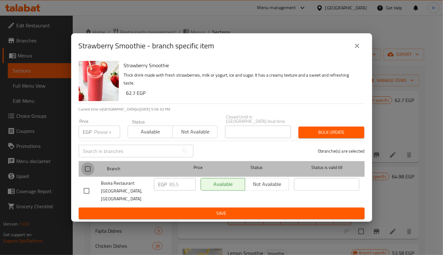
click at [88, 168] on input "checkbox" at bounding box center [87, 168] width 13 height 13
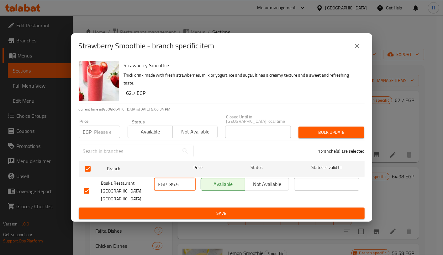
drag, startPoint x: 182, startPoint y: 185, endPoint x: 156, endPoint y: 185, distance: 25.1
click at [156, 185] on div "EGP 85.5 ​" at bounding box center [175, 184] width 42 height 13
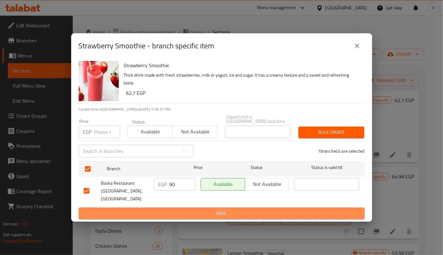
click at [203, 212] on button "Save" at bounding box center [222, 213] width 286 height 12
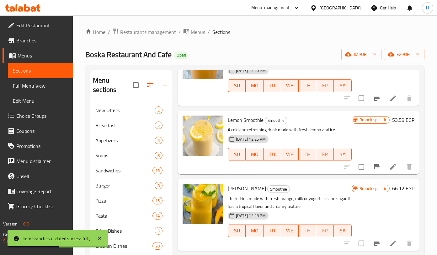
scroll to position [137, 0]
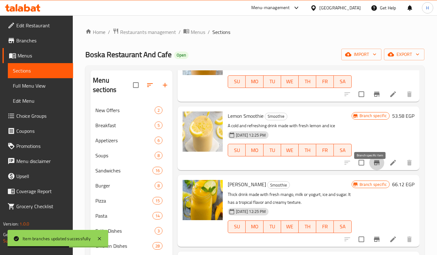
click at [374, 165] on icon "Branch-specific-item" at bounding box center [377, 162] width 6 height 5
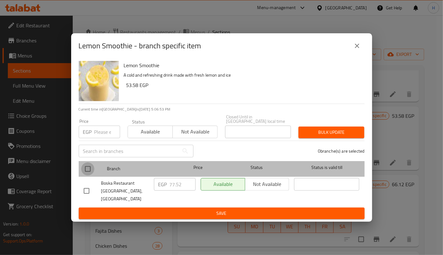
click at [86, 175] on input "checkbox" at bounding box center [87, 168] width 13 height 13
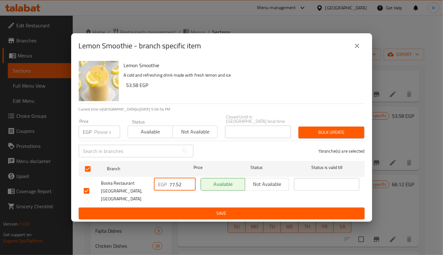
drag, startPoint x: 182, startPoint y: 187, endPoint x: 162, endPoint y: 187, distance: 20.7
click at [162, 187] on div "EGP 77.52 ​" at bounding box center [175, 184] width 42 height 13
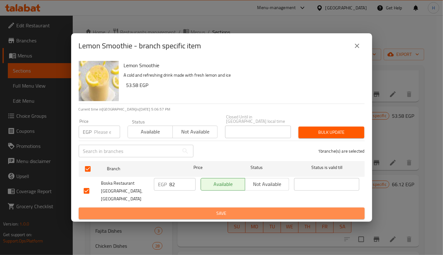
click at [198, 209] on span "Save" at bounding box center [222, 213] width 276 height 8
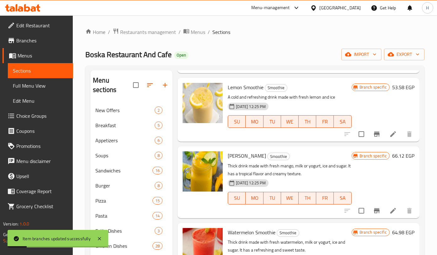
scroll to position [166, 0]
click at [373, 214] on icon "Branch-specific-item" at bounding box center [377, 210] width 8 height 8
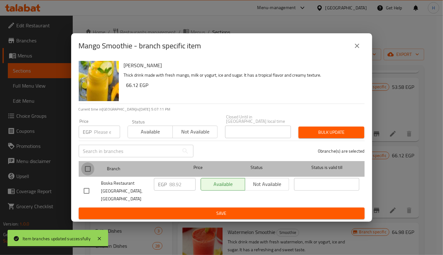
click at [90, 171] on input "checkbox" at bounding box center [87, 168] width 13 height 13
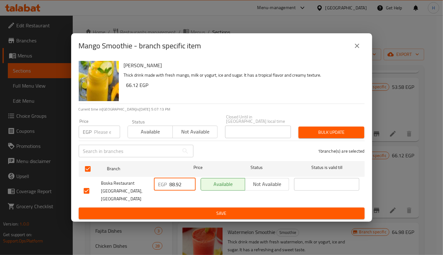
drag, startPoint x: 184, startPoint y: 188, endPoint x: 156, endPoint y: 183, distance: 29.2
click at [156, 183] on div "EGP 88.92 ​" at bounding box center [175, 184] width 42 height 13
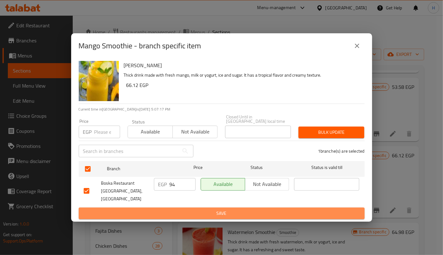
click at [195, 209] on span "Save" at bounding box center [222, 213] width 276 height 8
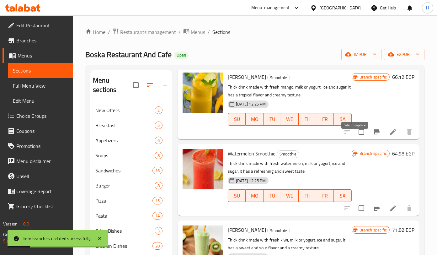
scroll to position [247, 0]
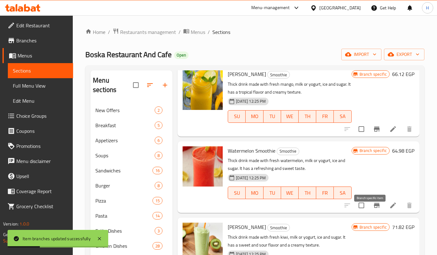
click at [373, 209] on icon "Branch-specific-item" at bounding box center [377, 205] width 8 height 8
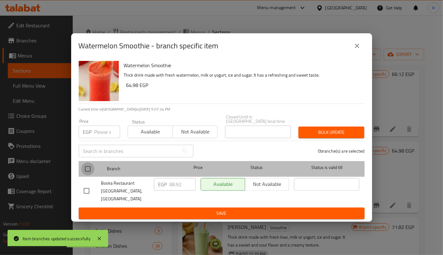
click at [84, 167] on input "checkbox" at bounding box center [87, 168] width 13 height 13
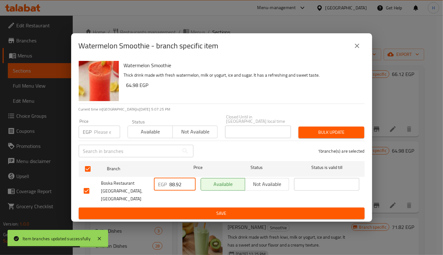
drag, startPoint x: 183, startPoint y: 187, endPoint x: 159, endPoint y: 185, distance: 24.2
click at [159, 185] on div "EGP 88.92 ​" at bounding box center [175, 184] width 42 height 13
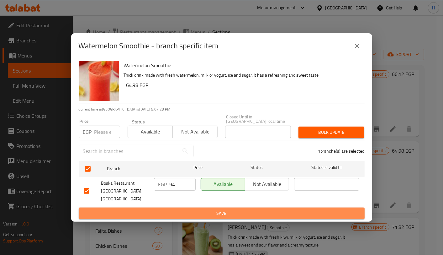
click at [203, 209] on span "Save" at bounding box center [222, 213] width 276 height 8
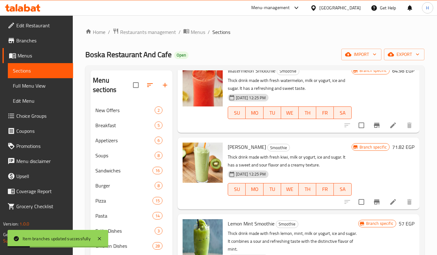
scroll to position [328, 0]
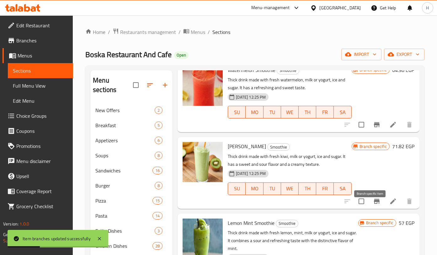
click at [374, 203] on icon "Branch-specific-item" at bounding box center [377, 200] width 6 height 5
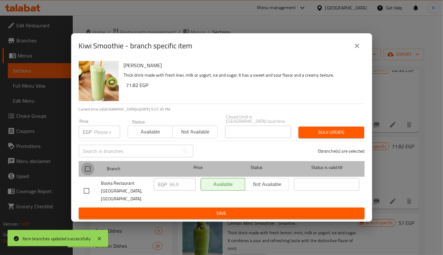
click at [86, 167] on input "checkbox" at bounding box center [87, 168] width 13 height 13
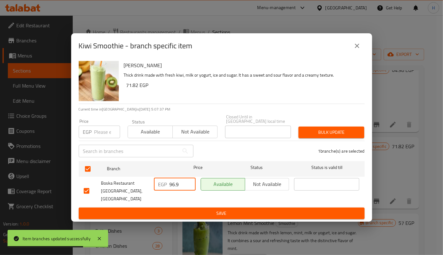
drag, startPoint x: 184, startPoint y: 186, endPoint x: 173, endPoint y: 185, distance: 11.0
click at [173, 185] on input "96.9" at bounding box center [183, 184] width 26 height 13
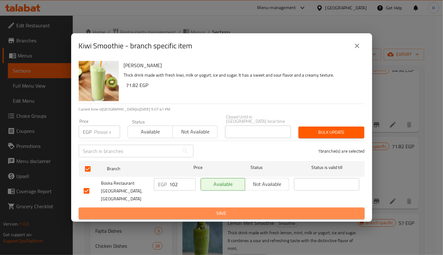
click at [202, 209] on span "Save" at bounding box center [222, 213] width 276 height 8
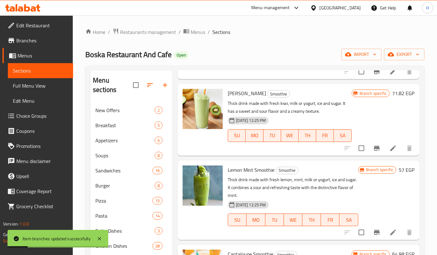
scroll to position [404, 0]
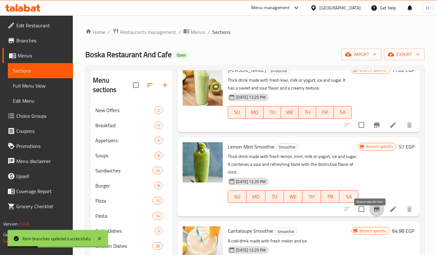
click at [374, 211] on icon "Branch-specific-item" at bounding box center [377, 208] width 6 height 5
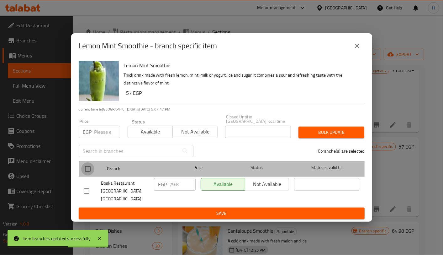
click at [83, 171] on input "checkbox" at bounding box center [87, 168] width 13 height 13
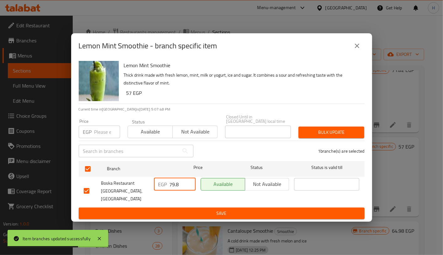
drag, startPoint x: 184, startPoint y: 187, endPoint x: 156, endPoint y: 184, distance: 28.4
click at [156, 184] on div "EGP 79.8 ​" at bounding box center [175, 184] width 42 height 13
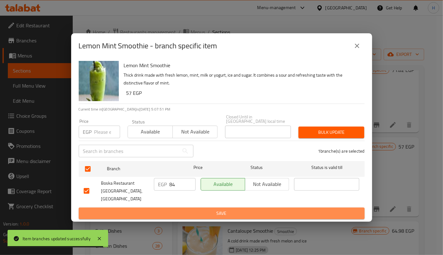
click at [197, 209] on span "Save" at bounding box center [222, 213] width 276 height 8
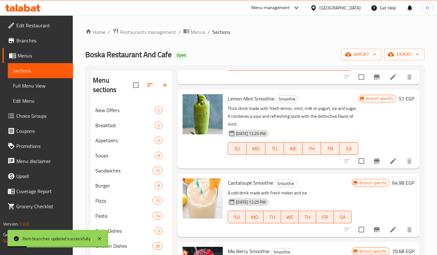
scroll to position [466, 0]
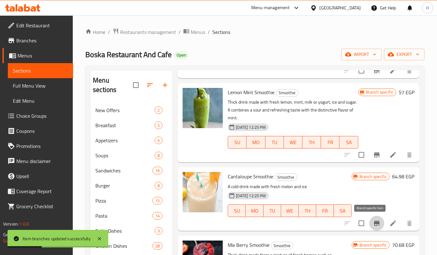
click at [374, 224] on icon "Branch-specific-item" at bounding box center [377, 222] width 6 height 5
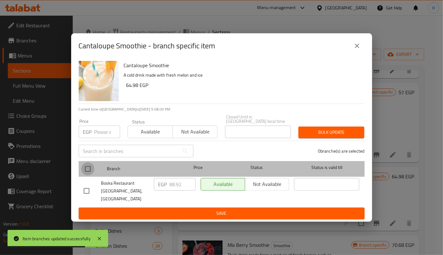
click at [89, 170] on input "checkbox" at bounding box center [87, 168] width 13 height 13
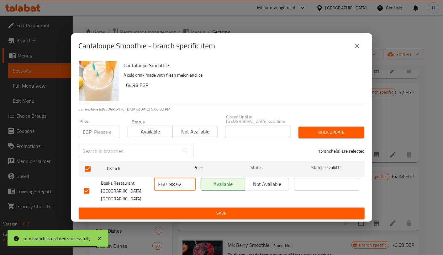
drag, startPoint x: 183, startPoint y: 186, endPoint x: 158, endPoint y: 184, distance: 25.2
click at [158, 184] on div "EGP 88.92 ​" at bounding box center [175, 184] width 42 height 13
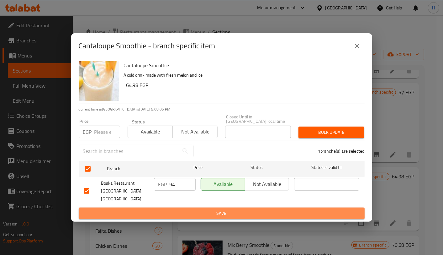
click at [191, 209] on span "Save" at bounding box center [222, 213] width 276 height 8
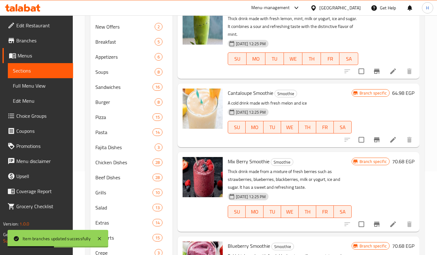
scroll to position [85, 0]
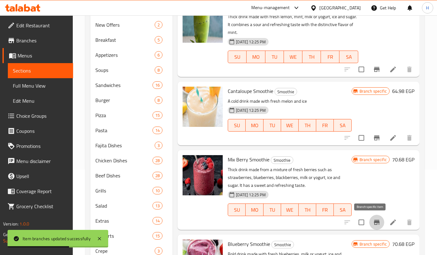
click at [374, 221] on icon "Branch-specific-item" at bounding box center [377, 221] width 6 height 5
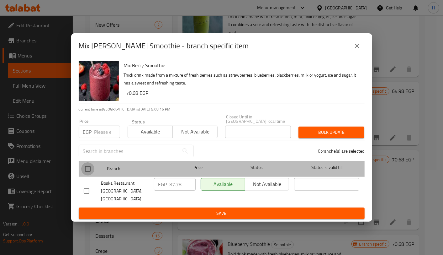
click at [89, 170] on input "checkbox" at bounding box center [87, 168] width 13 height 13
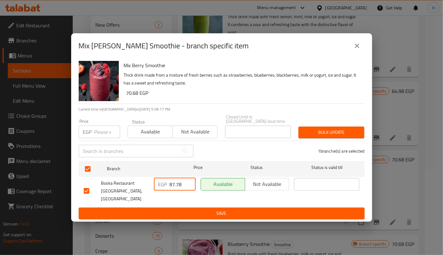
drag, startPoint x: 183, startPoint y: 186, endPoint x: 149, endPoint y: 186, distance: 34.8
click at [149, 186] on div "Boska Restaurant And Cafe, [GEOGRAPHIC_DATA] EGP 87.78 ​ Available Not availabl…" at bounding box center [221, 190] width 281 height 31
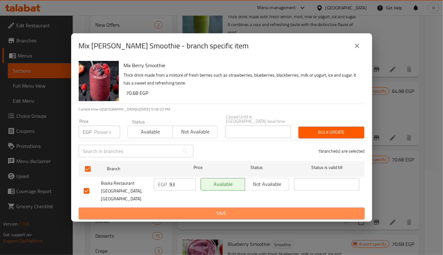
click at [194, 209] on span "Save" at bounding box center [222, 213] width 276 height 8
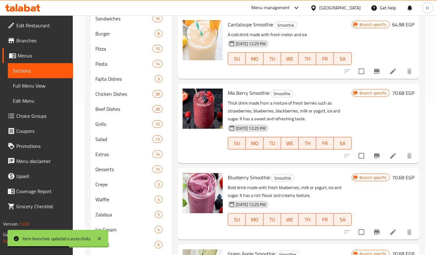
scroll to position [158, 0]
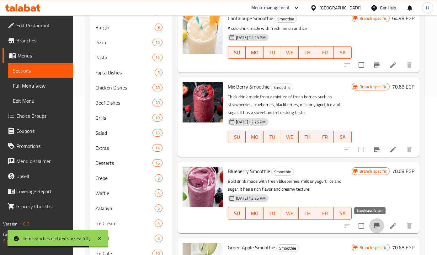
click at [374, 224] on icon "Branch-specific-item" at bounding box center [377, 225] width 6 height 5
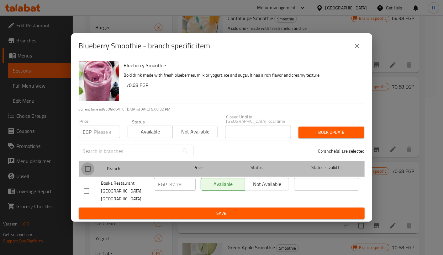
click at [86, 170] on input "checkbox" at bounding box center [87, 168] width 13 height 13
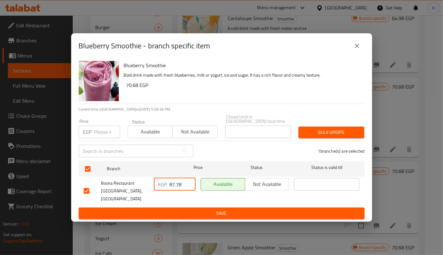
drag, startPoint x: 185, startPoint y: 185, endPoint x: 155, endPoint y: 186, distance: 30.1
click at [155, 186] on div "EGP 87.78 ​" at bounding box center [175, 184] width 42 height 13
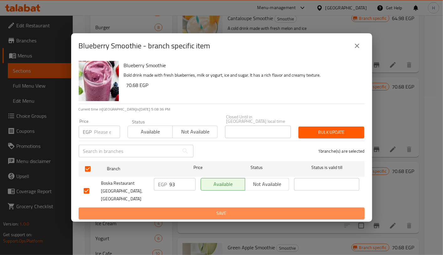
click at [193, 209] on span "Save" at bounding box center [222, 213] width 276 height 8
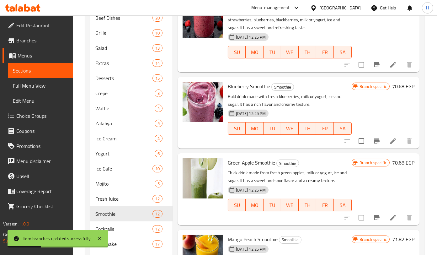
scroll to position [244, 0]
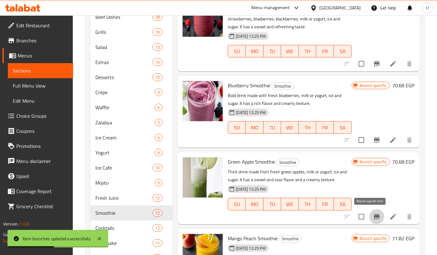
click at [373, 213] on icon "Branch-specific-item" at bounding box center [377, 217] width 8 height 8
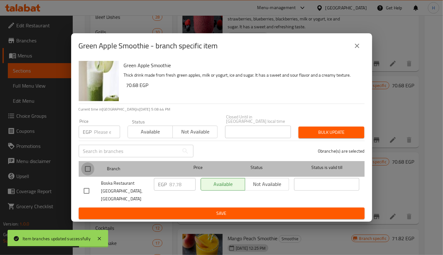
click at [88, 168] on input "checkbox" at bounding box center [87, 168] width 13 height 13
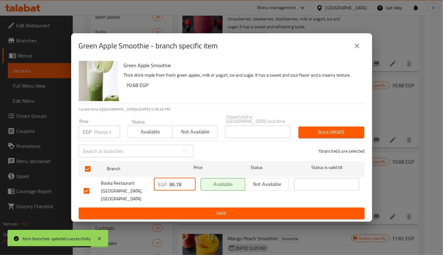
click at [187, 187] on input "86.78" at bounding box center [183, 184] width 26 height 13
drag, startPoint x: 184, startPoint y: 186, endPoint x: 160, endPoint y: 186, distance: 24.8
click at [160, 186] on div "EGP 86.78 ​" at bounding box center [175, 184] width 42 height 13
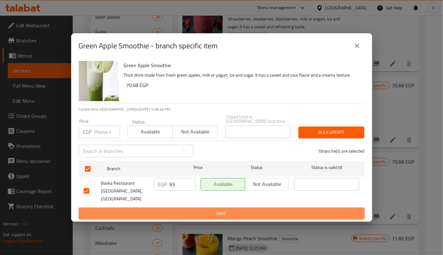
click at [195, 209] on span "Save" at bounding box center [222, 213] width 276 height 8
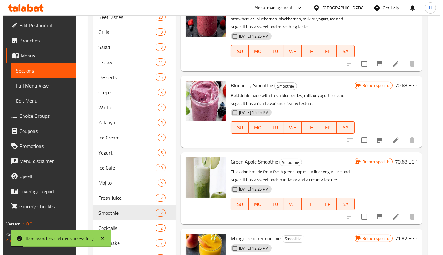
scroll to position [289, 0]
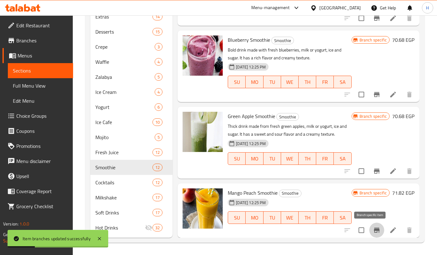
click at [374, 230] on icon "Branch-specific-item" at bounding box center [377, 229] width 6 height 5
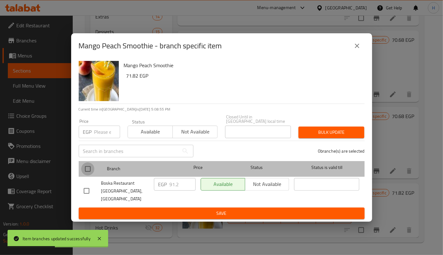
click at [84, 167] on input "checkbox" at bounding box center [87, 168] width 13 height 13
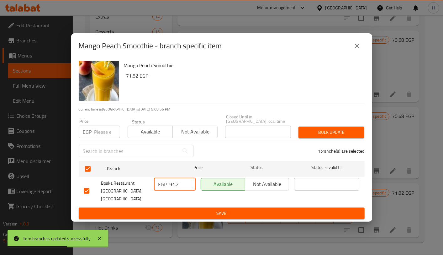
drag, startPoint x: 179, startPoint y: 183, endPoint x: 159, endPoint y: 184, distance: 20.4
click at [159, 184] on div "EGP 91.2 ​" at bounding box center [175, 184] width 42 height 13
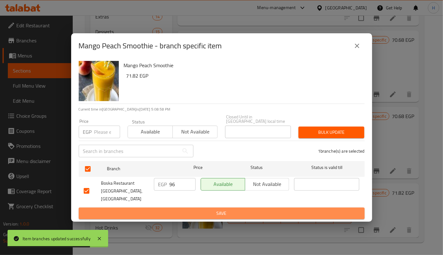
click at [204, 209] on span "Save" at bounding box center [222, 213] width 276 height 8
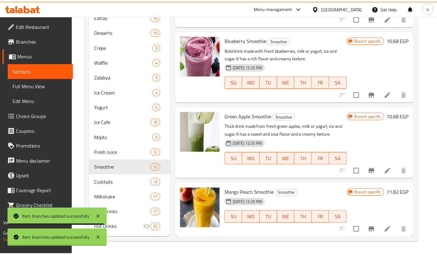
scroll to position [280, 0]
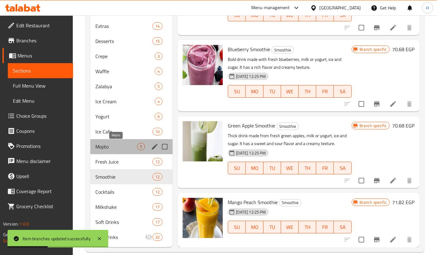
click at [106, 148] on span "Mojito" at bounding box center [116, 147] width 42 height 8
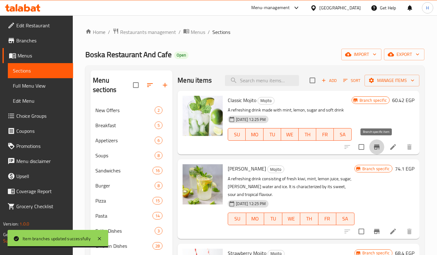
click at [376, 148] on icon "Branch-specific-item" at bounding box center [377, 146] width 6 height 5
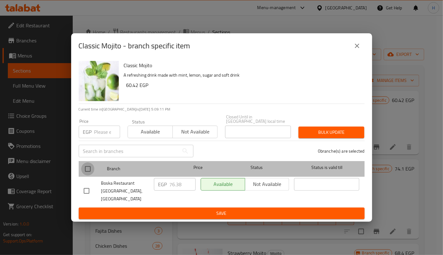
click at [86, 169] on input "checkbox" at bounding box center [87, 168] width 13 height 13
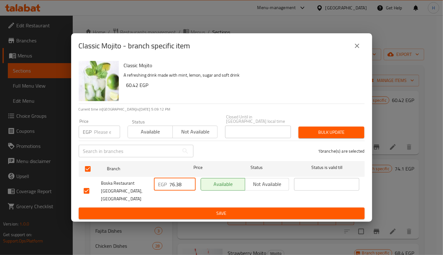
drag, startPoint x: 183, startPoint y: 184, endPoint x: 158, endPoint y: 183, distance: 25.7
click at [158, 183] on div "EGP 76.38 ​" at bounding box center [175, 184] width 42 height 13
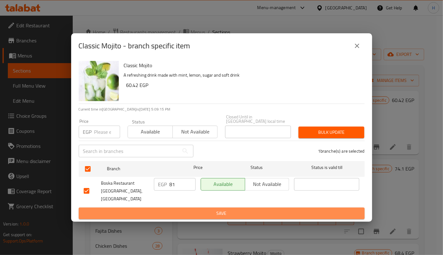
click at [203, 209] on span "Save" at bounding box center [222, 213] width 276 height 8
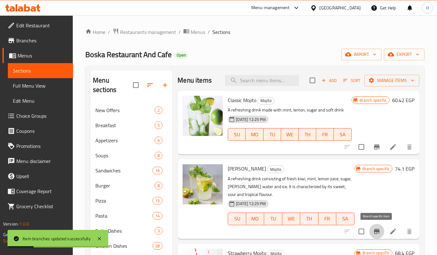
click at [376, 231] on icon "Branch-specific-item" at bounding box center [377, 231] width 6 height 5
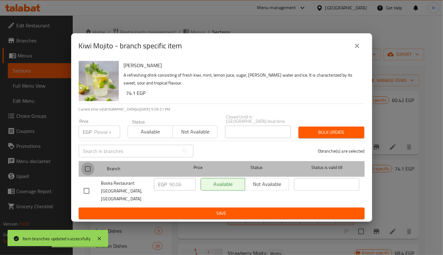
click at [87, 168] on input "checkbox" at bounding box center [87, 168] width 13 height 13
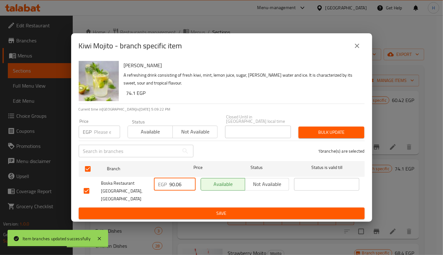
drag, startPoint x: 183, startPoint y: 187, endPoint x: 152, endPoint y: 185, distance: 31.4
click at [152, 185] on div "EGP 90.06 ​" at bounding box center [174, 190] width 47 height 31
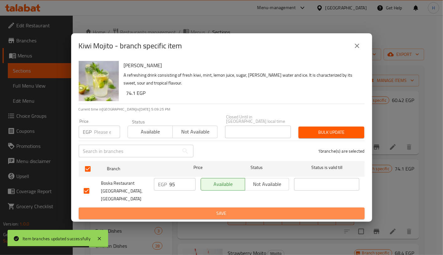
click at [208, 209] on span "Save" at bounding box center [222, 213] width 276 height 8
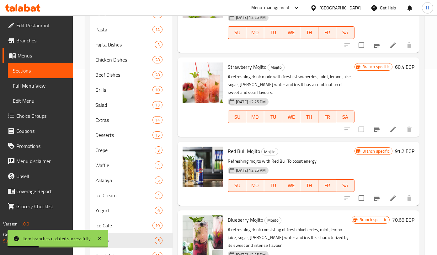
scroll to position [187, 0]
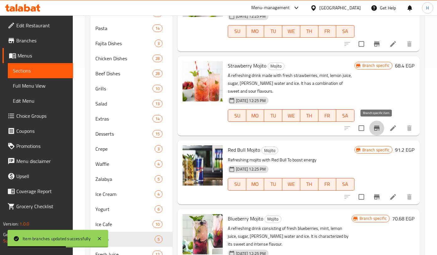
click at [377, 123] on button "Branch-specific-item" at bounding box center [376, 127] width 15 height 15
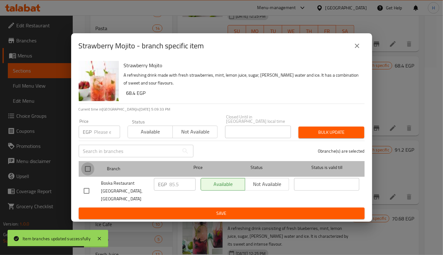
click at [87, 169] on input "checkbox" at bounding box center [87, 168] width 13 height 13
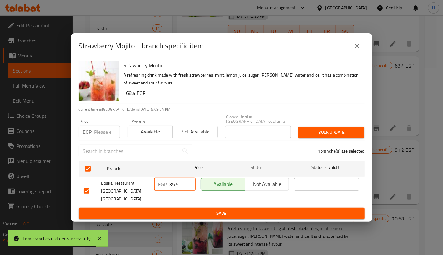
drag, startPoint x: 182, startPoint y: 187, endPoint x: 157, endPoint y: 182, distance: 25.3
click at [157, 182] on div "EGP 85.5 ​" at bounding box center [175, 184] width 42 height 13
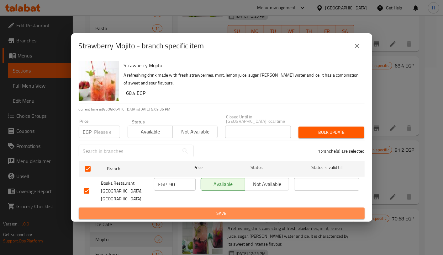
click at [210, 209] on span "Save" at bounding box center [222, 213] width 276 height 8
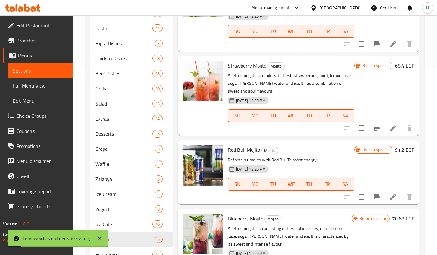
scroll to position [227, 0]
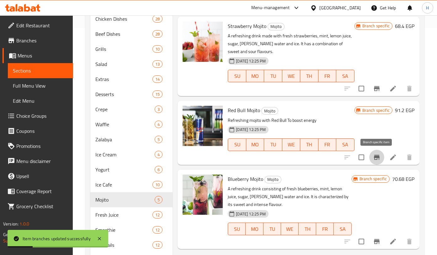
click at [372, 158] on button "Branch-specific-item" at bounding box center [376, 157] width 15 height 15
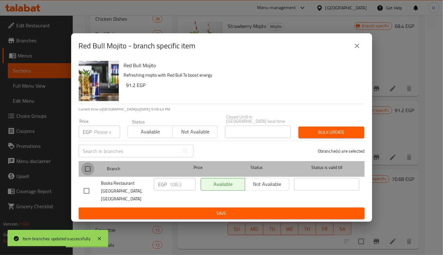
click at [86, 168] on input "checkbox" at bounding box center [87, 168] width 13 height 13
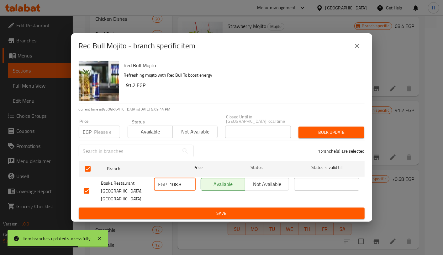
drag, startPoint x: 184, startPoint y: 184, endPoint x: 150, endPoint y: 186, distance: 34.5
click at [150, 186] on div "Boska Restaurant And Cafe, [GEOGRAPHIC_DATA] EGP 108.3 ​ Available Not availabl…" at bounding box center [221, 190] width 281 height 31
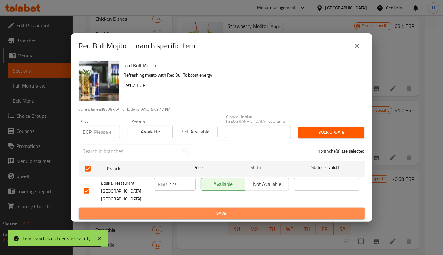
click at [214, 209] on span "Save" at bounding box center [222, 213] width 276 height 8
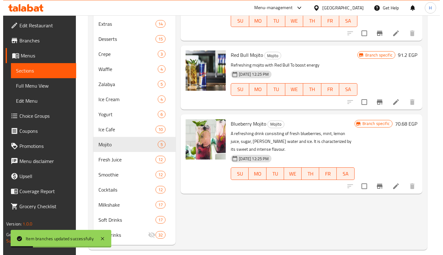
scroll to position [289, 0]
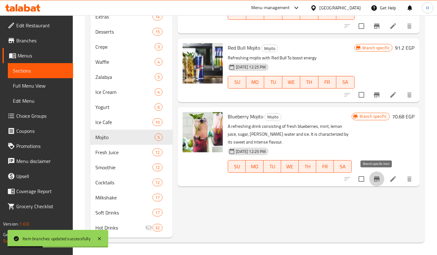
click at [377, 180] on icon "Branch-specific-item" at bounding box center [377, 179] width 8 height 8
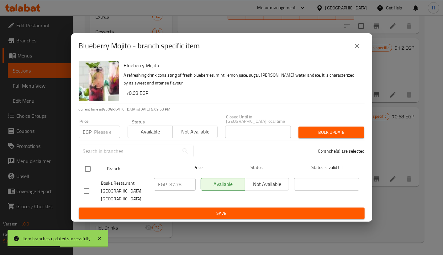
click at [86, 167] on input "checkbox" at bounding box center [87, 168] width 13 height 13
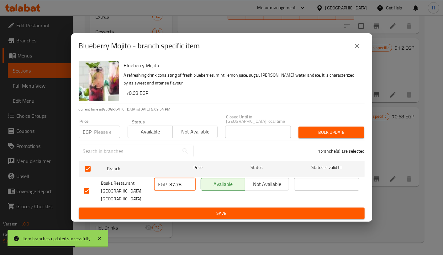
drag, startPoint x: 182, startPoint y: 185, endPoint x: 152, endPoint y: 184, distance: 30.1
click at [152, 184] on div "EGP 87.78 ​" at bounding box center [174, 190] width 47 height 31
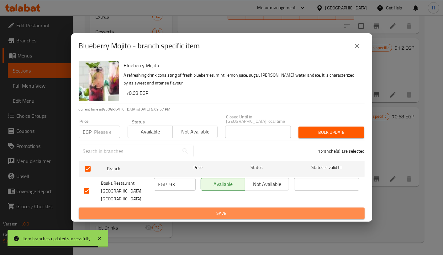
click at [198, 209] on span "Save" at bounding box center [222, 213] width 276 height 8
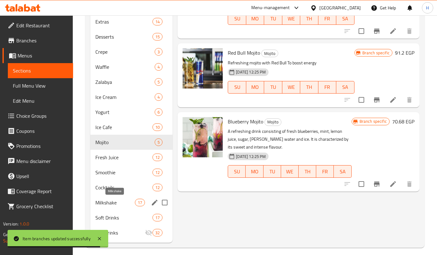
scroll to position [285, 0]
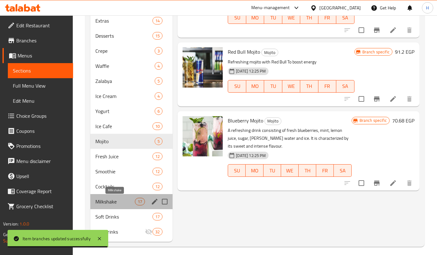
click at [126, 199] on span "Milkshake" at bounding box center [115, 202] width 40 height 8
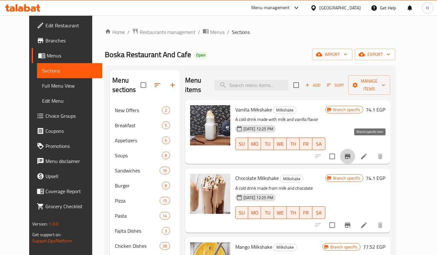
click at [351, 152] on icon "Branch-specific-item" at bounding box center [348, 156] width 8 height 8
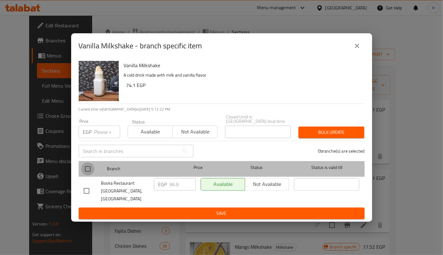
click at [86, 167] on input "checkbox" at bounding box center [87, 168] width 13 height 13
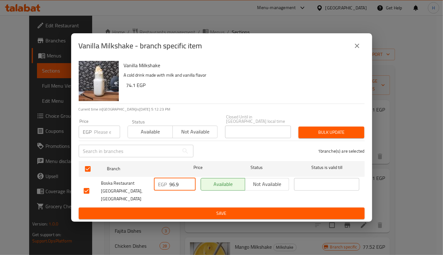
drag, startPoint x: 181, startPoint y: 187, endPoint x: 163, endPoint y: 193, distance: 18.9
click at [163, 193] on div "EGP 96.9 ​" at bounding box center [174, 190] width 47 height 31
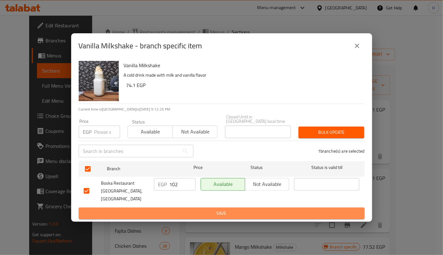
click at [189, 209] on span "Save" at bounding box center [222, 213] width 276 height 8
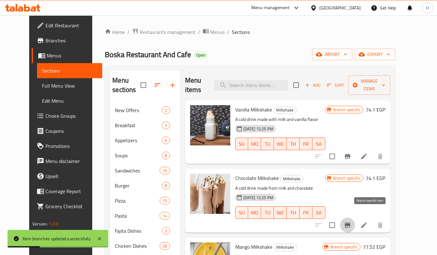
click at [351, 221] on icon "Branch-specific-item" at bounding box center [348, 225] width 8 height 8
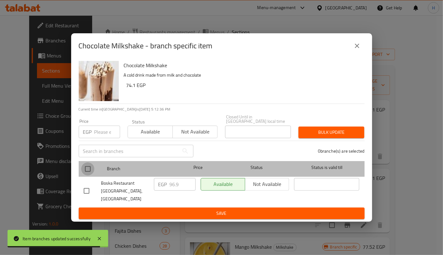
click at [88, 167] on input "checkbox" at bounding box center [87, 168] width 13 height 13
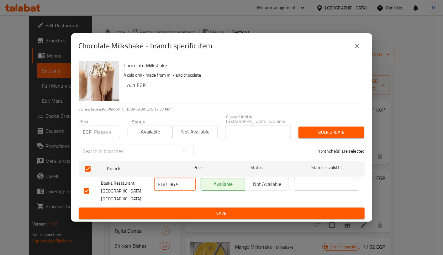
drag, startPoint x: 183, startPoint y: 187, endPoint x: 166, endPoint y: 186, distance: 17.3
click at [166, 186] on div "EGP 96.9 ​" at bounding box center [175, 184] width 42 height 13
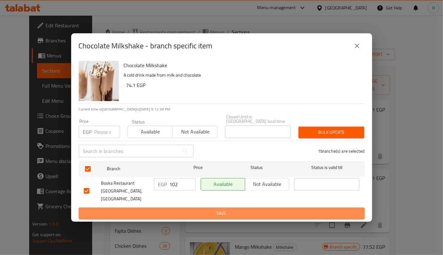
click at [203, 209] on span "Save" at bounding box center [222, 213] width 276 height 8
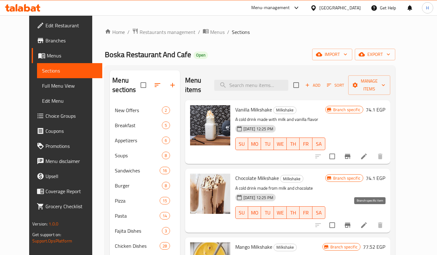
click at [351, 221] on icon "Branch-specific-item" at bounding box center [348, 225] width 8 height 8
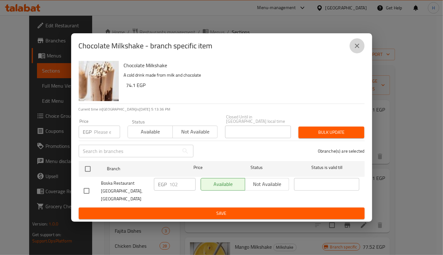
click at [354, 50] on icon "close" at bounding box center [357, 46] width 8 height 8
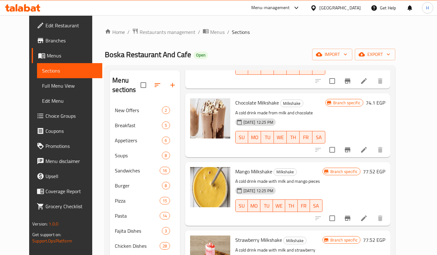
scroll to position [88, 0]
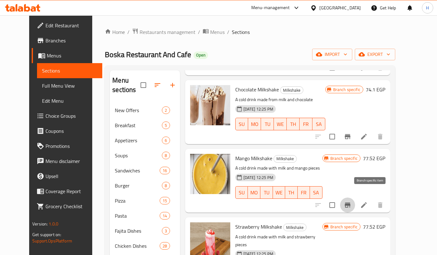
click at [351, 201] on icon "Branch-specific-item" at bounding box center [348, 205] width 8 height 8
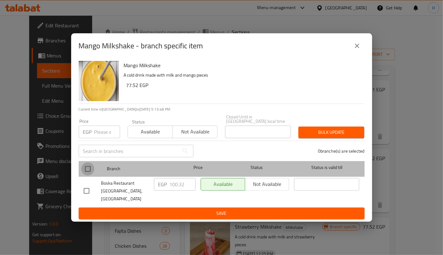
click at [86, 169] on input "checkbox" at bounding box center [87, 168] width 13 height 13
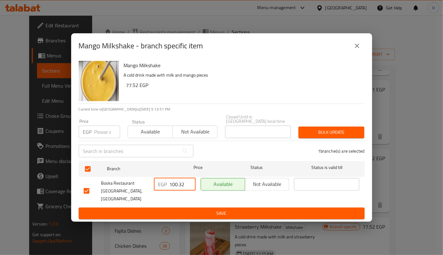
click at [181, 187] on input "100.32" at bounding box center [183, 184] width 26 height 13
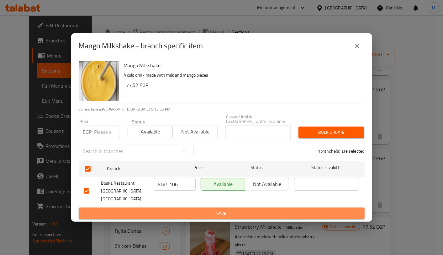
click at [224, 211] on button "Save" at bounding box center [222, 213] width 286 height 12
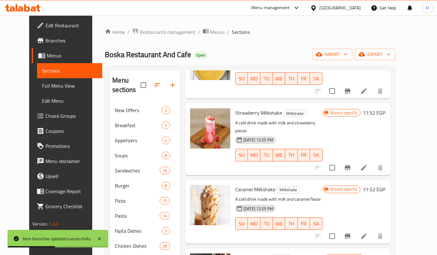
scroll to position [204, 0]
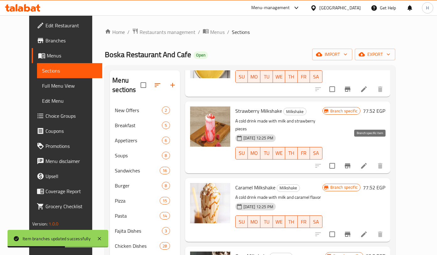
click at [351, 162] on icon "Branch-specific-item" at bounding box center [348, 166] width 8 height 8
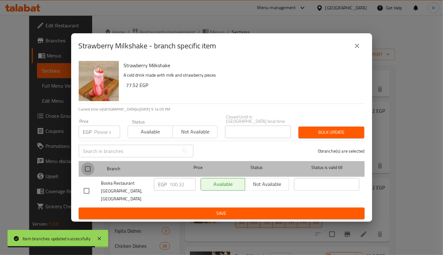
click at [86, 170] on input "checkbox" at bounding box center [87, 168] width 13 height 13
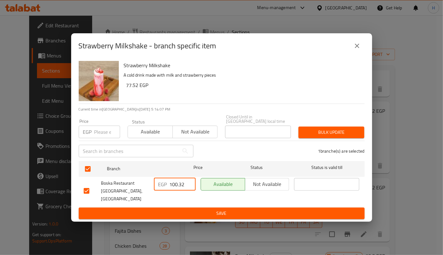
drag, startPoint x: 184, startPoint y: 186, endPoint x: 169, endPoint y: 185, distance: 14.5
click at [170, 185] on input "100.32" at bounding box center [183, 184] width 26 height 13
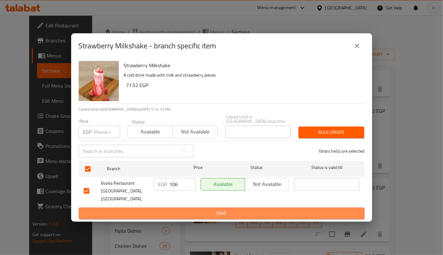
click at [212, 209] on span "Save" at bounding box center [222, 213] width 276 height 8
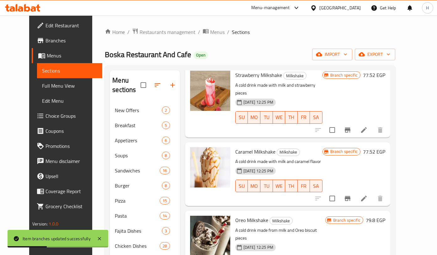
scroll to position [244, 0]
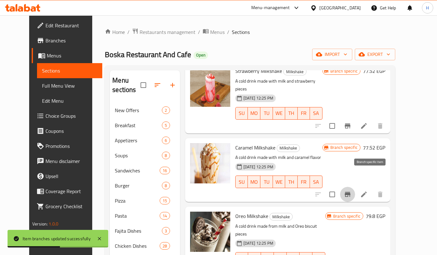
click at [351, 190] on icon "Branch-specific-item" at bounding box center [348, 194] width 8 height 8
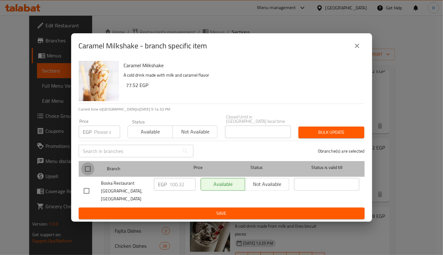
click at [92, 172] on input "checkbox" at bounding box center [87, 168] width 13 height 13
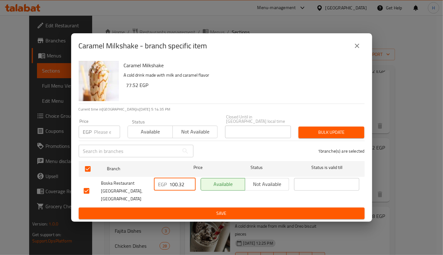
drag, startPoint x: 185, startPoint y: 185, endPoint x: 176, endPoint y: 185, distance: 9.1
click at [176, 185] on input "100.32" at bounding box center [183, 184] width 26 height 13
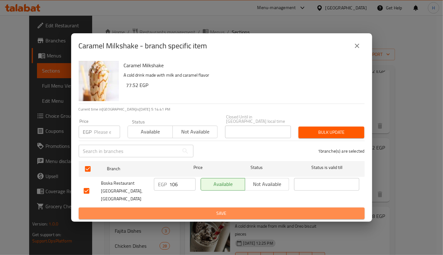
click at [261, 209] on span "Save" at bounding box center [222, 213] width 276 height 8
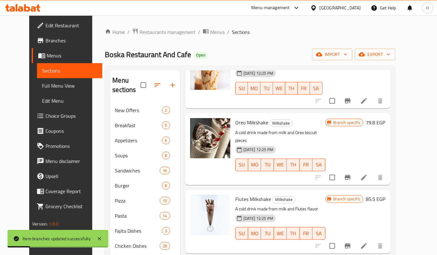
scroll to position [341, 0]
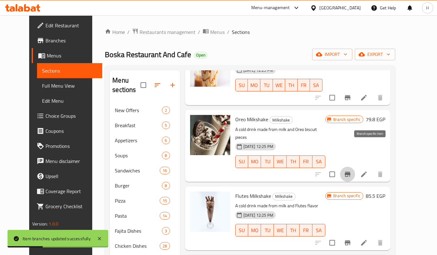
click at [350, 172] on icon "Branch-specific-item" at bounding box center [348, 174] width 6 height 5
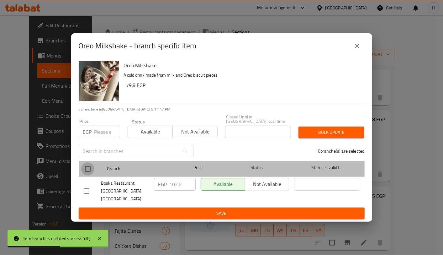
click at [88, 168] on input "checkbox" at bounding box center [87, 168] width 13 height 13
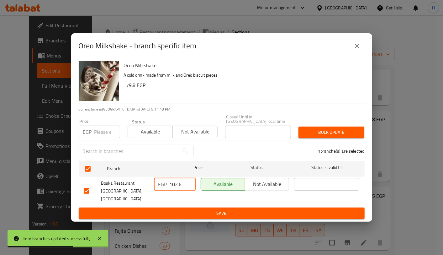
drag, startPoint x: 174, startPoint y: 185, endPoint x: 189, endPoint y: 186, distance: 15.7
click at [189, 186] on input "102.6" at bounding box center [183, 184] width 26 height 13
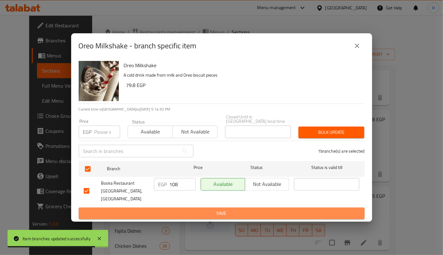
click at [210, 209] on span "Save" at bounding box center [222, 213] width 276 height 8
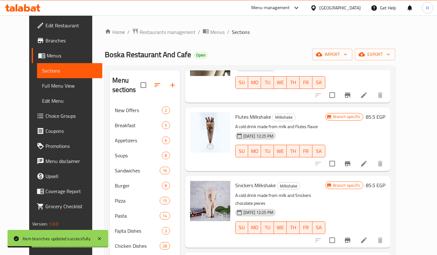
scroll to position [424, 0]
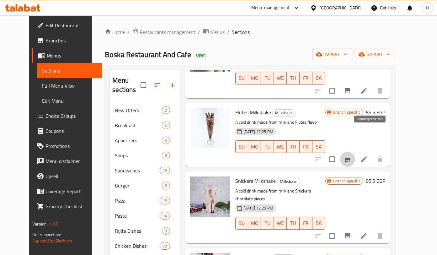
click at [355, 151] on button "Branch-specific-item" at bounding box center [347, 158] width 15 height 15
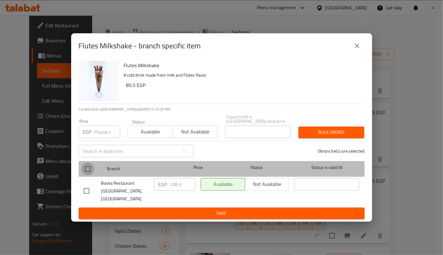
click at [81, 171] on input "checkbox" at bounding box center [87, 168] width 13 height 13
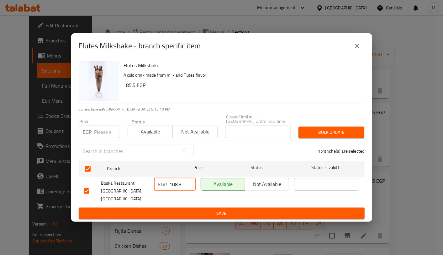
drag, startPoint x: 171, startPoint y: 183, endPoint x: 188, endPoint y: 184, distance: 17.0
click at [188, 184] on input "108.3" at bounding box center [183, 184] width 26 height 13
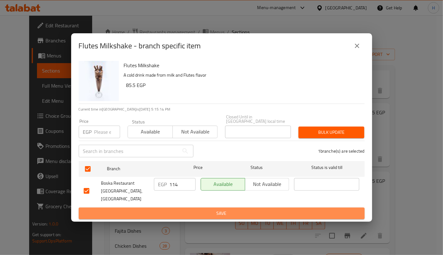
click at [231, 209] on span "Save" at bounding box center [222, 213] width 276 height 8
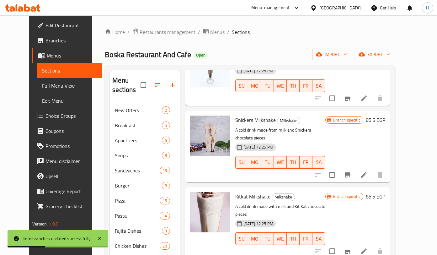
scroll to position [486, 0]
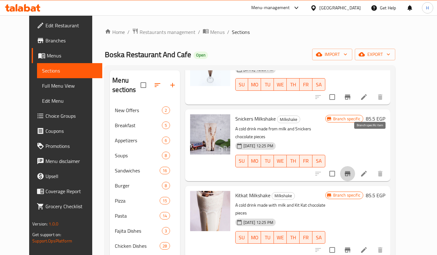
click at [351, 170] on icon "Branch-specific-item" at bounding box center [348, 174] width 8 height 8
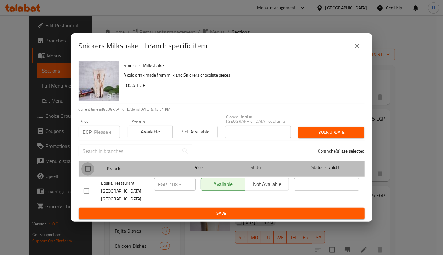
click at [87, 170] on input "checkbox" at bounding box center [87, 168] width 13 height 13
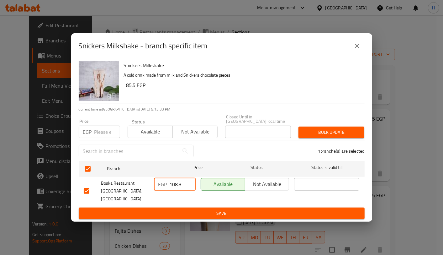
drag, startPoint x: 173, startPoint y: 185, endPoint x: 193, endPoint y: 187, distance: 20.5
click at [193, 187] on input "108.3" at bounding box center [183, 184] width 26 height 13
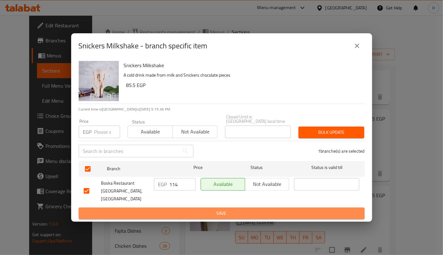
click at [221, 209] on span "Save" at bounding box center [222, 213] width 276 height 8
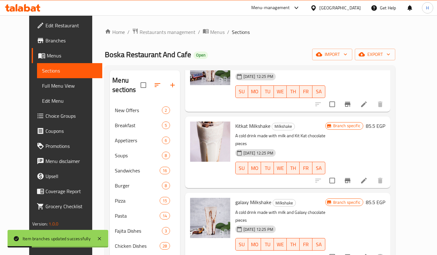
scroll to position [556, 0]
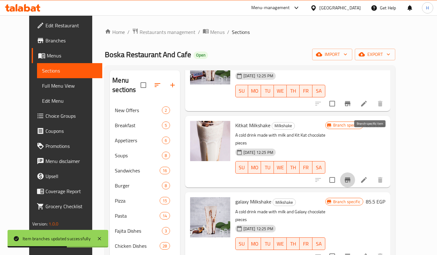
click at [350, 177] on icon "Branch-specific-item" at bounding box center [348, 179] width 6 height 5
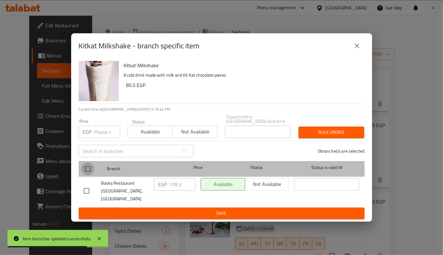
click at [87, 168] on input "checkbox" at bounding box center [87, 168] width 13 height 13
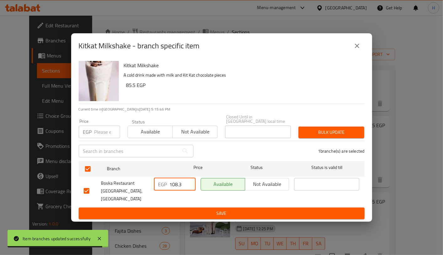
drag, startPoint x: 173, startPoint y: 186, endPoint x: 184, endPoint y: 186, distance: 11.3
click at [184, 186] on input "108.3" at bounding box center [183, 184] width 26 height 13
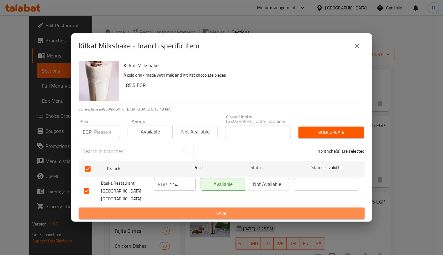
click at [203, 209] on span "Save" at bounding box center [222, 213] width 276 height 8
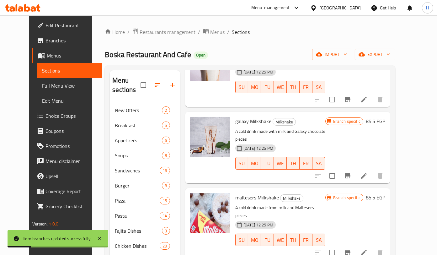
scroll to position [638, 0]
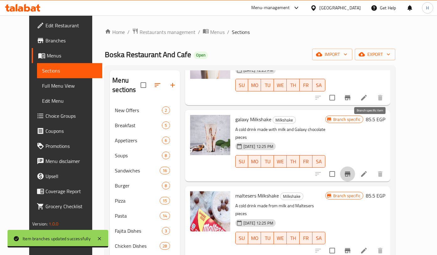
click at [350, 171] on icon "Branch-specific-item" at bounding box center [348, 173] width 6 height 5
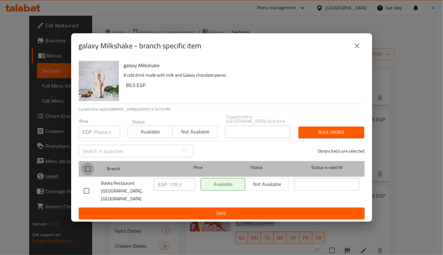
click at [86, 172] on input "checkbox" at bounding box center [87, 168] width 13 height 13
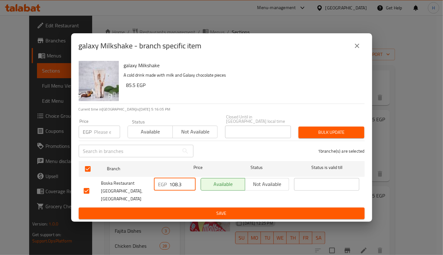
drag, startPoint x: 172, startPoint y: 185, endPoint x: 187, endPoint y: 186, distance: 14.7
click at [187, 186] on input "108.3" at bounding box center [183, 184] width 26 height 13
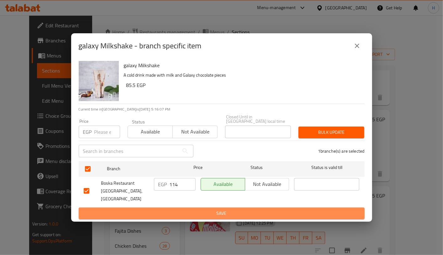
click at [207, 207] on button "Save" at bounding box center [222, 213] width 286 height 12
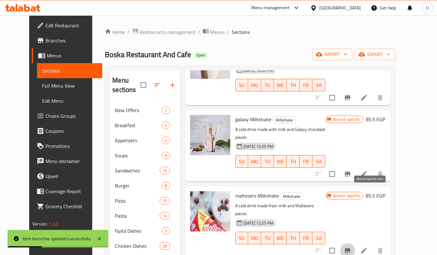
click at [350, 248] on icon "Branch-specific-item" at bounding box center [348, 250] width 6 height 5
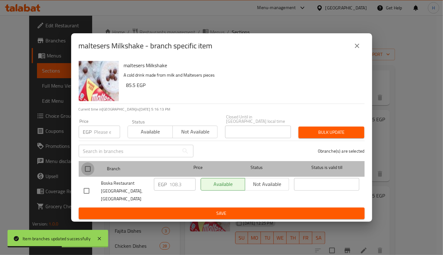
click at [86, 168] on input "checkbox" at bounding box center [87, 168] width 13 height 13
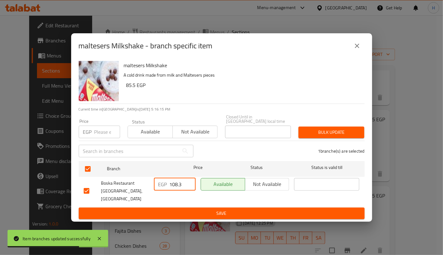
drag, startPoint x: 172, startPoint y: 186, endPoint x: 192, endPoint y: 190, distance: 20.2
click at [192, 190] on input "108.3" at bounding box center [183, 184] width 26 height 13
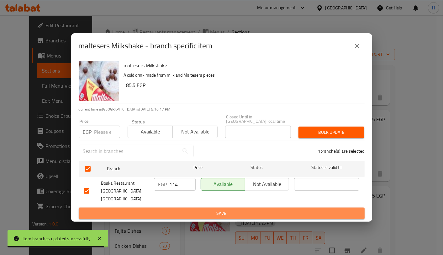
click at [212, 209] on span "Save" at bounding box center [222, 213] width 276 height 8
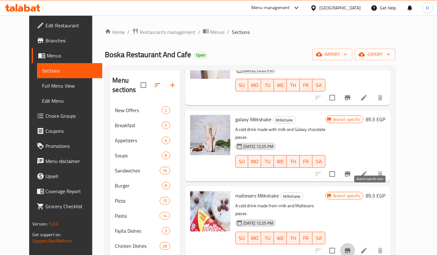
click at [351, 246] on icon "Branch-specific-item" at bounding box center [348, 250] width 8 height 8
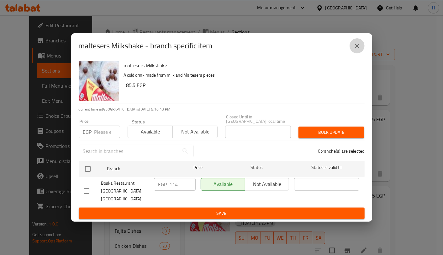
click at [359, 50] on icon "close" at bounding box center [357, 46] width 8 height 8
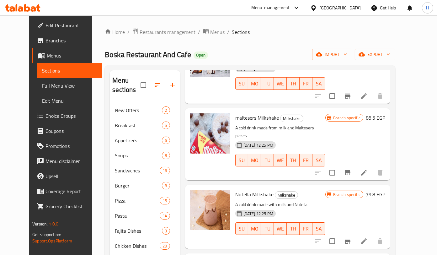
scroll to position [716, 0]
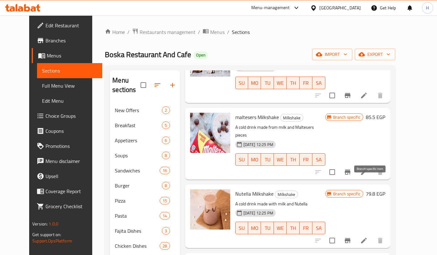
click at [351, 236] on icon "Branch-specific-item" at bounding box center [348, 240] width 8 height 8
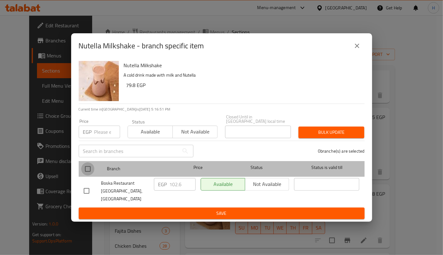
click at [85, 169] on input "checkbox" at bounding box center [87, 168] width 13 height 13
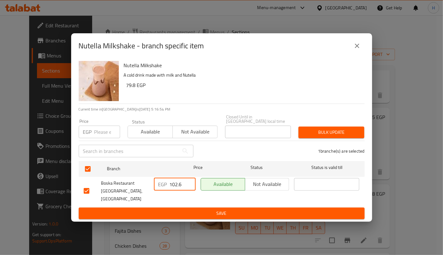
drag, startPoint x: 175, startPoint y: 185, endPoint x: 191, endPoint y: 188, distance: 16.4
click at [191, 188] on input "102.6" at bounding box center [183, 184] width 26 height 13
click at [213, 209] on span "Save" at bounding box center [222, 213] width 276 height 8
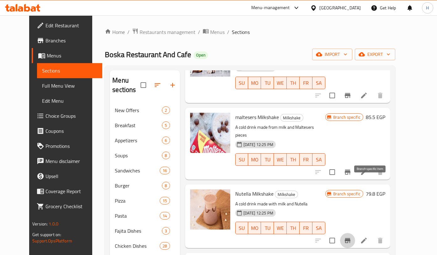
click at [351, 236] on icon "Branch-specific-item" at bounding box center [348, 240] width 8 height 8
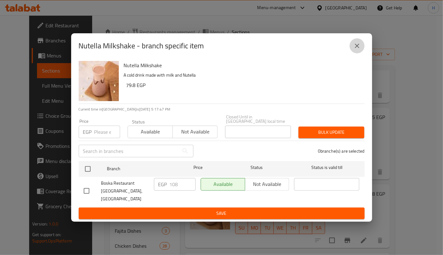
click at [353, 53] on button "close" at bounding box center [357, 45] width 15 height 15
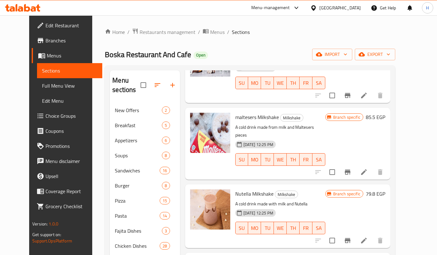
scroll to position [724, 0]
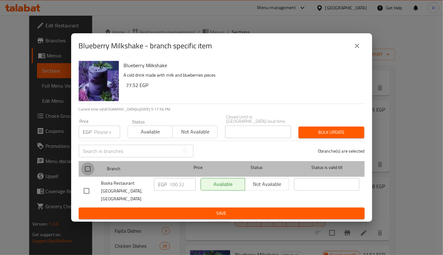
click at [87, 168] on input "checkbox" at bounding box center [87, 168] width 13 height 13
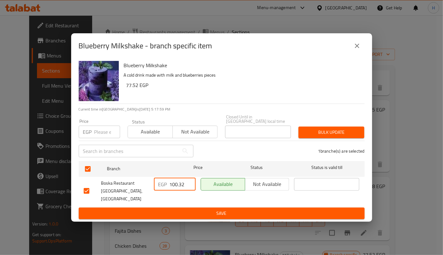
drag, startPoint x: 176, startPoint y: 184, endPoint x: 195, endPoint y: 192, distance: 21.2
click at [195, 192] on div "EGP 100.32 ​" at bounding box center [174, 190] width 47 height 31
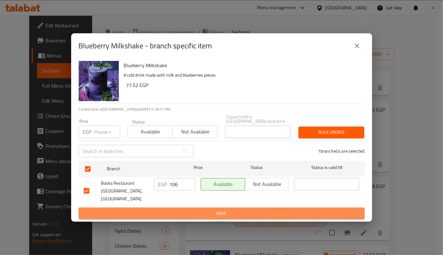
click at [232, 209] on span "Save" at bounding box center [222, 213] width 276 height 8
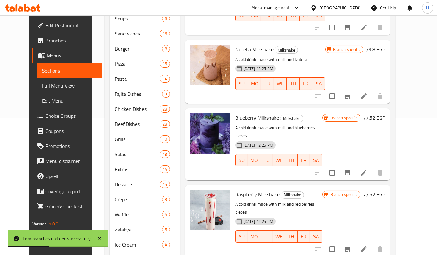
scroll to position [145, 0]
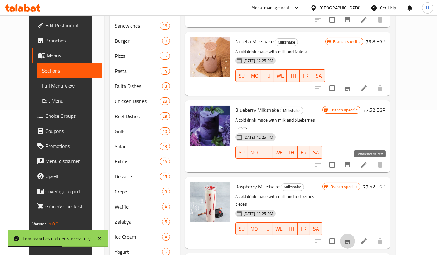
click at [351, 237] on icon "Branch-specific-item" at bounding box center [348, 241] width 8 height 8
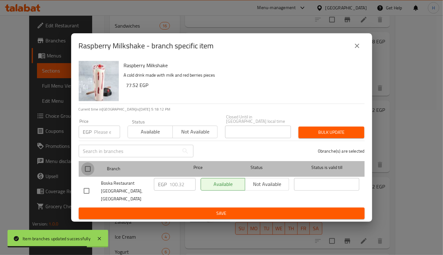
click at [88, 169] on input "checkbox" at bounding box center [87, 168] width 13 height 13
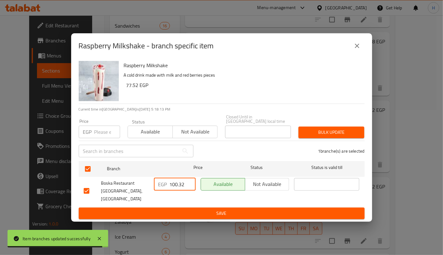
drag, startPoint x: 175, startPoint y: 185, endPoint x: 188, endPoint y: 189, distance: 13.8
click at [188, 189] on input "100.32" at bounding box center [183, 184] width 26 height 13
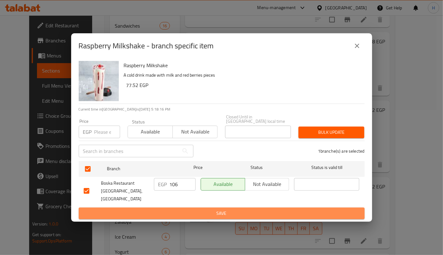
click at [233, 211] on button "Save" at bounding box center [222, 213] width 286 height 12
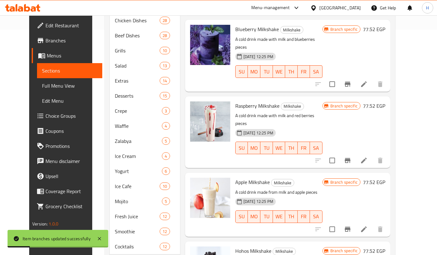
scroll to position [229, 0]
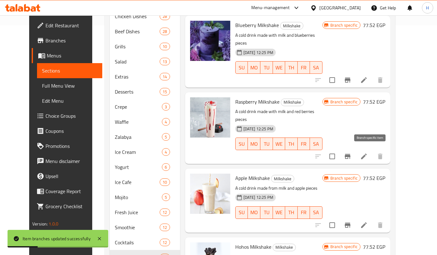
click at [350, 222] on icon "Branch-specific-item" at bounding box center [348, 224] width 6 height 5
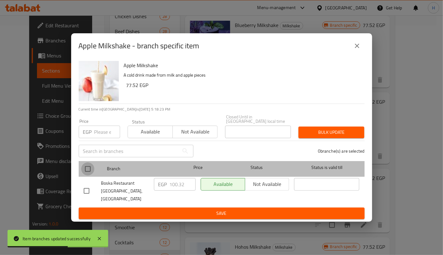
click at [85, 169] on input "checkbox" at bounding box center [87, 168] width 13 height 13
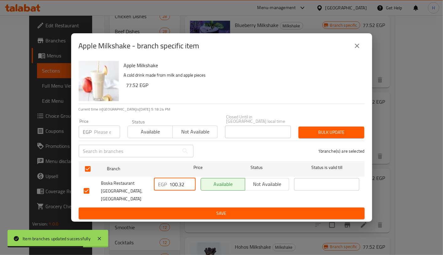
drag, startPoint x: 174, startPoint y: 186, endPoint x: 192, endPoint y: 188, distance: 18.3
click at [192, 188] on input "100.32" at bounding box center [183, 184] width 26 height 13
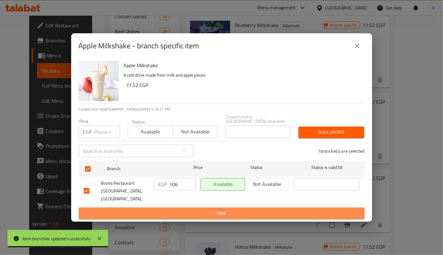
click at [229, 209] on span "Save" at bounding box center [222, 213] width 276 height 8
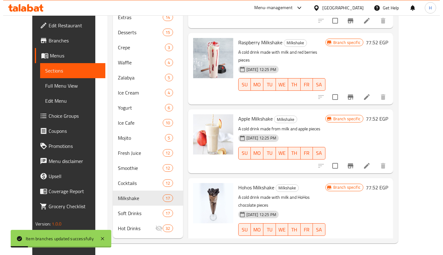
scroll to position [289, 0]
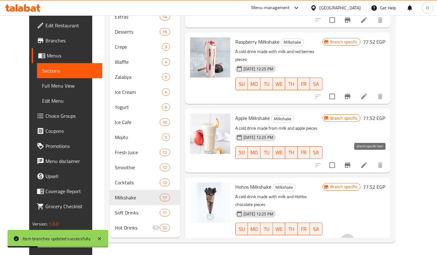
click at [351, 237] on icon "Branch-specific-item" at bounding box center [348, 241] width 8 height 8
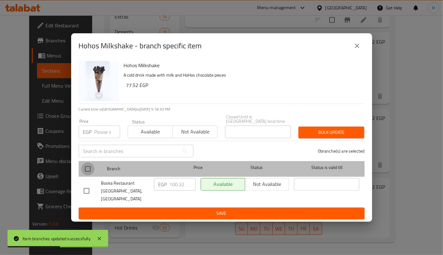
click at [83, 168] on input "checkbox" at bounding box center [87, 168] width 13 height 13
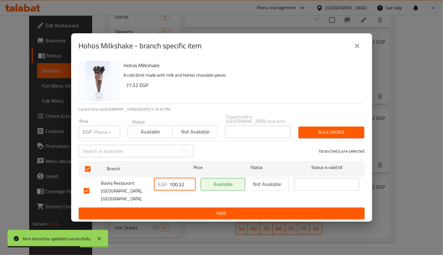
drag, startPoint x: 173, startPoint y: 185, endPoint x: 189, endPoint y: 188, distance: 16.6
click at [189, 188] on input "100.32" at bounding box center [183, 184] width 26 height 13
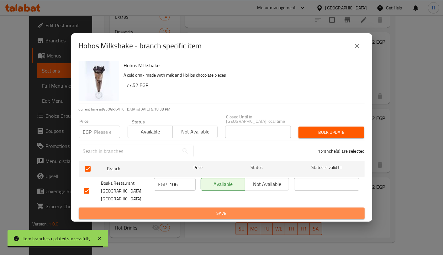
click at [238, 209] on span "Save" at bounding box center [222, 213] width 276 height 8
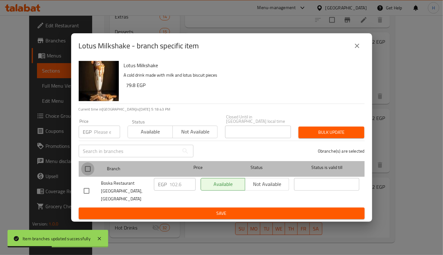
click at [85, 166] on input "checkbox" at bounding box center [87, 168] width 13 height 13
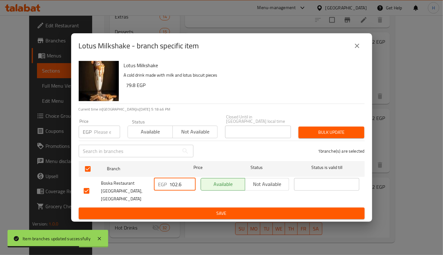
drag, startPoint x: 174, startPoint y: 185, endPoint x: 187, endPoint y: 188, distance: 13.7
click at [187, 188] on input "102.6" at bounding box center [183, 184] width 26 height 13
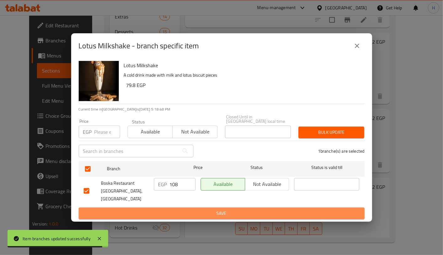
click at [223, 209] on span "Save" at bounding box center [222, 213] width 276 height 8
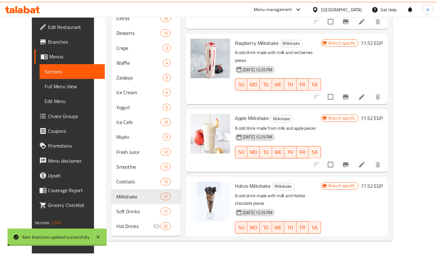
scroll to position [280, 0]
